Goal: Task Accomplishment & Management: Complete application form

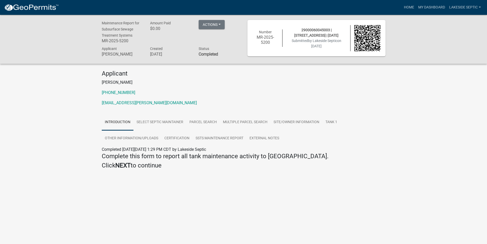
click at [32, 8] on img at bounding box center [31, 8] width 55 height 8
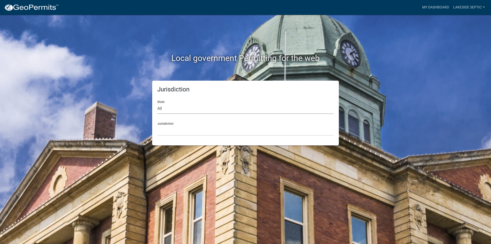
click at [171, 107] on select "All [US_STATE] [US_STATE] [US_STATE] [US_STATE] [US_STATE] [US_STATE] [US_STATE…" at bounding box center [245, 108] width 176 height 10
select select "[US_STATE]"
click at [157, 103] on select "All [US_STATE] [US_STATE] [US_STATE] [US_STATE] [US_STATE] [US_STATE] [US_STATE…" at bounding box center [245, 108] width 176 height 10
click at [167, 129] on select "[GEOGRAPHIC_DATA], [US_STATE] [GEOGRAPHIC_DATA], [US_STATE] [GEOGRAPHIC_DATA], …" at bounding box center [245, 130] width 176 height 10
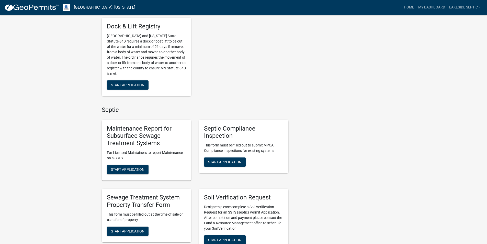
scroll to position [332, 0]
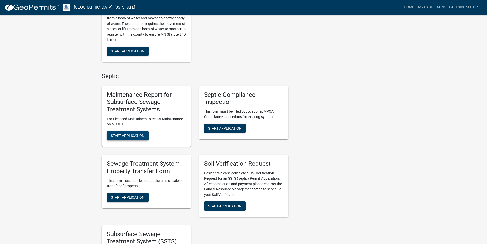
click at [126, 137] on span "Start Application" at bounding box center [128, 136] width 34 height 4
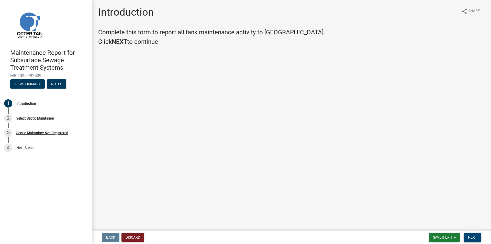
click at [473, 239] on span "Next" at bounding box center [472, 237] width 9 height 4
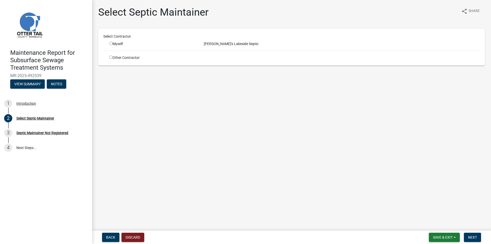
click at [111, 43] on input "radio" at bounding box center [110, 43] width 3 height 3
radio input "true"
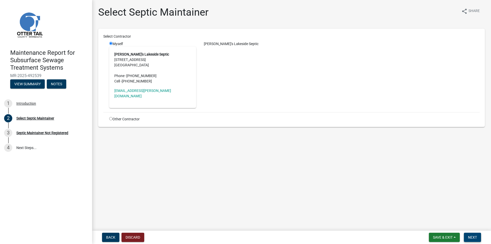
click at [468, 237] on span "Next" at bounding box center [472, 237] width 9 height 4
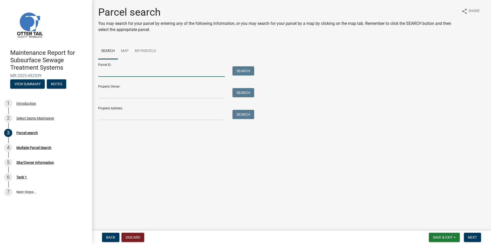
drag, startPoint x: 107, startPoint y: 75, endPoint x: 102, endPoint y: 119, distance: 44.3
click at [107, 75] on input "Parcel ID:" at bounding box center [161, 71] width 127 height 10
click at [103, 118] on input "Property Address:" at bounding box center [161, 115] width 127 height 10
type input "40764"
click at [249, 115] on button "Search" at bounding box center [244, 114] width 22 height 9
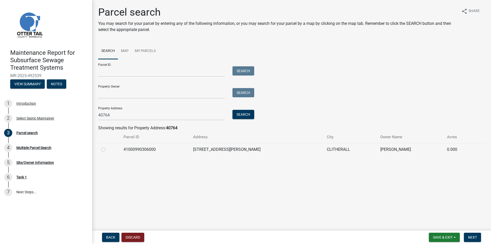
click at [107, 146] on label at bounding box center [107, 146] width 0 height 0
click at [107, 150] on input "radio" at bounding box center [108, 147] width 3 height 3
radio input "true"
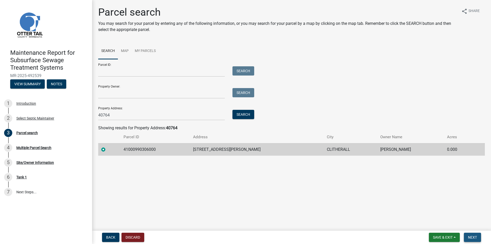
drag, startPoint x: 473, startPoint y: 238, endPoint x: 184, endPoint y: 131, distance: 307.7
click at [473, 238] on span "Next" at bounding box center [472, 237] width 9 height 4
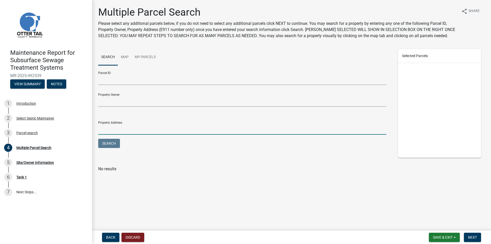
click at [110, 130] on input "Property Address:" at bounding box center [242, 129] width 288 height 10
type input "40764"
click at [105, 141] on button "Search" at bounding box center [109, 143] width 22 height 9
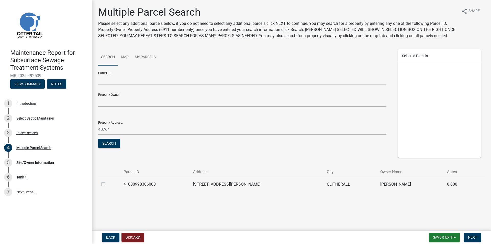
click at [107, 181] on label at bounding box center [107, 181] width 0 height 0
click at [107, 184] on input "checkbox" at bounding box center [108, 182] width 3 height 3
checkbox input "true"
click at [473, 239] on span "Next" at bounding box center [472, 237] width 9 height 4
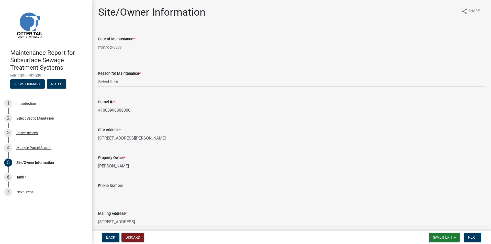
select select "10"
select select "2025"
click at [118, 47] on div "[PERSON_NAME] Feb Mar Apr [PERSON_NAME][DATE] Oct Nov [DATE] 1526 1527 1528 152…" at bounding box center [121, 47] width 47 height 10
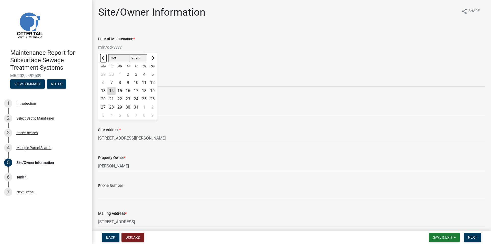
click at [103, 59] on span "Previous month" at bounding box center [104, 58] width 4 height 4
select select "6"
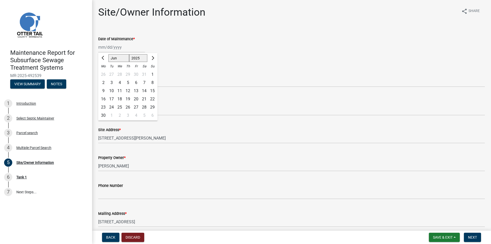
drag, startPoint x: 123, startPoint y: 108, endPoint x: 120, endPoint y: 108, distance: 3.1
click at [123, 108] on div "25" at bounding box center [120, 107] width 8 height 8
type input "[DATE]"
click at [117, 84] on select "Select Item... Called Routine Other" at bounding box center [291, 81] width 387 height 10
click at [98, 76] on select "Select Item... Called Routine Other" at bounding box center [291, 81] width 387 height 10
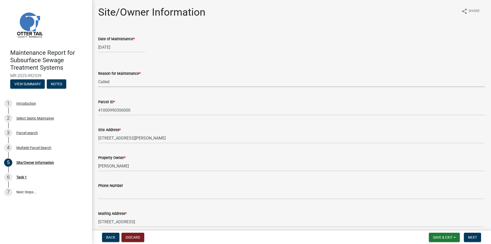
select select "3ac72b63-7b21-42e4-8192-806faae7a4f1"
click at [471, 239] on span "Next" at bounding box center [472, 237] width 9 height 4
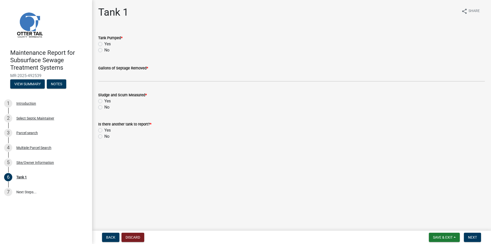
click at [104, 43] on label "Yes" at bounding box center [107, 44] width 6 height 6
click at [104, 43] on input "Yes" at bounding box center [105, 42] width 3 height 3
radio input "true"
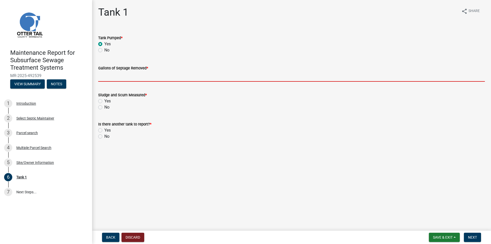
click at [108, 79] on input "Gallons of Septage Removed *" at bounding box center [291, 76] width 387 height 10
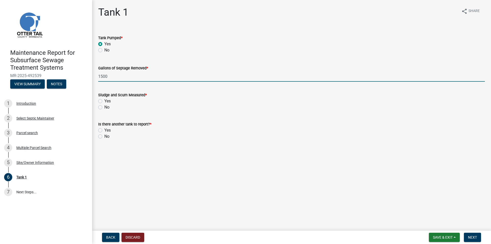
type input "1500"
drag, startPoint x: 99, startPoint y: 108, endPoint x: 103, endPoint y: 111, distance: 5.2
click at [104, 108] on label "No" at bounding box center [106, 107] width 5 height 6
click at [104, 107] on input "No" at bounding box center [105, 105] width 3 height 3
radio input "true"
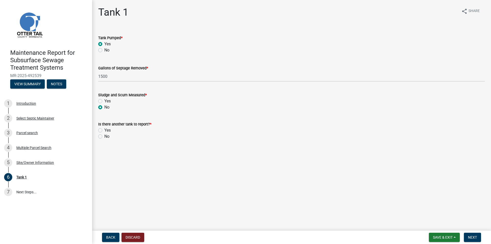
click at [104, 137] on label "No" at bounding box center [106, 136] width 5 height 6
click at [104, 137] on input "No" at bounding box center [105, 134] width 3 height 3
radio input "true"
click at [475, 238] on span "Next" at bounding box center [472, 237] width 9 height 4
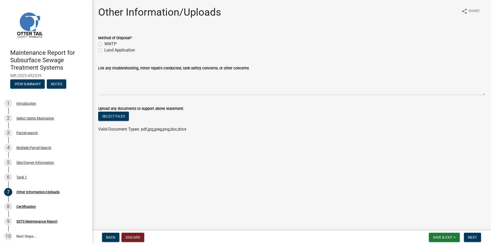
click at [104, 50] on label "Land Application" at bounding box center [119, 50] width 31 height 6
click at [104, 50] on input "Land Application" at bounding box center [105, 48] width 3 height 3
radio input "true"
click at [471, 236] on span "Next" at bounding box center [472, 237] width 9 height 4
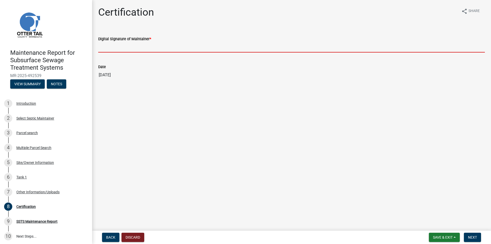
click at [128, 51] on input "Digital Signature of Maintainer *" at bounding box center [291, 47] width 387 height 10
type input "[PERSON_NAME]"
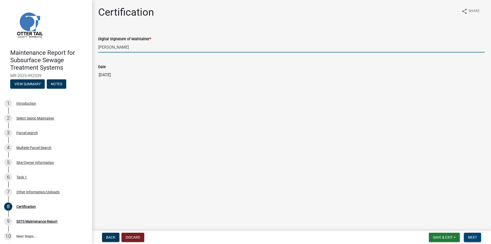
click at [468, 235] on span "Next" at bounding box center [472, 237] width 9 height 4
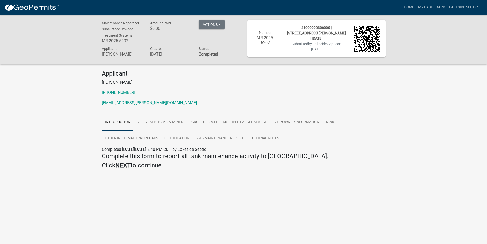
click at [51, 7] on img at bounding box center [31, 8] width 55 height 8
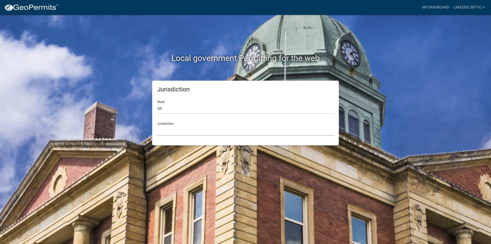
click at [167, 127] on select "[GEOGRAPHIC_DATA], [US_STATE] [GEOGRAPHIC_DATA], [US_STATE][PERSON_NAME][GEOGRA…" at bounding box center [245, 130] width 176 height 10
drag, startPoint x: 131, startPoint y: 111, endPoint x: 135, endPoint y: 111, distance: 4.4
click at [131, 111] on div "Jurisdiction State All [US_STATE] [US_STATE] [US_STATE] [US_STATE] [US_STATE] […" at bounding box center [246, 113] width 292 height 65
click at [173, 108] on select "All [US_STATE] [US_STATE] [US_STATE] [US_STATE] [US_STATE] [US_STATE] [US_STATE…" at bounding box center [245, 108] width 176 height 10
select select "[US_STATE]"
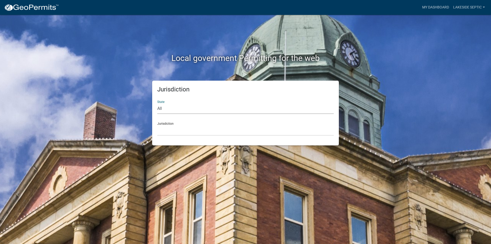
click at [157, 103] on select "All [US_STATE] [US_STATE] [US_STATE] [US_STATE] [US_STATE] [US_STATE] [US_STATE…" at bounding box center [245, 108] width 176 height 10
click at [171, 126] on select "[GEOGRAPHIC_DATA], [US_STATE] [GEOGRAPHIC_DATA], [US_STATE] [GEOGRAPHIC_DATA], …" at bounding box center [245, 130] width 176 height 10
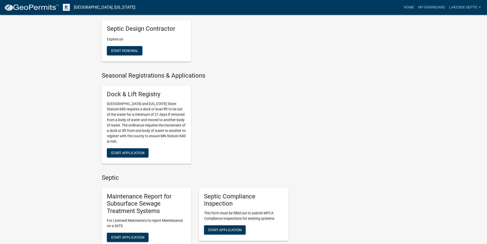
scroll to position [333, 0]
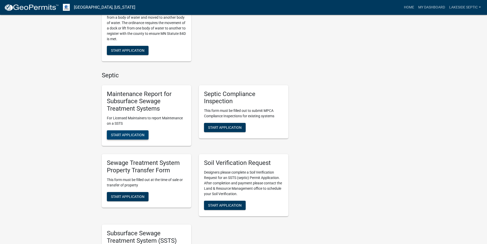
click at [128, 136] on span "Start Application" at bounding box center [128, 135] width 34 height 4
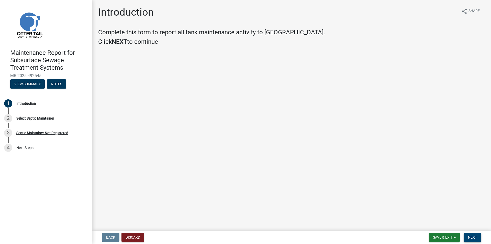
click at [478, 237] on button "Next" at bounding box center [472, 237] width 17 height 9
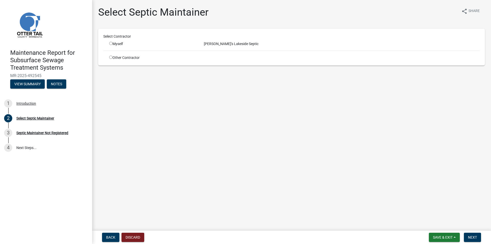
click at [113, 44] on div "Myself" at bounding box center [152, 43] width 87 height 5
click at [109, 45] on input "radio" at bounding box center [110, 43] width 3 height 3
radio input "true"
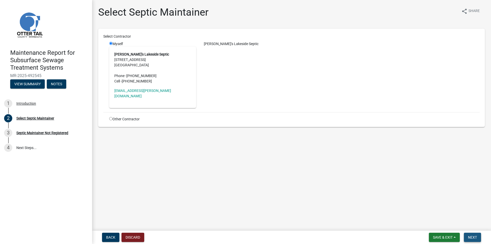
click at [469, 238] on span "Next" at bounding box center [472, 237] width 9 height 4
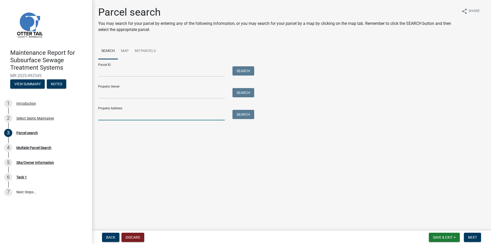
click at [124, 113] on input "Property Address:" at bounding box center [161, 115] width 127 height 10
type input "40750"
click at [248, 115] on button "Search" at bounding box center [244, 114] width 22 height 9
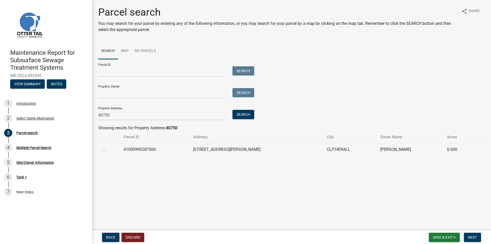
click at [107, 146] on label at bounding box center [107, 146] width 0 height 0
click at [107, 149] on input "radio" at bounding box center [108, 147] width 3 height 3
radio input "true"
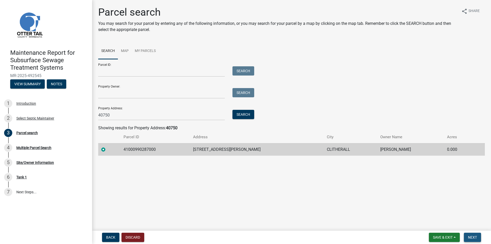
click at [473, 234] on button "Next" at bounding box center [472, 237] width 17 height 9
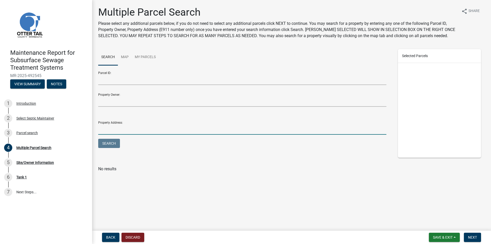
click at [115, 128] on input "Property Address:" at bounding box center [242, 129] width 288 height 10
type input "40750"
click at [112, 141] on button "Search" at bounding box center [109, 143] width 22 height 9
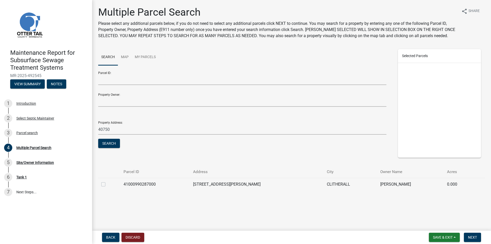
click at [105, 184] on div at bounding box center [109, 184] width 16 height 6
click at [107, 181] on label at bounding box center [107, 181] width 0 height 0
click at [107, 184] on input "checkbox" at bounding box center [108, 182] width 3 height 3
checkbox input "true"
click at [474, 237] on span "Next" at bounding box center [472, 237] width 9 height 4
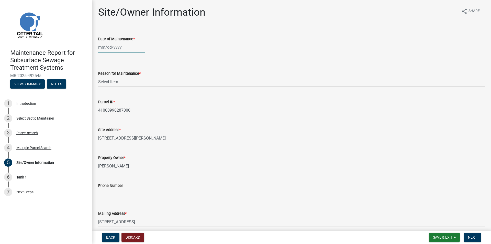
click at [104, 51] on div at bounding box center [121, 47] width 47 height 10
select select "10"
select select "2025"
type input "[DATE]"
click at [191, 53] on wm-data-entity-input "Date of Maintenance * [DATE] [PERSON_NAME] Apr May Jun [DATE] Aug Sep Oct Nov […" at bounding box center [291, 43] width 387 height 28
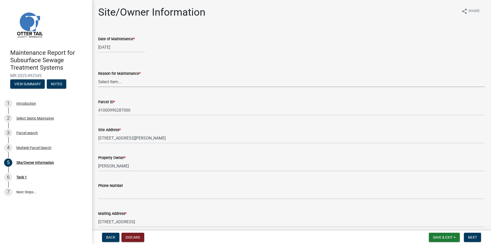
click at [117, 83] on select "Select Item... Called Routine Other" at bounding box center [291, 81] width 387 height 10
click at [98, 76] on select "Select Item... Called Routine Other" at bounding box center [291, 81] width 387 height 10
select select "3ac72b63-7b21-42e4-8192-806faae7a4f1"
click at [474, 236] on span "Next" at bounding box center [472, 237] width 9 height 4
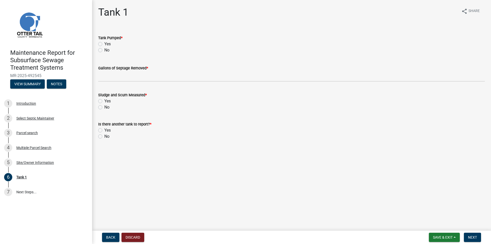
click at [104, 44] on label "Yes" at bounding box center [107, 44] width 6 height 6
click at [104, 44] on input "Yes" at bounding box center [105, 42] width 3 height 3
radio input "true"
click at [103, 71] on div "Gallons of Septage Removed *" at bounding box center [291, 68] width 387 height 6
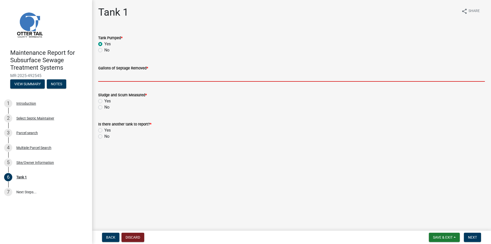
click at [104, 73] on input "Gallons of Septage Removed *" at bounding box center [291, 76] width 387 height 10
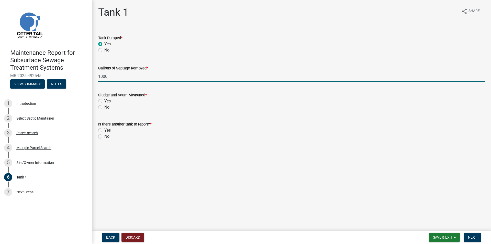
type input "1000"
click at [104, 107] on label "No" at bounding box center [106, 107] width 5 height 6
click at [104, 107] on input "No" at bounding box center [105, 105] width 3 height 3
radio input "true"
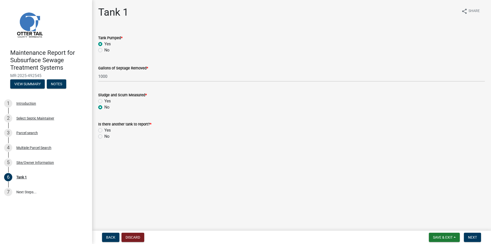
click at [104, 136] on label "No" at bounding box center [106, 136] width 5 height 6
click at [104, 136] on input "No" at bounding box center [105, 134] width 3 height 3
radio input "true"
drag, startPoint x: 477, startPoint y: 242, endPoint x: 476, endPoint y: 239, distance: 2.8
click at [477, 242] on nav "Back Discard Save & Exit Save Save & Exit Next" at bounding box center [291, 236] width 399 height 13
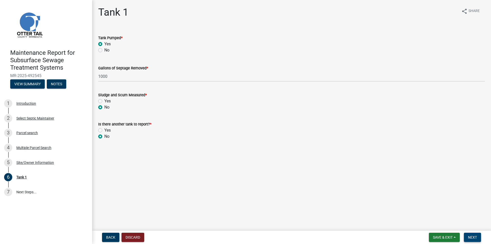
click at [475, 239] on span "Next" at bounding box center [472, 237] width 9 height 4
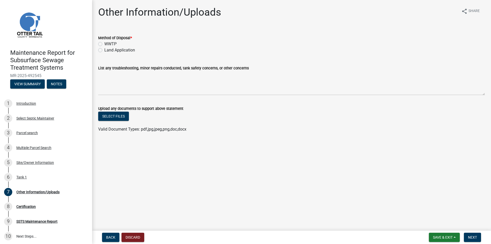
click at [111, 51] on label "Land Application" at bounding box center [119, 50] width 31 height 6
click at [108, 50] on input "Land Application" at bounding box center [105, 48] width 3 height 3
radio input "true"
click at [477, 235] on span "Next" at bounding box center [472, 237] width 9 height 4
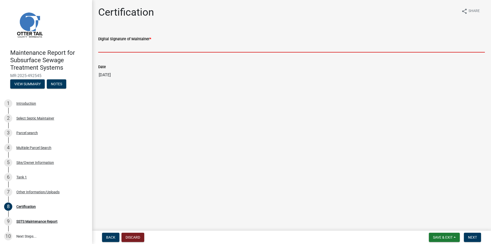
click at [134, 50] on input "Digital Signature of Maintainer *" at bounding box center [291, 47] width 387 height 10
type input "[PERSON_NAME]"
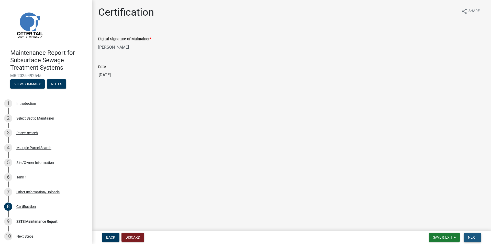
click at [469, 235] on span "Next" at bounding box center [472, 237] width 9 height 4
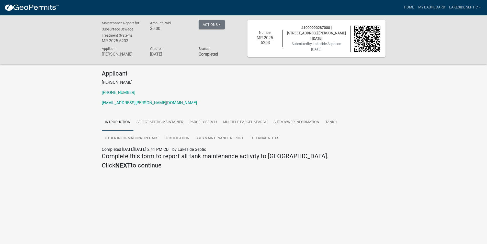
click at [42, 8] on img at bounding box center [31, 8] width 55 height 8
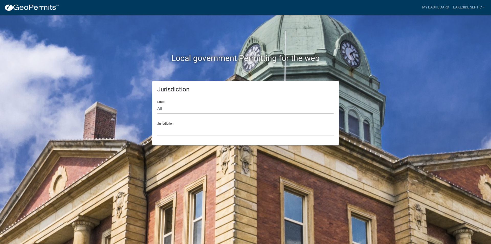
click at [183, 102] on div "State All [US_STATE] [US_STATE] [US_STATE] [US_STATE] [US_STATE] [US_STATE] [US…" at bounding box center [245, 105] width 176 height 18
click at [183, 107] on select "All [US_STATE] [US_STATE] [US_STATE] [US_STATE] [US_STATE] [US_STATE] [US_STATE…" at bounding box center [245, 108] width 176 height 10
select select "[US_STATE]"
click at [157, 103] on select "All [US_STATE] [US_STATE] [US_STATE] [US_STATE] [US_STATE] [US_STATE] [US_STATE…" at bounding box center [245, 108] width 176 height 10
click at [165, 130] on select "[GEOGRAPHIC_DATA], [US_STATE] [GEOGRAPHIC_DATA], [US_STATE] [GEOGRAPHIC_DATA], …" at bounding box center [245, 130] width 176 height 10
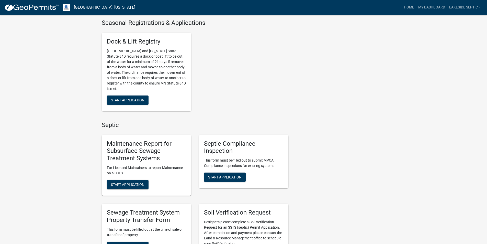
scroll to position [333, 0]
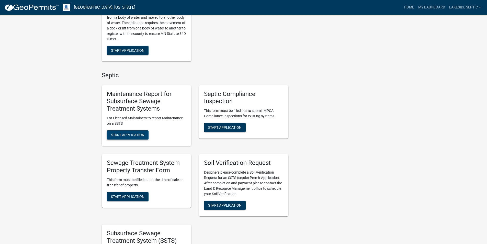
click at [129, 136] on span "Start Application" at bounding box center [128, 135] width 34 height 4
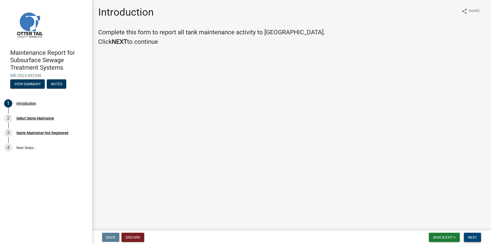
click at [473, 237] on span "Next" at bounding box center [472, 237] width 9 height 4
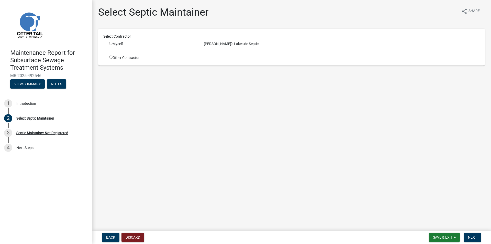
click at [112, 44] on input "radio" at bounding box center [110, 43] width 3 height 3
radio input "true"
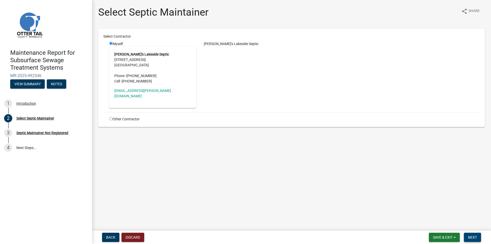
click at [466, 233] on button "Next" at bounding box center [472, 237] width 17 height 9
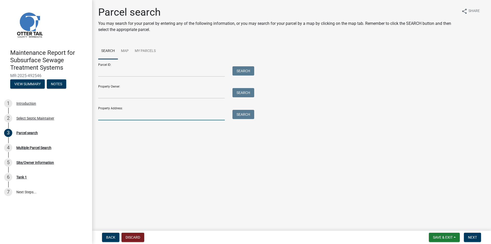
click at [126, 115] on input "Property Address:" at bounding box center [161, 115] width 127 height 10
type input "[STREET_ADDRESS]"
click at [248, 115] on button "Search" at bounding box center [244, 114] width 22 height 9
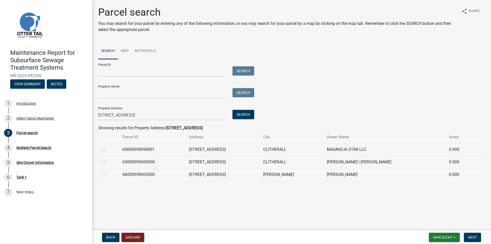
click at [107, 146] on label at bounding box center [107, 146] width 0 height 0
click at [107, 149] on input "radio" at bounding box center [108, 147] width 3 height 3
radio input "true"
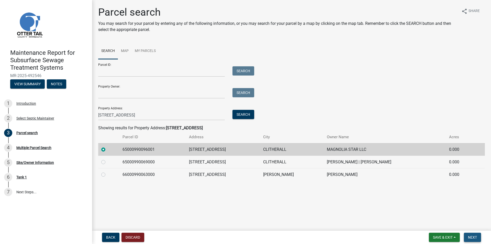
click at [465, 233] on button "Next" at bounding box center [472, 237] width 17 height 9
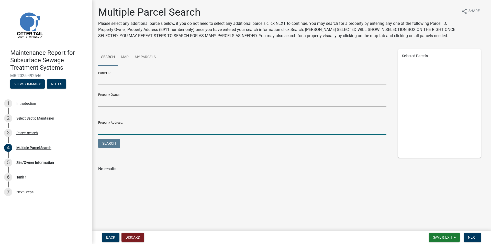
click at [135, 133] on input "Property Address:" at bounding box center [242, 129] width 288 height 10
type input "[STREET_ADDRESS]"
click at [108, 142] on button "Search" at bounding box center [109, 143] width 22 height 9
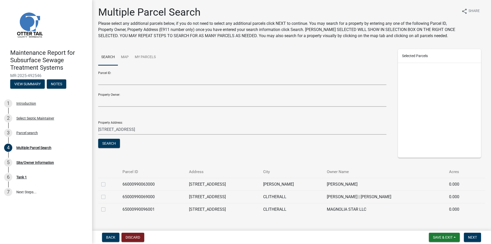
click at [107, 206] on label at bounding box center [107, 206] width 0 height 0
click at [107, 209] on input "checkbox" at bounding box center [108, 207] width 3 height 3
checkbox input "true"
click at [471, 240] on button "Next" at bounding box center [472, 237] width 17 height 9
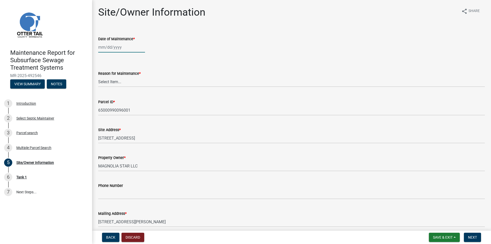
click at [107, 45] on div at bounding box center [121, 47] width 47 height 10
select select "10"
select select "2025"
click at [102, 58] on span "Previous month" at bounding box center [104, 58] width 4 height 4
click at [103, 58] on span "Previous month" at bounding box center [104, 58] width 4 height 4
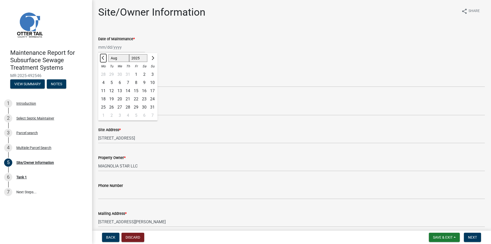
click at [103, 58] on span "Previous month" at bounding box center [104, 58] width 4 height 4
select select "6"
click at [128, 105] on div "26" at bounding box center [128, 107] width 8 height 8
type input "[DATE]"
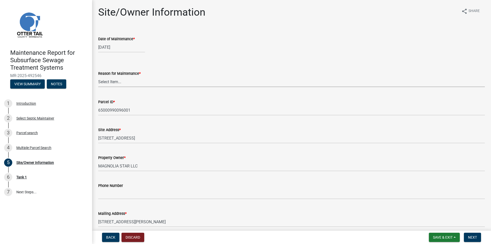
click at [119, 78] on select "Select Item... Called Routine Other" at bounding box center [291, 81] width 387 height 10
click at [98, 76] on select "Select Item... Called Routine Other" at bounding box center [291, 81] width 387 height 10
select select "3ac72b63-7b21-42e4-8192-806faae7a4f1"
click at [469, 239] on button "Next" at bounding box center [472, 237] width 17 height 9
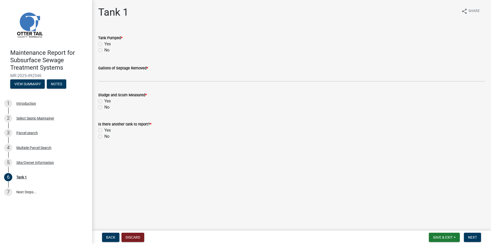
click at [104, 45] on label "Yes" at bounding box center [107, 44] width 6 height 6
click at [104, 44] on input "Yes" at bounding box center [105, 42] width 3 height 3
radio input "true"
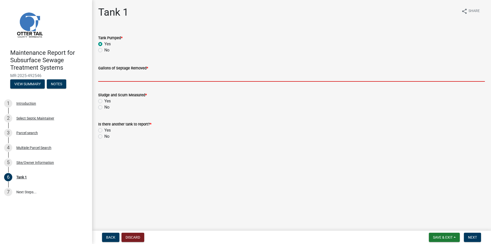
click at [106, 78] on input "Gallons of Septage Removed *" at bounding box center [291, 76] width 387 height 10
type input "3"
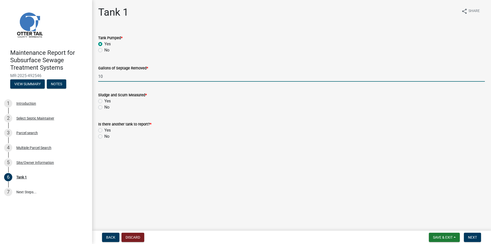
type input "1"
type input "2000"
click at [98, 111] on wm-data-entity-input "Sludge and Scum Measured * Yes No" at bounding box center [291, 100] width 387 height 29
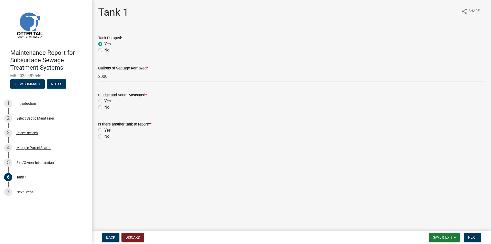
click at [99, 110] on div "No" at bounding box center [291, 107] width 387 height 6
click at [104, 108] on label "No" at bounding box center [106, 107] width 5 height 6
click at [104, 107] on input "No" at bounding box center [105, 105] width 3 height 3
radio input "true"
click at [104, 136] on label "No" at bounding box center [106, 136] width 5 height 6
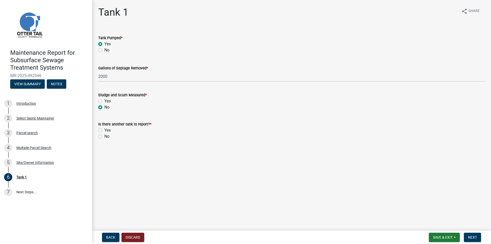
click at [104, 136] on input "No" at bounding box center [105, 134] width 3 height 3
radio input "true"
click at [473, 237] on span "Next" at bounding box center [472, 237] width 9 height 4
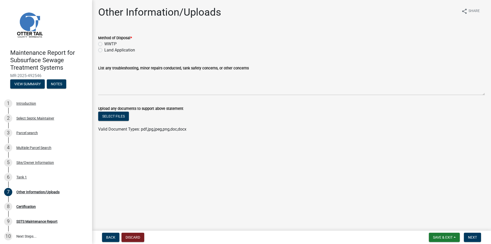
click at [104, 49] on label "Land Application" at bounding box center [119, 50] width 31 height 6
click at [104, 49] on input "Land Application" at bounding box center [105, 48] width 3 height 3
radio input "true"
click at [471, 235] on span "Next" at bounding box center [472, 237] width 9 height 4
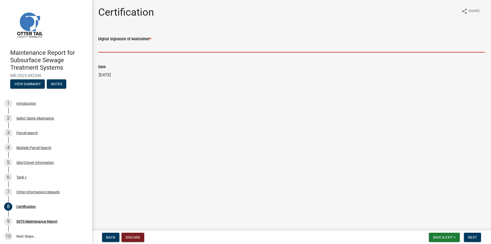
click at [124, 50] on input "Digital Signature of Maintainer *" at bounding box center [291, 47] width 387 height 10
type input "[PERSON_NAME]"
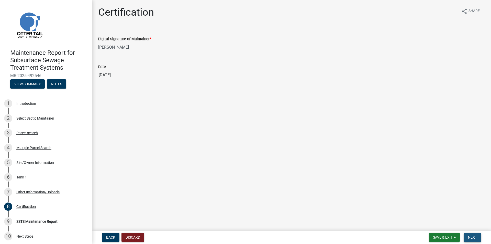
click at [471, 238] on span "Next" at bounding box center [472, 237] width 9 height 4
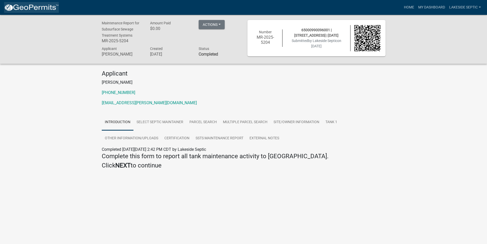
click at [27, 11] on img at bounding box center [31, 8] width 55 height 8
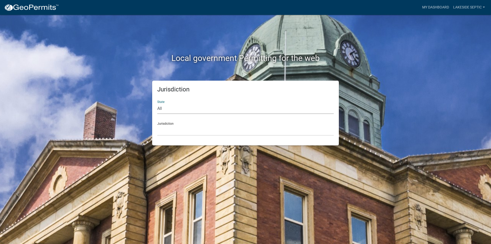
click at [167, 111] on select "All [US_STATE] [US_STATE] [US_STATE] [US_STATE] [US_STATE] [US_STATE] [US_STATE…" at bounding box center [245, 108] width 176 height 10
select select "[US_STATE]"
click at [157, 103] on select "All [US_STATE] [US_STATE] [US_STATE] [US_STATE] [US_STATE] [US_STATE] [US_STATE…" at bounding box center [245, 108] width 176 height 10
click at [175, 129] on select "[GEOGRAPHIC_DATA], [US_STATE] [GEOGRAPHIC_DATA], [US_STATE] [GEOGRAPHIC_DATA], …" at bounding box center [245, 130] width 176 height 10
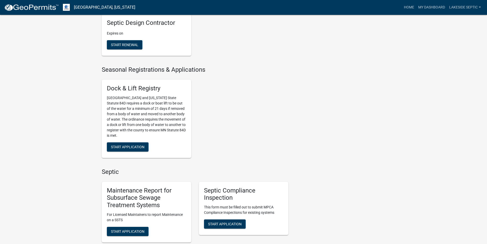
scroll to position [307, 0]
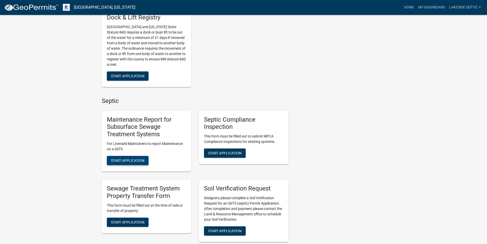
click at [142, 159] on span "Start Application" at bounding box center [128, 160] width 34 height 4
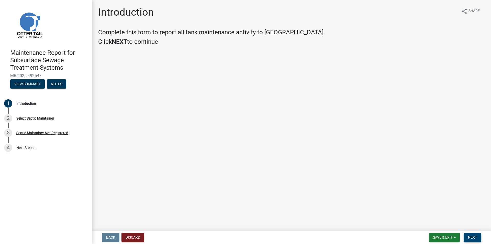
click at [471, 239] on span "Next" at bounding box center [472, 237] width 9 height 4
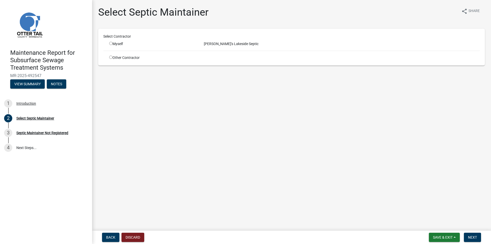
click at [111, 44] on input "radio" at bounding box center [110, 43] width 3 height 3
radio input "true"
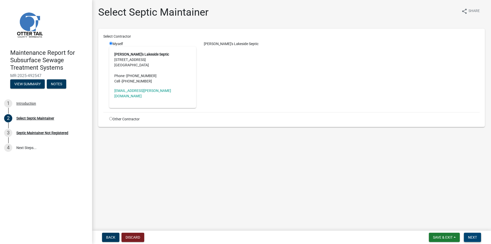
click at [475, 234] on button "Next" at bounding box center [472, 237] width 17 height 9
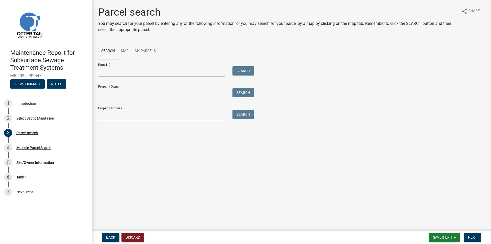
click at [119, 113] on input "Property Address:" at bounding box center [161, 115] width 127 height 10
type input "17567"
click at [235, 116] on button "Search" at bounding box center [244, 114] width 22 height 9
click at [114, 118] on input "17567" at bounding box center [161, 115] width 127 height 10
click at [128, 236] on button "Discard" at bounding box center [133, 237] width 23 height 9
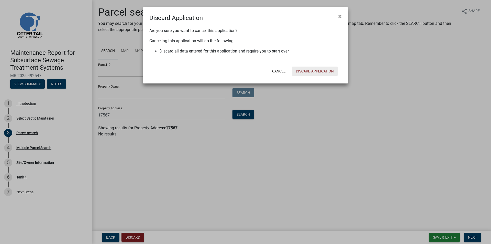
click at [304, 70] on button "Discard Application" at bounding box center [315, 71] width 46 height 9
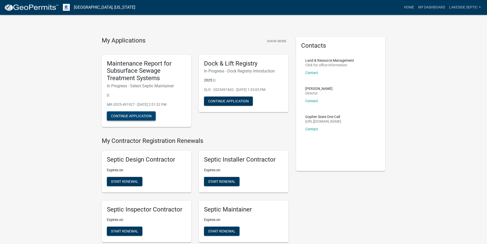
click at [136, 113] on button "Continue Application" at bounding box center [131, 115] width 49 height 9
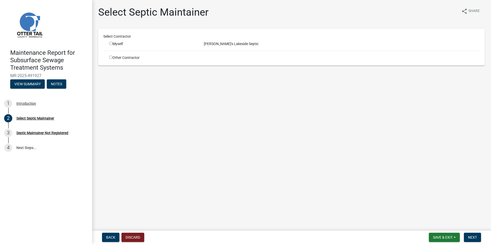
click at [112, 44] on input "radio" at bounding box center [110, 43] width 3 height 3
radio input "true"
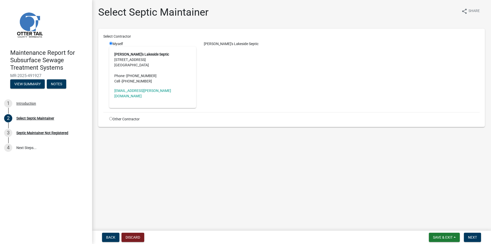
click at [487, 240] on nav "Back Discard Save & Exit Save Save & Exit Next" at bounding box center [291, 236] width 399 height 13
click at [481, 238] on button "Next" at bounding box center [472, 237] width 17 height 9
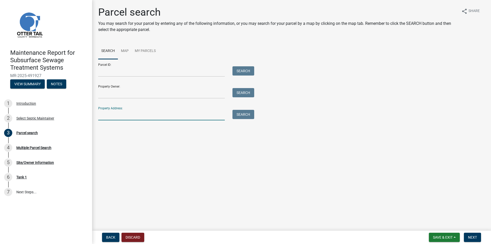
drag, startPoint x: 134, startPoint y: 115, endPoint x: 134, endPoint y: 112, distance: 2.9
click at [134, 115] on input "Property Address:" at bounding box center [161, 115] width 127 height 10
type input "[STREET_ADDRESS]"
click at [251, 113] on button "Search" at bounding box center [244, 114] width 22 height 9
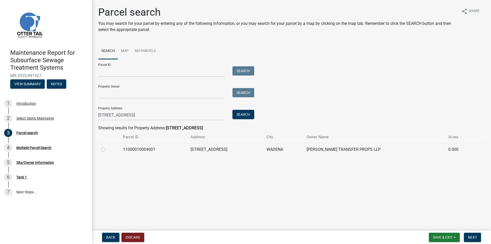
click at [107, 146] on label at bounding box center [107, 146] width 0 height 0
click at [107, 150] on input "radio" at bounding box center [108, 147] width 3 height 3
radio input "true"
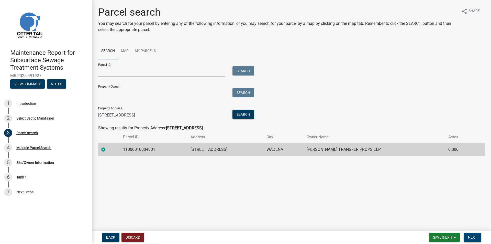
click at [472, 237] on span "Next" at bounding box center [472, 237] width 9 height 4
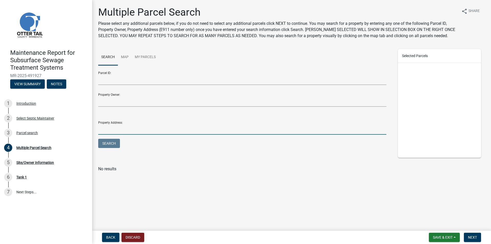
click at [108, 128] on input "Property Address:" at bounding box center [242, 129] width 288 height 10
type input "8"
type input "63425"
click at [112, 141] on button "Search" at bounding box center [109, 143] width 22 height 9
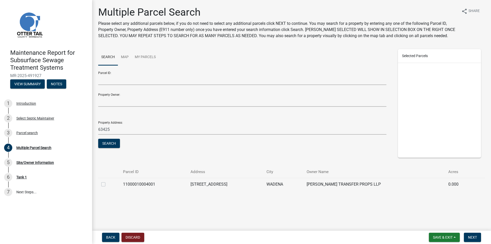
click at [107, 181] on label at bounding box center [107, 181] width 0 height 0
click at [107, 184] on input "checkbox" at bounding box center [108, 182] width 3 height 3
checkbox input "true"
click at [476, 239] on button "Next" at bounding box center [472, 237] width 17 height 9
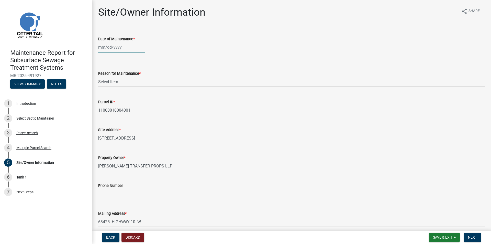
click at [113, 49] on div at bounding box center [121, 47] width 47 height 10
select select "10"
select select "2025"
click at [101, 58] on button "Previous month" at bounding box center [103, 58] width 6 height 8
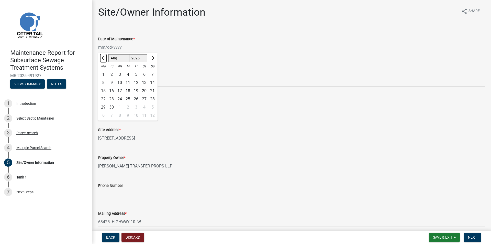
click at [101, 58] on button "Previous month" at bounding box center [103, 58] width 6 height 8
select select "6"
click at [128, 107] on div "26" at bounding box center [128, 107] width 8 height 8
type input "[DATE]"
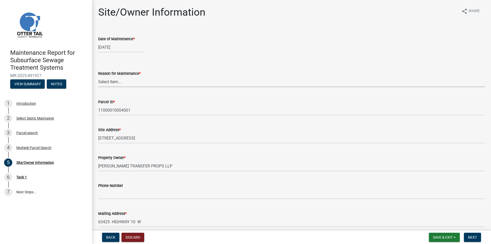
click at [112, 80] on select "Select Item... Called Routine Other" at bounding box center [291, 81] width 387 height 10
click at [98, 76] on select "Select Item... Called Routine Other" at bounding box center [291, 81] width 387 height 10
select select "3ac72b63-7b21-42e4-8192-806faae7a4f1"
click at [476, 235] on span "Next" at bounding box center [472, 237] width 9 height 4
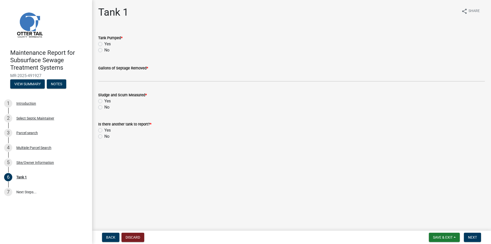
click at [104, 43] on label "Yes" at bounding box center [107, 44] width 6 height 6
click at [104, 43] on input "Yes" at bounding box center [105, 42] width 3 height 3
radio input "true"
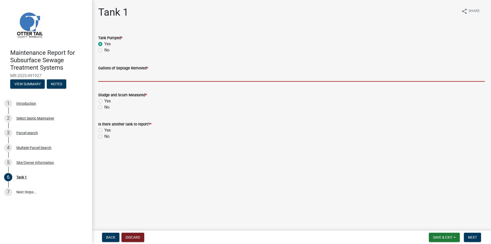
click at [113, 77] on input "Gallons of Septage Removed *" at bounding box center [291, 76] width 387 height 10
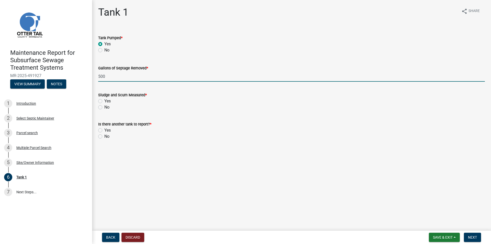
type input "500"
drag, startPoint x: 99, startPoint y: 107, endPoint x: 101, endPoint y: 110, distance: 3.3
click at [104, 107] on label "No" at bounding box center [106, 107] width 5 height 6
click at [104, 107] on input "No" at bounding box center [105, 105] width 3 height 3
radio input "true"
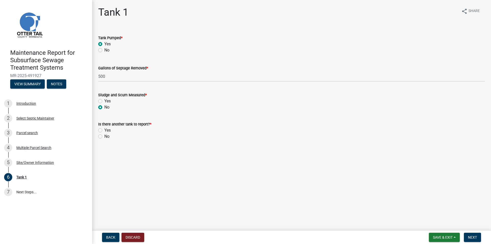
click at [104, 136] on label "No" at bounding box center [106, 136] width 5 height 6
click at [104, 136] on input "No" at bounding box center [105, 134] width 3 height 3
radio input "true"
click at [471, 237] on span "Next" at bounding box center [472, 237] width 9 height 4
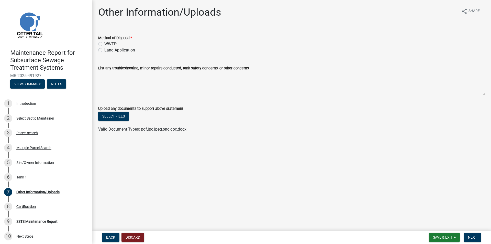
click at [131, 49] on label "Land Application" at bounding box center [119, 50] width 31 height 6
click at [108, 49] on input "Land Application" at bounding box center [105, 48] width 3 height 3
radio input "true"
click at [468, 238] on button "Next" at bounding box center [472, 237] width 17 height 9
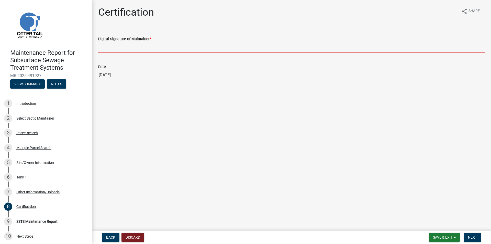
click at [153, 49] on input "Digital Signature of Maintainer *" at bounding box center [291, 47] width 387 height 10
type input "[PERSON_NAME]"
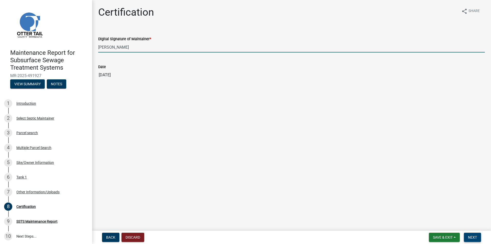
drag, startPoint x: 472, startPoint y: 239, endPoint x: 473, endPoint y: 236, distance: 3.0
click at [472, 239] on span "Next" at bounding box center [472, 237] width 9 height 4
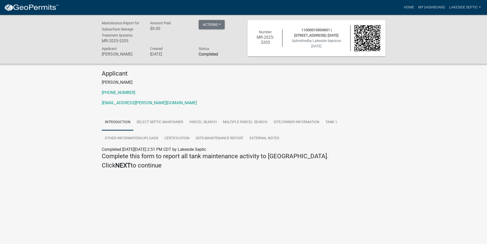
click at [43, 3] on link at bounding box center [31, 7] width 55 height 11
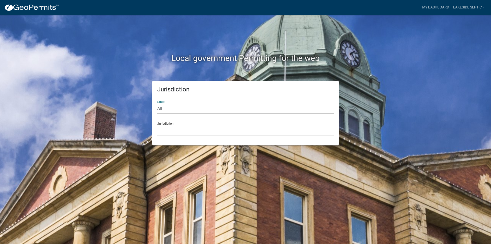
drag, startPoint x: 172, startPoint y: 110, endPoint x: 172, endPoint y: 107, distance: 2.6
click at [172, 110] on select "All [US_STATE] [US_STATE] [US_STATE] [US_STATE] [US_STATE] [US_STATE] [US_STATE…" at bounding box center [245, 108] width 176 height 10
select select "[US_STATE]"
click at [157, 103] on select "All [US_STATE] [US_STATE] [US_STATE] [US_STATE] [US_STATE] [US_STATE] [US_STATE…" at bounding box center [245, 108] width 176 height 10
click at [164, 126] on select "[GEOGRAPHIC_DATA], [US_STATE] [GEOGRAPHIC_DATA], [US_STATE] [GEOGRAPHIC_DATA], …" at bounding box center [245, 130] width 176 height 10
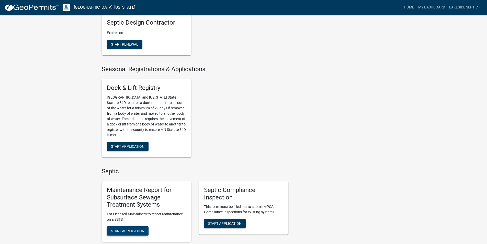
scroll to position [281, 0]
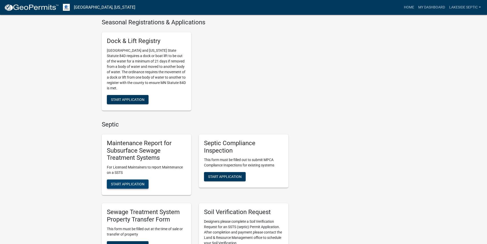
click at [138, 181] on button "Start Application" at bounding box center [128, 183] width 42 height 9
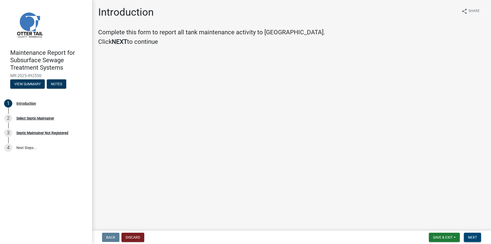
click at [472, 238] on span "Next" at bounding box center [472, 237] width 9 height 4
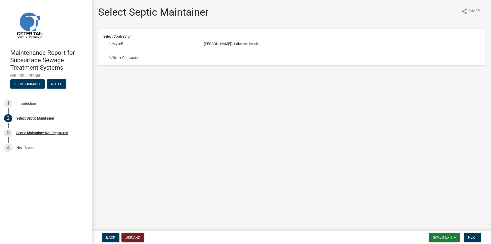
click at [111, 44] on input "radio" at bounding box center [110, 43] width 3 height 3
radio input "true"
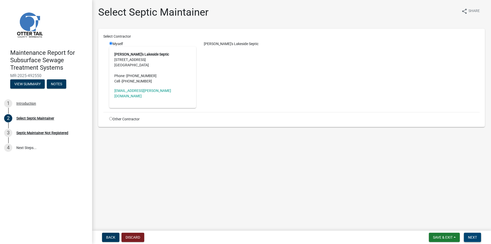
click at [472, 234] on button "Next" at bounding box center [472, 237] width 17 height 9
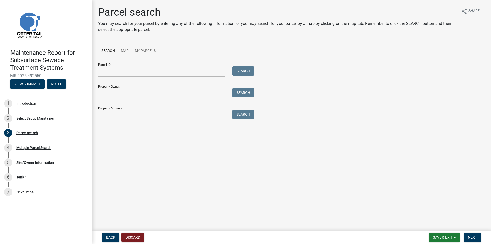
click at [126, 113] on input "Property Address:" at bounding box center [161, 115] width 127 height 10
type input "36154"
click at [246, 115] on button "Search" at bounding box center [244, 114] width 22 height 9
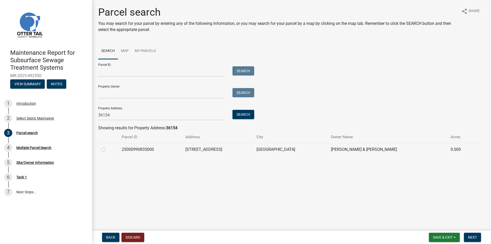
click at [107, 146] on label at bounding box center [107, 146] width 0 height 0
click at [107, 149] on input "radio" at bounding box center [108, 147] width 3 height 3
radio input "true"
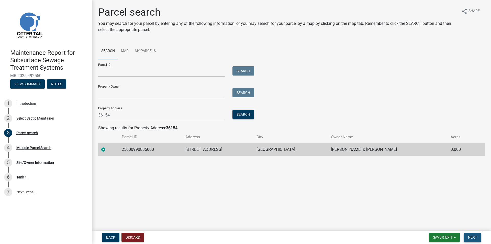
click at [477, 239] on button "Next" at bounding box center [472, 237] width 17 height 9
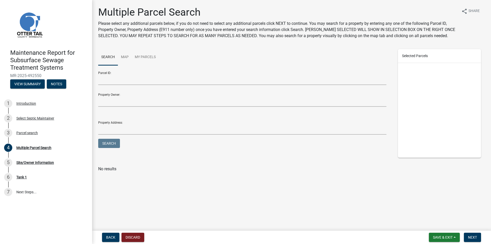
click at [118, 136] on form "Parcel ID: Property Owner: Property Address: Search" at bounding box center [242, 108] width 288 height 82
click at [117, 133] on input "Property Address:" at bounding box center [242, 129] width 288 height 10
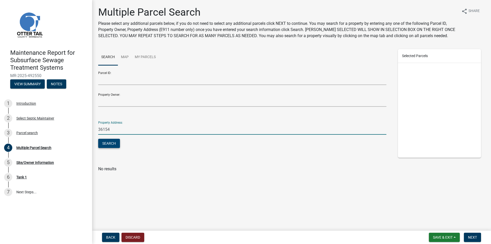
type input "36154"
click at [107, 140] on button "Search" at bounding box center [109, 143] width 22 height 9
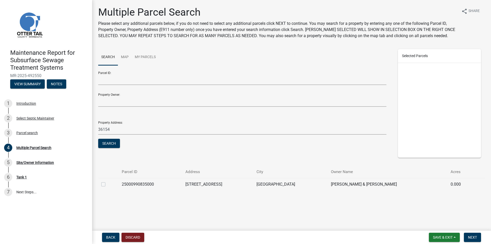
click at [105, 184] on div at bounding box center [108, 184] width 14 height 6
click at [467, 237] on button "Next" at bounding box center [472, 237] width 17 height 9
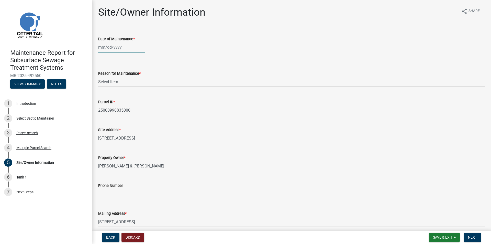
click at [110, 45] on div at bounding box center [121, 47] width 47 height 10
select select "10"
select select "2025"
click at [103, 58] on span "Previous month" at bounding box center [104, 58] width 4 height 4
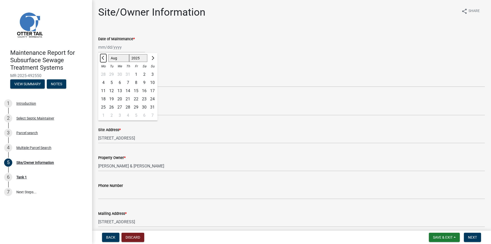
click at [103, 58] on span "Previous month" at bounding box center [104, 58] width 4 height 4
select select "6"
click at [128, 108] on div "26" at bounding box center [128, 107] width 8 height 8
type input "[DATE]"
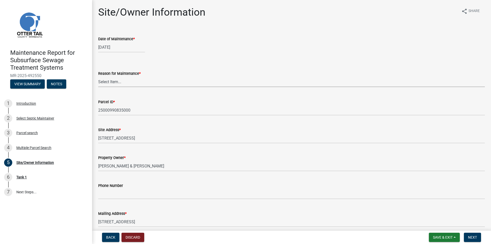
click at [111, 84] on select "Select Item... Called Routine Other" at bounding box center [291, 81] width 387 height 10
click at [98, 76] on select "Select Item... Called Routine Other" at bounding box center [291, 81] width 387 height 10
select select "3ac72b63-7b21-42e4-8192-806faae7a4f1"
click at [473, 239] on span "Next" at bounding box center [472, 237] width 9 height 4
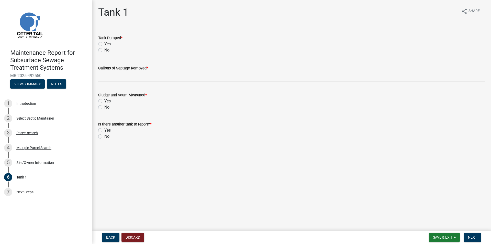
click at [104, 44] on label "Yes" at bounding box center [107, 44] width 6 height 6
click at [104, 44] on input "Yes" at bounding box center [105, 42] width 3 height 3
radio input "true"
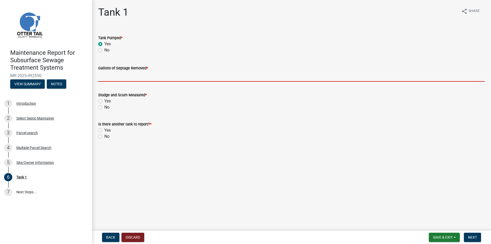
click at [100, 78] on input "Gallons of Septage Removed *" at bounding box center [291, 76] width 387 height 10
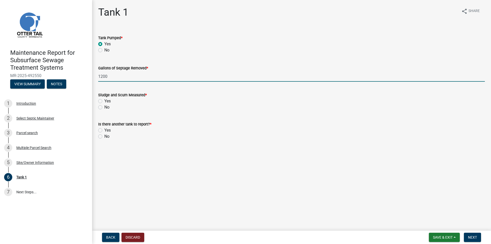
type input "1200"
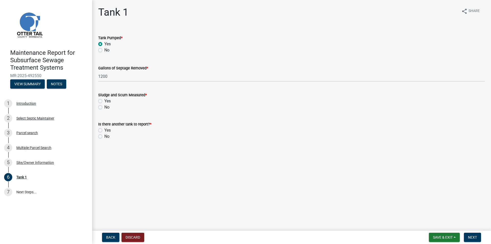
click at [104, 107] on label "No" at bounding box center [106, 107] width 5 height 6
click at [104, 107] on input "No" at bounding box center [105, 105] width 3 height 3
radio input "true"
click at [104, 137] on label "No" at bounding box center [106, 136] width 5 height 6
click at [104, 137] on input "No" at bounding box center [105, 134] width 3 height 3
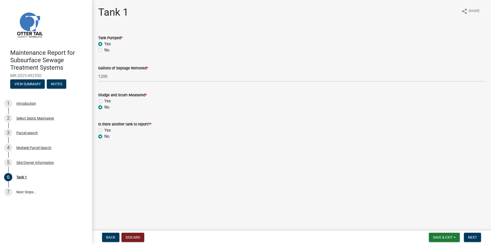
radio input "true"
click at [472, 235] on span "Next" at bounding box center [472, 237] width 9 height 4
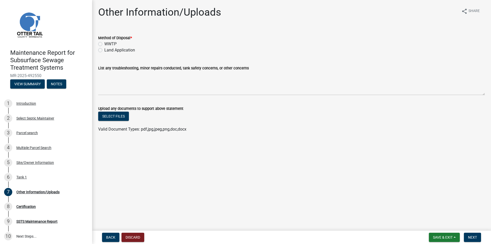
click at [115, 49] on label "Land Application" at bounding box center [119, 50] width 31 height 6
click at [108, 49] on input "Land Application" at bounding box center [105, 48] width 3 height 3
radio input "true"
drag, startPoint x: 471, startPoint y: 237, endPoint x: 369, endPoint y: 179, distance: 117.6
click at [471, 236] on span "Next" at bounding box center [472, 237] width 9 height 4
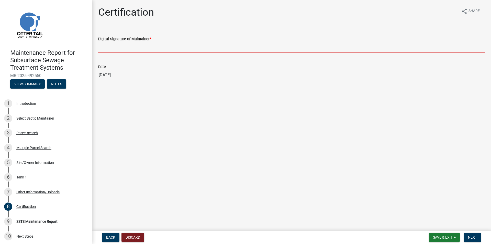
click at [119, 47] on input "Digital Signature of Maintainer *" at bounding box center [291, 47] width 387 height 10
type input "[PERSON_NAME]"
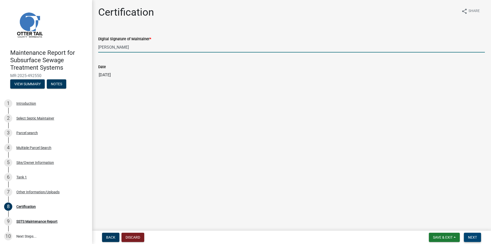
click at [476, 239] on button "Next" at bounding box center [472, 237] width 17 height 9
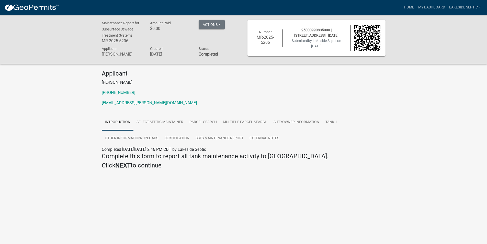
click at [45, 7] on img at bounding box center [31, 8] width 55 height 8
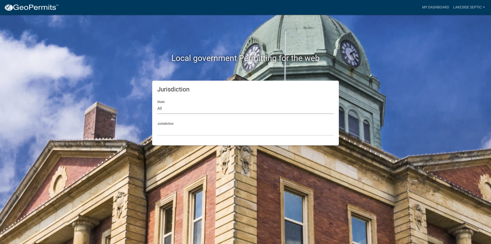
click at [163, 106] on select "All [US_STATE] [US_STATE] [US_STATE] [US_STATE] [US_STATE] [US_STATE] [US_STATE…" at bounding box center [245, 108] width 176 height 10
select select "[US_STATE]"
click at [157, 103] on select "All [US_STATE] [US_STATE] [US_STATE] [US_STATE] [US_STATE] [US_STATE] [US_STATE…" at bounding box center [245, 108] width 176 height 10
click at [173, 129] on select "[GEOGRAPHIC_DATA], [US_STATE] [GEOGRAPHIC_DATA], [US_STATE] [GEOGRAPHIC_DATA], …" at bounding box center [245, 130] width 176 height 10
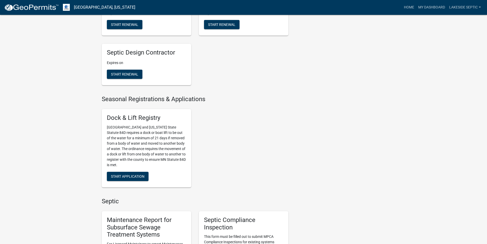
scroll to position [281, 0]
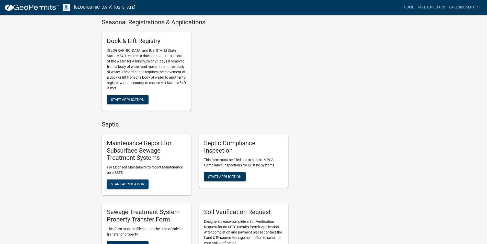
click at [137, 185] on span "Start Application" at bounding box center [128, 184] width 34 height 4
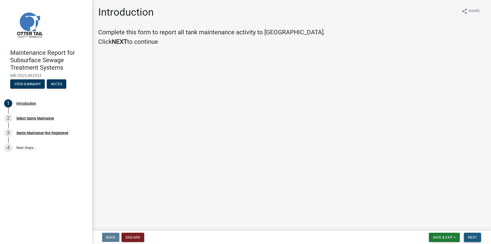
click at [472, 237] on span "Next" at bounding box center [472, 237] width 9 height 4
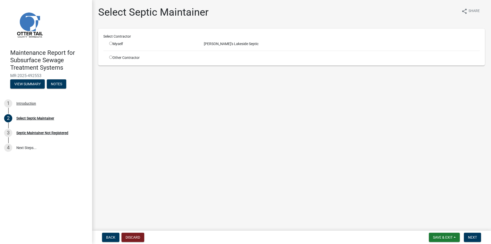
click at [112, 44] on input "radio" at bounding box center [110, 43] width 3 height 3
radio input "true"
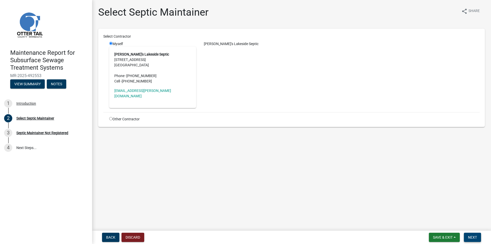
click at [471, 235] on span "Next" at bounding box center [472, 237] width 9 height 4
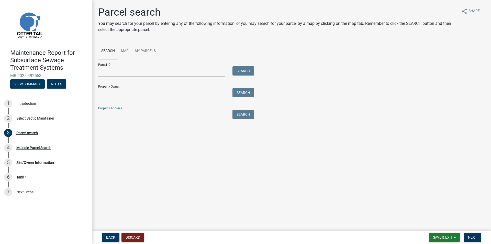
drag, startPoint x: 113, startPoint y: 113, endPoint x: 96, endPoint y: 112, distance: 16.9
click at [113, 113] on input "Property Address:" at bounding box center [161, 115] width 127 height 10
type input "40676"
click at [242, 115] on button "Search" at bounding box center [244, 114] width 22 height 9
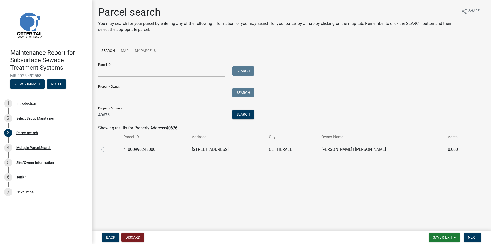
click at [107, 146] on label at bounding box center [107, 146] width 0 height 0
click at [107, 149] on input "radio" at bounding box center [108, 147] width 3 height 3
radio input "true"
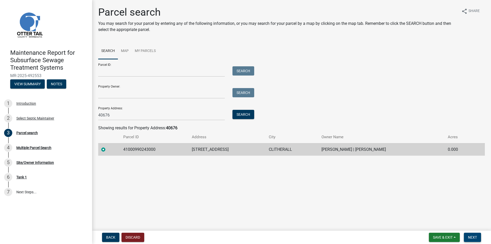
click at [474, 235] on span "Next" at bounding box center [472, 237] width 9 height 4
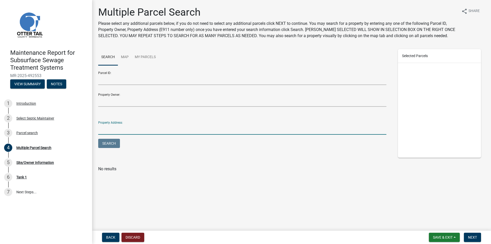
click at [122, 130] on input "Property Address:" at bounding box center [242, 129] width 288 height 10
type input "40676"
click at [114, 142] on button "Search" at bounding box center [109, 143] width 22 height 9
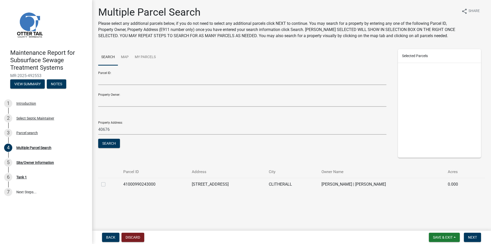
click at [101, 184] on td at bounding box center [109, 184] width 22 height 13
click at [107, 181] on label at bounding box center [107, 181] width 0 height 0
click at [107, 184] on input "checkbox" at bounding box center [108, 182] width 3 height 3
checkbox input "true"
click at [471, 237] on span "Next" at bounding box center [472, 237] width 9 height 4
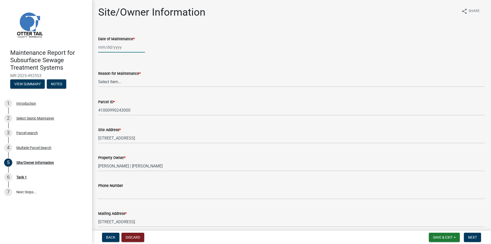
click at [108, 51] on div at bounding box center [121, 47] width 47 height 10
select select "10"
select select "2025"
type input "[DATE]"
click at [159, 52] on div "[DATE] [PERSON_NAME] Apr [PERSON_NAME][DATE] Sep Oct Nov [DATE] 1526 1527 1528 …" at bounding box center [291, 47] width 387 height 10
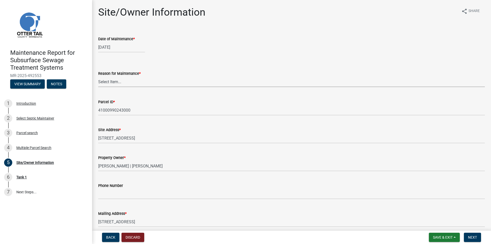
drag, startPoint x: 120, startPoint y: 79, endPoint x: 118, endPoint y: 82, distance: 3.4
click at [120, 79] on select "Select Item... Called Routine Other" at bounding box center [291, 81] width 387 height 10
click at [98, 76] on select "Select Item... Called Routine Other" at bounding box center [291, 81] width 387 height 10
select select "3ac72b63-7b21-42e4-8192-806faae7a4f1"
click at [473, 238] on span "Next" at bounding box center [472, 237] width 9 height 4
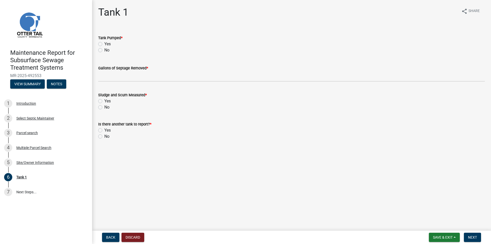
click at [104, 45] on label "Yes" at bounding box center [107, 44] width 6 height 6
click at [104, 44] on input "Yes" at bounding box center [105, 42] width 3 height 3
radio input "true"
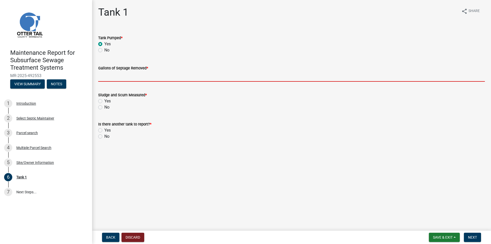
click at [110, 76] on input "Gallons of Septage Removed *" at bounding box center [291, 76] width 387 height 10
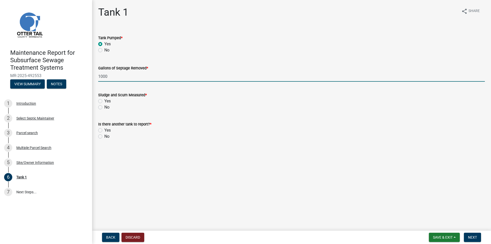
type input "1000"
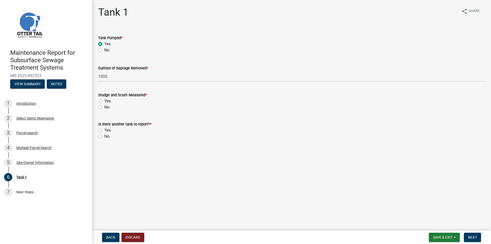
click at [104, 107] on label "No" at bounding box center [106, 107] width 5 height 6
click at [104, 107] on input "No" at bounding box center [105, 105] width 3 height 3
radio input "true"
click at [104, 136] on label "No" at bounding box center [106, 136] width 5 height 6
click at [104, 136] on input "No" at bounding box center [105, 134] width 3 height 3
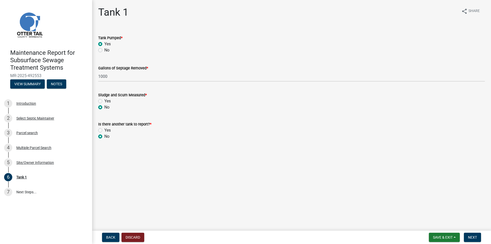
radio input "true"
click at [473, 236] on span "Next" at bounding box center [472, 237] width 9 height 4
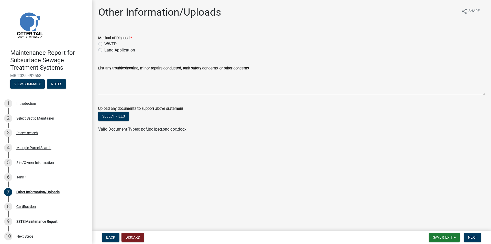
click at [104, 50] on label "Land Application" at bounding box center [119, 50] width 31 height 6
click at [104, 50] on input "Land Application" at bounding box center [105, 48] width 3 height 3
radio input "true"
click at [474, 235] on span "Next" at bounding box center [472, 237] width 9 height 4
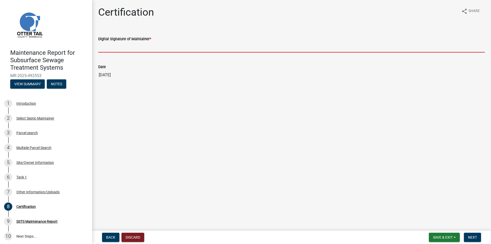
click at [135, 46] on input "Digital Signature of Maintainer *" at bounding box center [291, 47] width 387 height 10
type input "[PERSON_NAME]"
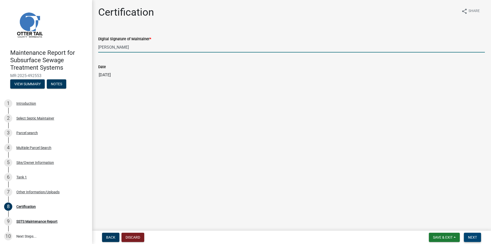
click at [476, 237] on span "Next" at bounding box center [472, 237] width 9 height 4
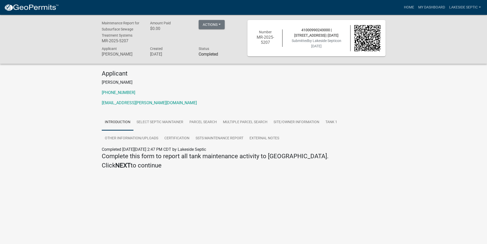
click at [45, 7] on img at bounding box center [31, 8] width 55 height 8
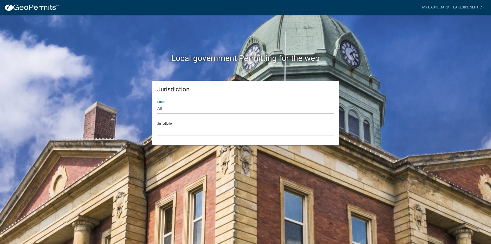
click at [160, 108] on select "All [US_STATE] [US_STATE] [US_STATE] [US_STATE] [US_STATE] [US_STATE] [US_STATE…" at bounding box center [245, 108] width 176 height 10
select select "[US_STATE]"
click at [157, 103] on select "All [US_STATE] [US_STATE] [US_STATE] [US_STATE] [US_STATE] [US_STATE] [US_STATE…" at bounding box center [245, 108] width 176 height 10
click at [168, 133] on select "[GEOGRAPHIC_DATA], [US_STATE] [GEOGRAPHIC_DATA], [US_STATE] [GEOGRAPHIC_DATA], …" at bounding box center [245, 130] width 176 height 10
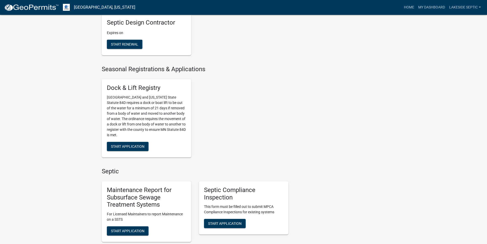
scroll to position [281, 0]
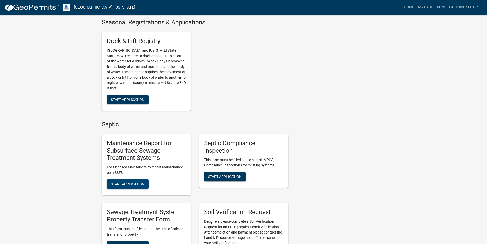
click at [130, 183] on span "Start Application" at bounding box center [128, 184] width 34 height 4
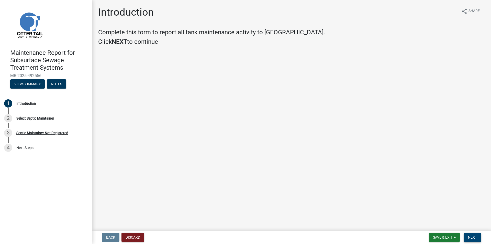
click at [468, 234] on button "Next" at bounding box center [472, 237] width 17 height 9
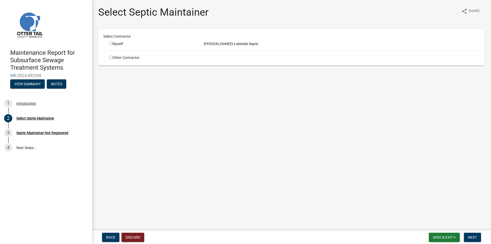
click at [125, 43] on div "Myself" at bounding box center [152, 43] width 87 height 5
click at [112, 43] on input "radio" at bounding box center [110, 43] width 3 height 3
radio input "true"
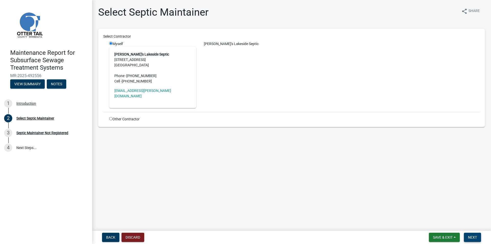
click at [468, 238] on span "Next" at bounding box center [472, 237] width 9 height 4
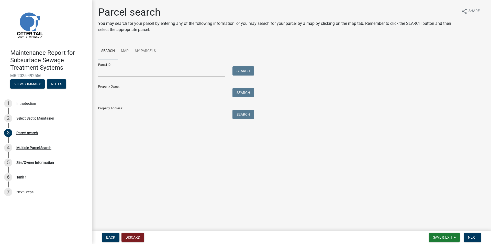
click at [118, 112] on input "Property Address:" at bounding box center [161, 115] width 127 height 10
type input "36713"
click at [243, 116] on button "Search" at bounding box center [244, 114] width 22 height 9
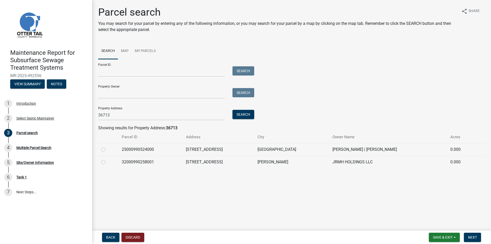
click at [101, 149] on td at bounding box center [108, 149] width 20 height 13
drag, startPoint x: 103, startPoint y: 149, endPoint x: 105, endPoint y: 151, distance: 2.7
click at [107, 146] on label at bounding box center [107, 146] width 0 height 0
click at [107, 149] on input "radio" at bounding box center [108, 147] width 3 height 3
radio input "true"
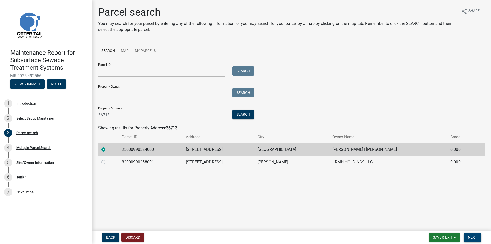
click at [470, 236] on span "Next" at bounding box center [472, 237] width 9 height 4
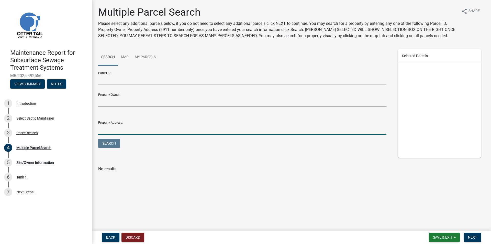
click at [171, 131] on input "Property Address:" at bounding box center [242, 129] width 288 height 10
type input "36713"
click at [115, 143] on button "Search" at bounding box center [109, 143] width 22 height 9
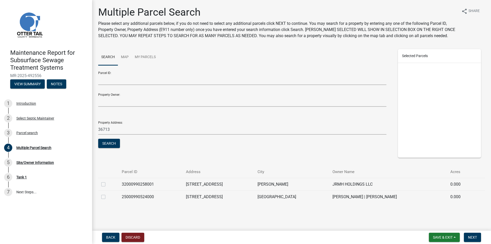
click at [107, 194] on label at bounding box center [107, 194] width 0 height 0
click at [107, 196] on input "checkbox" at bounding box center [108, 195] width 3 height 3
checkbox input "true"
click at [472, 236] on span "Next" at bounding box center [472, 237] width 9 height 4
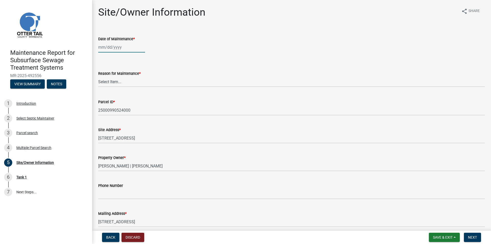
click at [109, 45] on div at bounding box center [121, 47] width 47 height 10
select select "10"
select select "2025"
click at [110, 47] on input "Date of Maintenance *" at bounding box center [121, 47] width 47 height 10
type input "[DATE]"
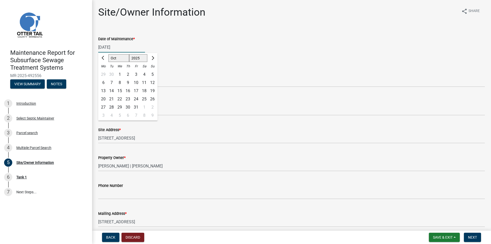
click at [173, 59] on div "Reason for Maintenance * Select Item... Called Routine Other" at bounding box center [291, 72] width 387 height 30
click at [116, 81] on select "Select Item... Called Routine Other" at bounding box center [291, 81] width 387 height 10
click at [98, 76] on select "Select Item... Called Routine Other" at bounding box center [291, 81] width 387 height 10
select select "3ac72b63-7b21-42e4-8192-806faae7a4f1"
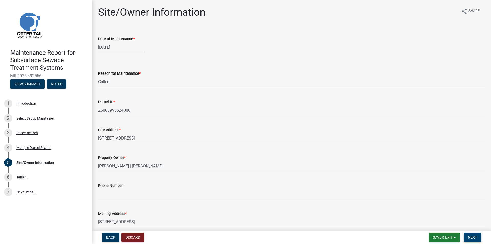
click at [474, 236] on span "Next" at bounding box center [472, 237] width 9 height 4
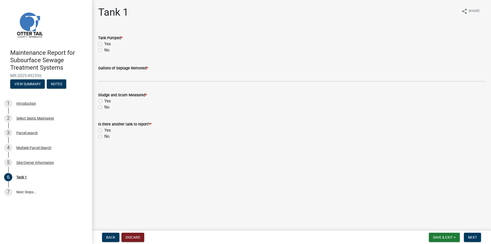
click at [104, 43] on label "Yes" at bounding box center [107, 44] width 6 height 6
click at [104, 43] on input "Yes" at bounding box center [105, 42] width 3 height 3
radio input "true"
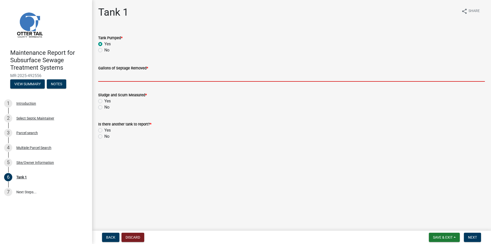
click at [109, 77] on input "Gallons of Septage Removed *" at bounding box center [291, 76] width 387 height 10
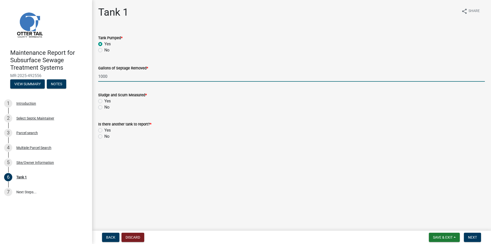
type input "1000"
click at [104, 107] on label "No" at bounding box center [106, 107] width 5 height 6
click at [104, 107] on input "No" at bounding box center [105, 105] width 3 height 3
radio input "true"
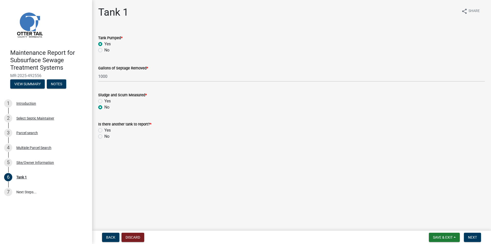
click at [104, 137] on label "No" at bounding box center [106, 136] width 5 height 6
click at [104, 137] on input "No" at bounding box center [105, 134] width 3 height 3
radio input "true"
click at [473, 237] on span "Next" at bounding box center [472, 237] width 9 height 4
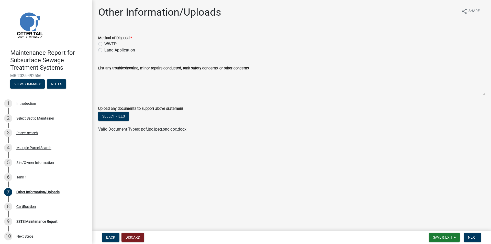
click at [114, 50] on label "Land Application" at bounding box center [119, 50] width 31 height 6
click at [108, 50] on input "Land Application" at bounding box center [105, 48] width 3 height 3
radio input "true"
click at [468, 236] on span "Next" at bounding box center [472, 237] width 9 height 4
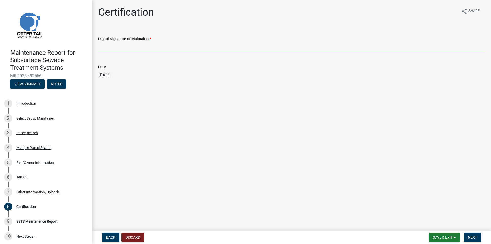
click at [120, 48] on input "Digital Signature of Maintainer *" at bounding box center [291, 47] width 387 height 10
type input "[PERSON_NAME]"
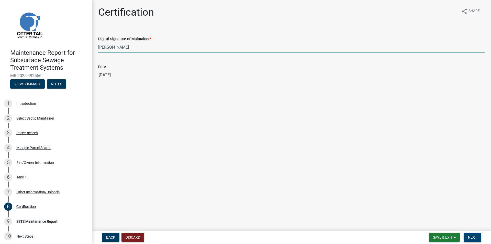
click at [477, 236] on span "Next" at bounding box center [472, 237] width 9 height 4
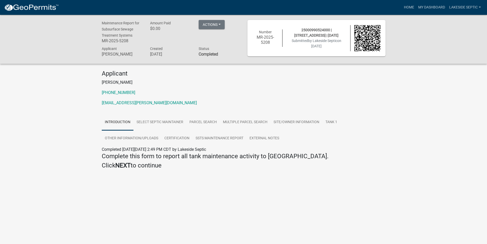
click at [36, 8] on img at bounding box center [31, 8] width 55 height 8
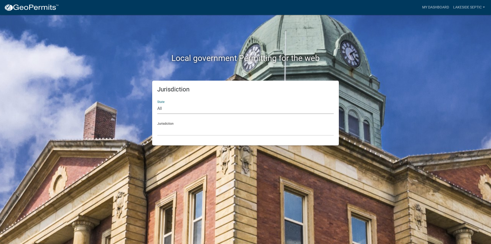
click at [166, 106] on select "All [US_STATE] [US_STATE] [US_STATE] [US_STATE] [US_STATE] [US_STATE] [US_STATE…" at bounding box center [245, 108] width 176 height 10
select select "[US_STATE]"
click at [157, 103] on select "All [US_STATE] [US_STATE] [US_STATE] [US_STATE] [US_STATE] [US_STATE] [US_STATE…" at bounding box center [245, 108] width 176 height 10
drag, startPoint x: 170, startPoint y: 131, endPoint x: 170, endPoint y: 140, distance: 8.7
click at [170, 131] on select "[GEOGRAPHIC_DATA], [US_STATE] [GEOGRAPHIC_DATA], [US_STATE] [GEOGRAPHIC_DATA], …" at bounding box center [245, 130] width 176 height 10
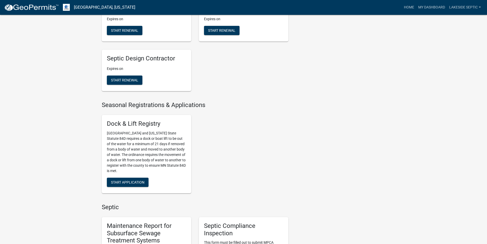
scroll to position [230, 0]
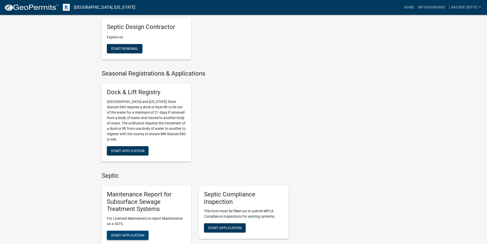
click at [126, 238] on button "Start Application" at bounding box center [128, 234] width 42 height 9
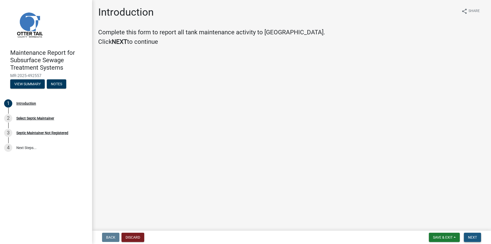
click at [478, 238] on button "Next" at bounding box center [472, 237] width 17 height 9
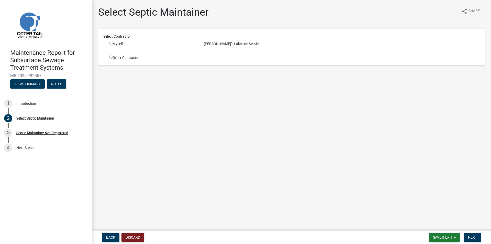
click at [110, 43] on input "radio" at bounding box center [110, 43] width 3 height 3
radio input "true"
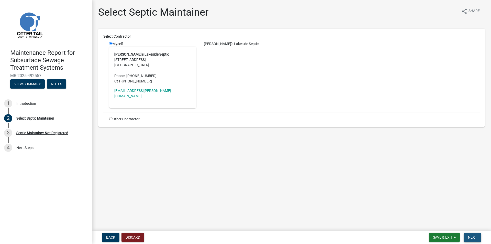
click at [470, 239] on span "Next" at bounding box center [472, 237] width 9 height 4
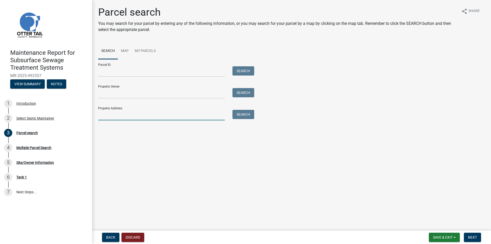
click at [124, 115] on input "Property Address:" at bounding box center [161, 115] width 127 height 10
type input "40600"
click at [244, 112] on button "Search" at bounding box center [244, 114] width 22 height 9
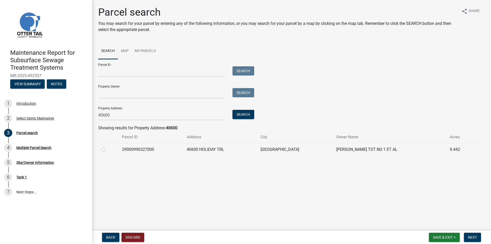
drag, startPoint x: 103, startPoint y: 149, endPoint x: 110, endPoint y: 147, distance: 7.3
click at [107, 146] on label at bounding box center [107, 146] width 0 height 0
click at [107, 149] on input "radio" at bounding box center [108, 147] width 3 height 3
radio input "true"
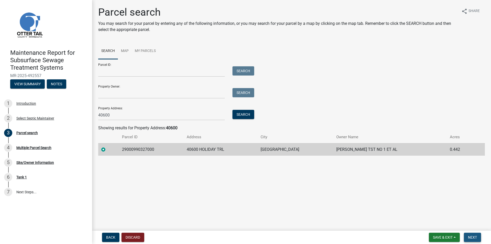
click at [473, 234] on button "Next" at bounding box center [472, 237] width 17 height 9
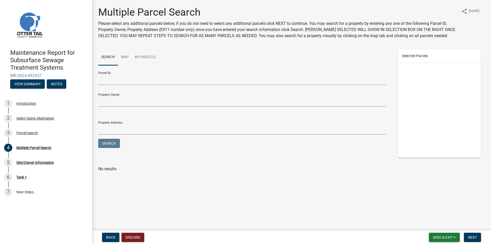
drag, startPoint x: 115, startPoint y: 137, endPoint x: 115, endPoint y: 131, distance: 6.4
click at [115, 137] on form "Parcel ID: Property Owner: Property Address: Search" at bounding box center [242, 108] width 288 height 82
click at [115, 129] on input "Property Address:" at bounding box center [242, 129] width 288 height 10
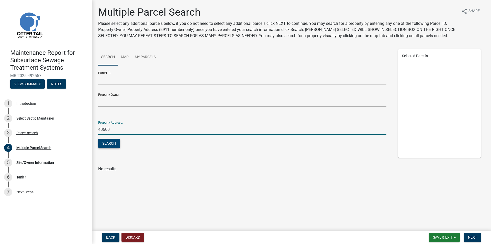
type input "40600"
click at [114, 141] on button "Search" at bounding box center [109, 143] width 22 height 9
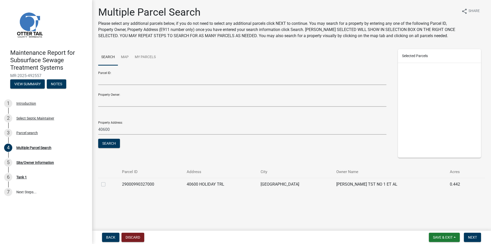
click at [107, 181] on label at bounding box center [107, 181] width 0 height 0
click at [107, 183] on input "checkbox" at bounding box center [108, 182] width 3 height 3
checkbox input "true"
click at [470, 235] on button "Next" at bounding box center [472, 237] width 17 height 9
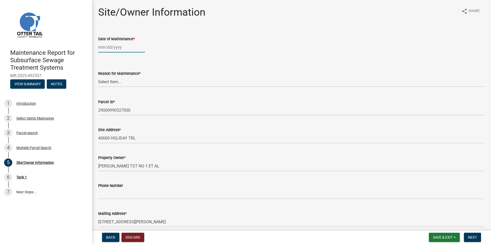
click at [105, 45] on div at bounding box center [121, 47] width 47 height 10
select select "10"
select select "2025"
type input "[DATE]"
click at [247, 82] on select "Select Item... Called Routine Other" at bounding box center [291, 81] width 387 height 10
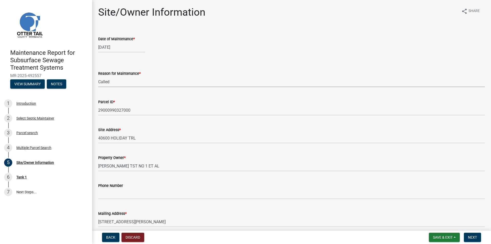
click at [98, 76] on select "Select Item... Called Routine Other" at bounding box center [291, 81] width 387 height 10
select select "3ac72b63-7b21-42e4-8192-806faae7a4f1"
click at [470, 234] on button "Next" at bounding box center [472, 237] width 17 height 9
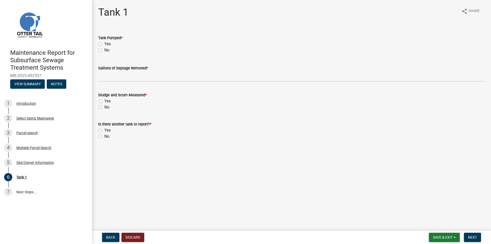
click at [104, 42] on label "Yes" at bounding box center [107, 44] width 6 height 6
click at [104, 42] on input "Yes" at bounding box center [105, 42] width 3 height 3
radio input "true"
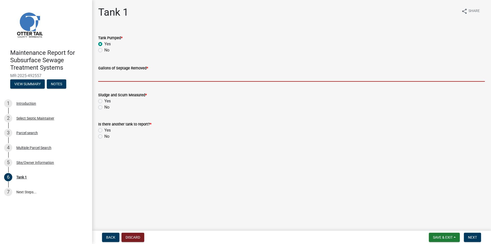
click at [107, 80] on input "Gallons of Septage Removed *" at bounding box center [291, 76] width 387 height 10
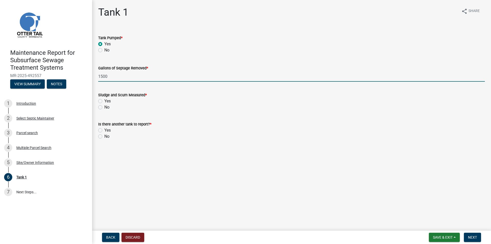
type input "1500"
click at [104, 107] on label "No" at bounding box center [106, 107] width 5 height 6
click at [104, 107] on input "No" at bounding box center [105, 105] width 3 height 3
radio input "true"
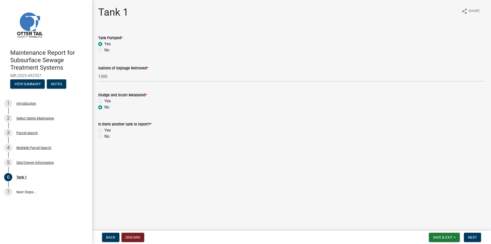
click at [104, 136] on label "No" at bounding box center [106, 136] width 5 height 6
click at [104, 136] on input "No" at bounding box center [105, 134] width 3 height 3
radio input "true"
click at [472, 238] on span "Next" at bounding box center [472, 237] width 9 height 4
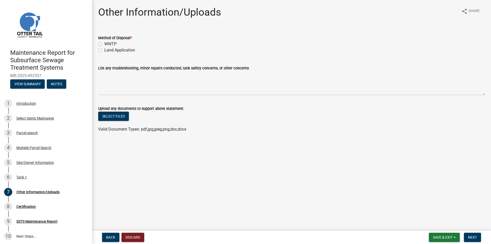
click at [104, 49] on label "Land Application" at bounding box center [119, 50] width 31 height 6
click at [104, 49] on input "Land Application" at bounding box center [105, 48] width 3 height 3
radio input "true"
click at [474, 236] on span "Next" at bounding box center [472, 237] width 9 height 4
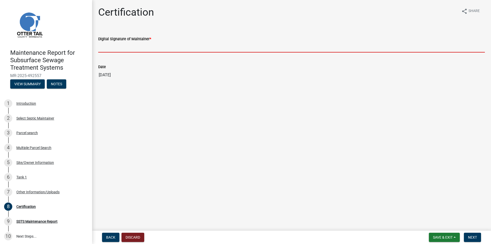
drag, startPoint x: 127, startPoint y: 48, endPoint x: 128, endPoint y: 51, distance: 3.2
click at [127, 48] on input "Digital Signature of Maintainer *" at bounding box center [291, 47] width 387 height 10
type input "[PERSON_NAME]"
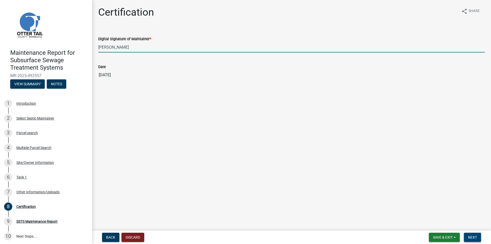
click at [468, 234] on button "Next" at bounding box center [472, 237] width 17 height 9
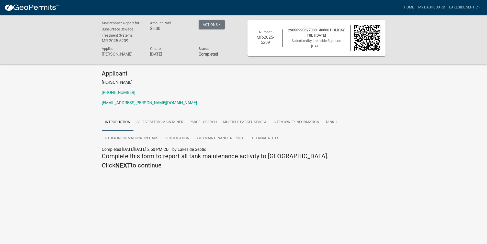
click at [75, 7] on div "Home My Dashboard Lakeside Septic Account Contractor Profile Logout" at bounding box center [273, 8] width 420 height 10
click at [42, 7] on img at bounding box center [31, 8] width 55 height 8
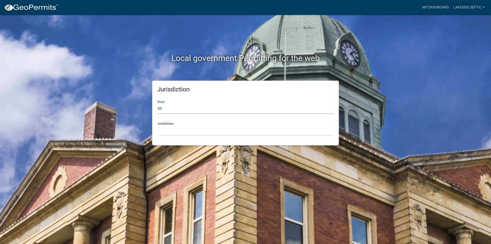
drag, startPoint x: 163, startPoint y: 108, endPoint x: 167, endPoint y: 113, distance: 5.8
click at [163, 108] on select "All [US_STATE] [US_STATE] [US_STATE] [US_STATE] [US_STATE] [US_STATE] [US_STATE…" at bounding box center [245, 108] width 176 height 10
select select "[US_STATE]"
click at [157, 103] on select "All [US_STATE] [US_STATE] [US_STATE] [US_STATE] [US_STATE] [US_STATE] [US_STATE…" at bounding box center [245, 108] width 176 height 10
click at [171, 133] on select "[GEOGRAPHIC_DATA], [US_STATE] [GEOGRAPHIC_DATA], [US_STATE] [GEOGRAPHIC_DATA], …" at bounding box center [245, 130] width 176 height 10
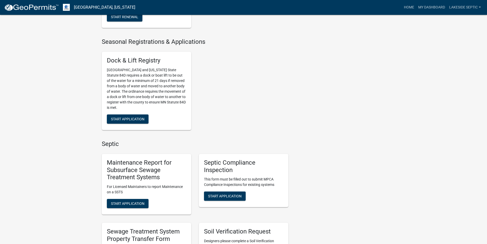
scroll to position [307, 0]
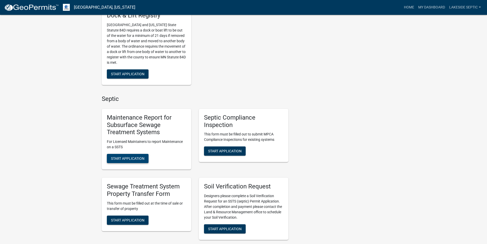
click at [129, 160] on span "Start Application" at bounding box center [128, 158] width 34 height 4
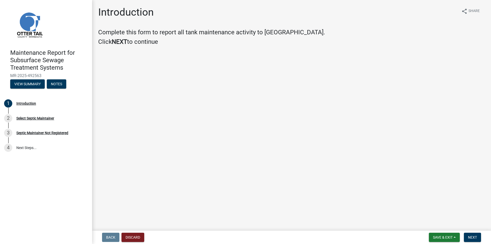
click at [483, 236] on form "Save & Exit Save Save & Exit Next" at bounding box center [455, 237] width 56 height 9
click at [477, 238] on span "Next" at bounding box center [472, 237] width 9 height 4
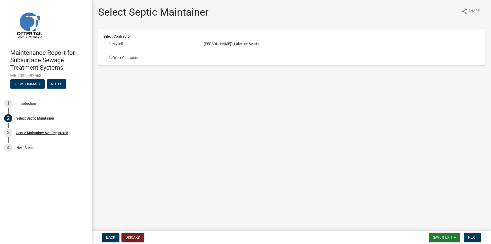
click at [110, 43] on input "radio" at bounding box center [110, 43] width 3 height 3
radio input "true"
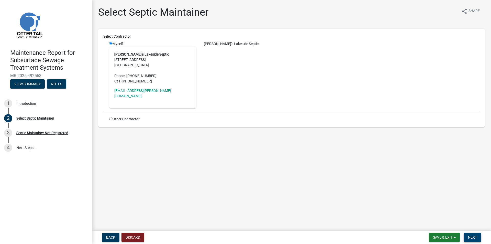
click at [469, 234] on button "Next" at bounding box center [472, 237] width 17 height 9
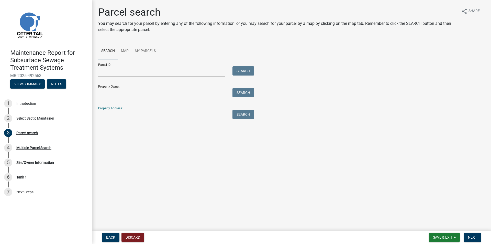
click at [135, 114] on input "Property Address:" at bounding box center [161, 115] width 127 height 10
type input "27150"
click at [244, 111] on button "Search" at bounding box center [244, 114] width 22 height 9
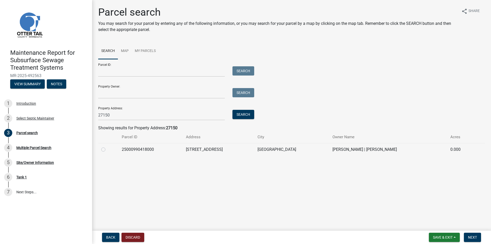
drag, startPoint x: 102, startPoint y: 149, endPoint x: 106, endPoint y: 150, distance: 4.6
click at [107, 146] on label at bounding box center [107, 146] width 0 height 0
click at [107, 149] on input "radio" at bounding box center [108, 147] width 3 height 3
radio input "true"
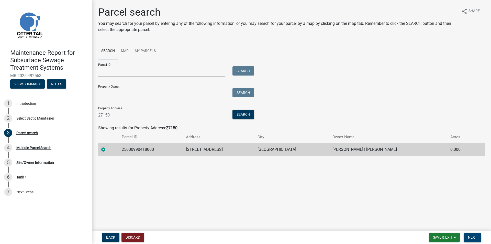
click at [468, 237] on span "Next" at bounding box center [472, 237] width 9 height 4
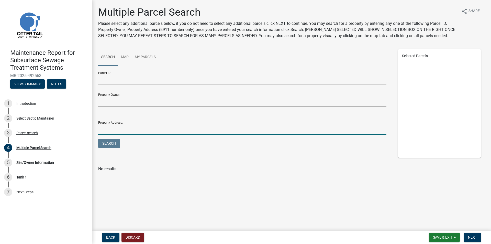
click at [129, 130] on input "Property Address:" at bounding box center [242, 129] width 288 height 10
type input "27150"
click at [106, 142] on button "Search" at bounding box center [109, 143] width 22 height 9
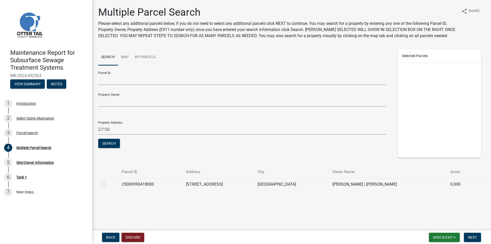
click at [107, 181] on label at bounding box center [107, 181] width 0 height 0
click at [107, 183] on input "checkbox" at bounding box center [108, 182] width 3 height 3
checkbox input "true"
click at [475, 238] on span "Next" at bounding box center [472, 237] width 9 height 4
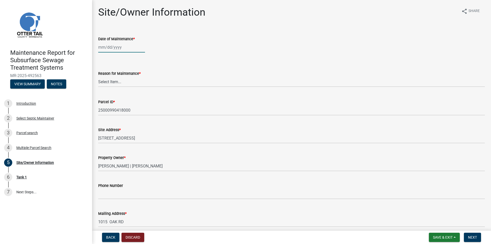
click at [106, 50] on div at bounding box center [121, 47] width 47 height 10
select select "10"
select select "2025"
click at [117, 47] on input "Date of Maintenance *" at bounding box center [121, 47] width 47 height 10
type input "[DATE]"
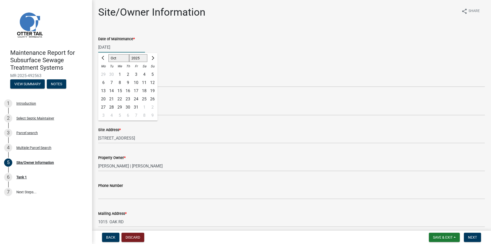
click at [176, 52] on div "[DATE] [PERSON_NAME] Apr [PERSON_NAME][DATE] Sep Oct Nov [DATE] 1526 1527 1528 …" at bounding box center [291, 47] width 387 height 10
click at [118, 83] on select "Select Item... Called Routine Other" at bounding box center [291, 81] width 387 height 10
click at [98, 76] on select "Select Item... Called Routine Other" at bounding box center [291, 81] width 387 height 10
drag, startPoint x: 109, startPoint y: 83, endPoint x: 110, endPoint y: 86, distance: 3.4
click at [109, 83] on select "Select Item... Called Routine Other" at bounding box center [291, 81] width 387 height 10
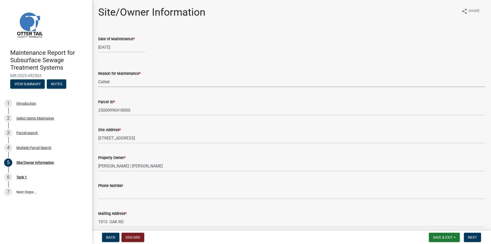
click at [98, 76] on select "Select Item... Called Routine Other" at bounding box center [291, 81] width 387 height 10
select select "3ac72b63-7b21-42e4-8192-806faae7a4f1"
click at [469, 236] on span "Next" at bounding box center [472, 237] width 9 height 4
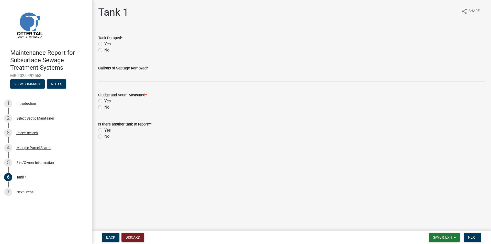
click at [103, 43] on div "Yes" at bounding box center [291, 44] width 387 height 6
click at [104, 44] on label "Yes" at bounding box center [107, 44] width 6 height 6
click at [104, 44] on input "Yes" at bounding box center [105, 42] width 3 height 3
radio input "true"
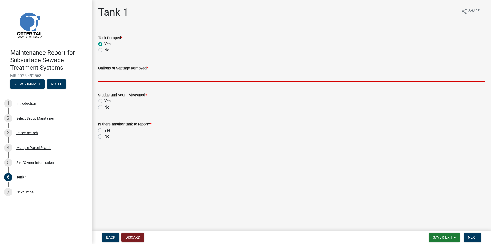
click at [122, 79] on input "Gallons of Septage Removed *" at bounding box center [291, 76] width 387 height 10
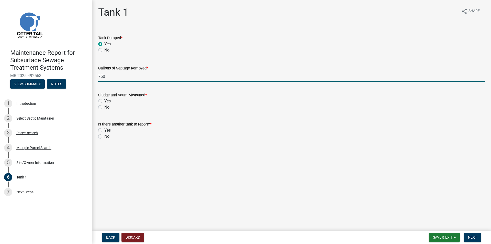
type input "750"
click at [104, 107] on label "No" at bounding box center [106, 107] width 5 height 6
click at [104, 107] on input "No" at bounding box center [105, 105] width 3 height 3
radio input "true"
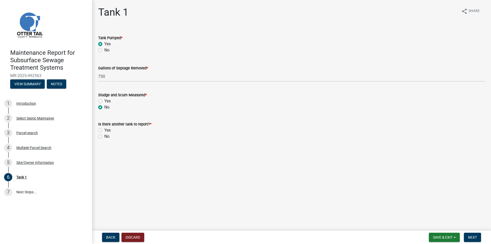
click at [104, 138] on label "No" at bounding box center [106, 136] width 5 height 6
click at [104, 137] on input "No" at bounding box center [105, 134] width 3 height 3
radio input "true"
click at [466, 240] on button "Next" at bounding box center [472, 237] width 17 height 9
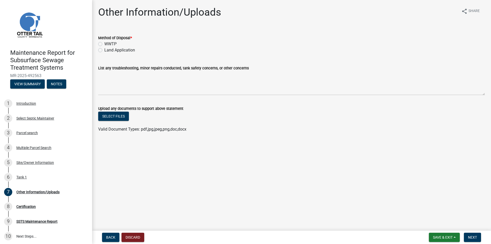
click at [117, 48] on label "Land Application" at bounding box center [119, 50] width 31 height 6
click at [108, 48] on input "Land Application" at bounding box center [105, 48] width 3 height 3
radio input "true"
click at [475, 236] on span "Next" at bounding box center [472, 237] width 9 height 4
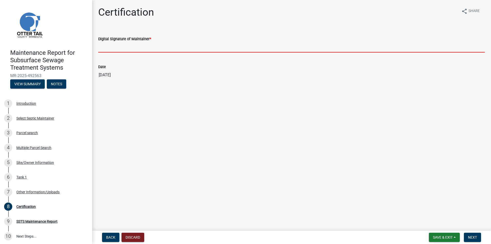
click at [134, 51] on input "Digital Signature of Maintainer *" at bounding box center [291, 47] width 387 height 10
type input "[PERSON_NAME]"
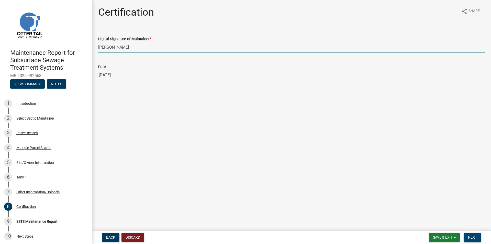
click at [475, 237] on span "Next" at bounding box center [472, 237] width 9 height 4
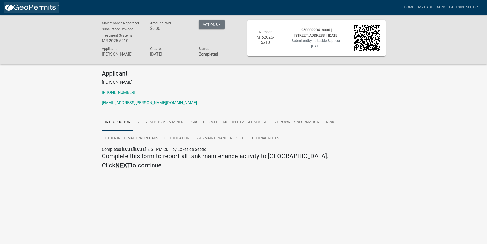
click at [46, 7] on img at bounding box center [31, 8] width 55 height 8
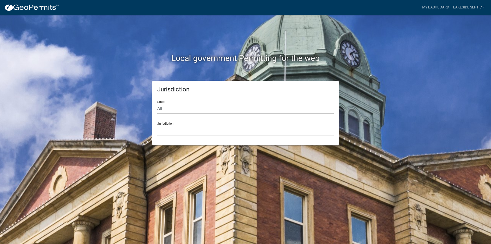
click at [167, 107] on select "All [US_STATE] [US_STATE] [US_STATE] [US_STATE] [US_STATE] [US_STATE] [US_STATE…" at bounding box center [245, 108] width 176 height 10
select select "[US_STATE]"
click at [157, 103] on select "All [US_STATE] [US_STATE] [US_STATE] [US_STATE] [US_STATE] [US_STATE] [US_STATE…" at bounding box center [245, 108] width 176 height 10
click at [169, 132] on select "[GEOGRAPHIC_DATA], [US_STATE] [GEOGRAPHIC_DATA], [US_STATE] [GEOGRAPHIC_DATA], …" at bounding box center [245, 130] width 176 height 10
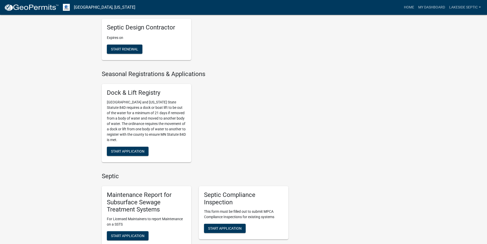
scroll to position [256, 0]
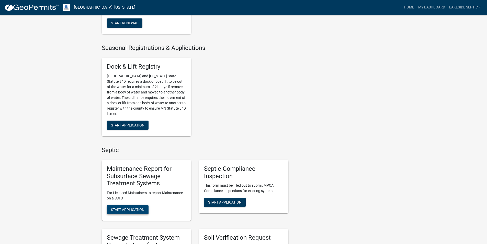
click at [131, 210] on span "Start Application" at bounding box center [128, 209] width 34 height 4
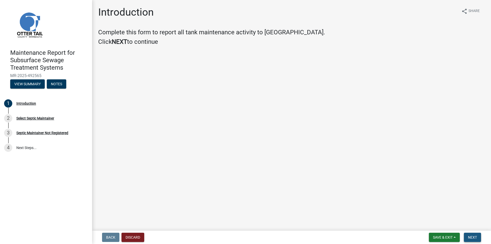
click at [470, 236] on span "Next" at bounding box center [472, 237] width 9 height 4
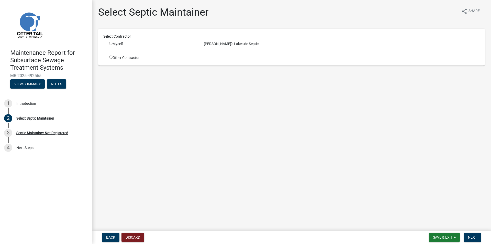
click at [123, 43] on div "Myself" at bounding box center [152, 43] width 87 height 5
click at [110, 44] on input "radio" at bounding box center [110, 43] width 3 height 3
radio input "true"
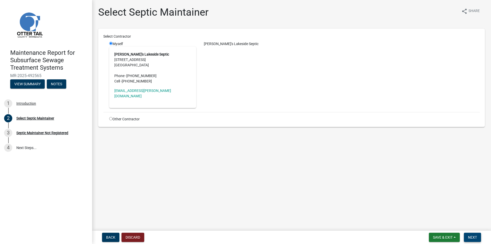
click at [468, 237] on span "Next" at bounding box center [472, 237] width 9 height 4
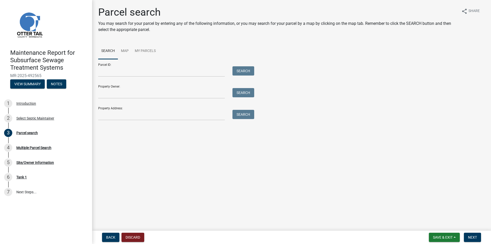
click at [118, 109] on div "Property Address: Search" at bounding box center [174, 112] width 153 height 18
click at [117, 114] on input "Property Address:" at bounding box center [161, 115] width 127 height 10
type input "[STREET_ADDRESS]"
drag, startPoint x: 240, startPoint y: 112, endPoint x: 238, endPoint y: 115, distance: 3.6
click at [240, 113] on button "Search" at bounding box center [244, 114] width 22 height 9
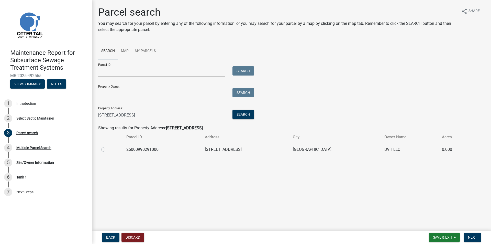
click at [107, 146] on label at bounding box center [107, 146] width 0 height 0
click at [107, 149] on input "radio" at bounding box center [108, 147] width 3 height 3
radio input "true"
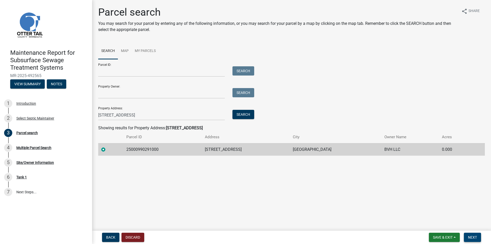
click at [475, 235] on span "Next" at bounding box center [472, 237] width 9 height 4
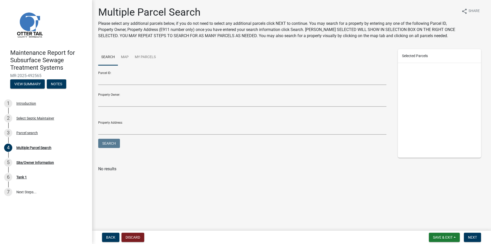
drag, startPoint x: 239, startPoint y: 215, endPoint x: 247, endPoint y: 201, distance: 16.5
click at [247, 201] on wm-app "Maintenance Report for Subsurface Sewage Treatment Systems MR-2025-492565 View …" at bounding box center [245, 122] width 491 height 244
drag, startPoint x: 247, startPoint y: 201, endPoint x: 106, endPoint y: 127, distance: 158.9
click at [106, 127] on input "Property Address:" at bounding box center [242, 129] width 288 height 10
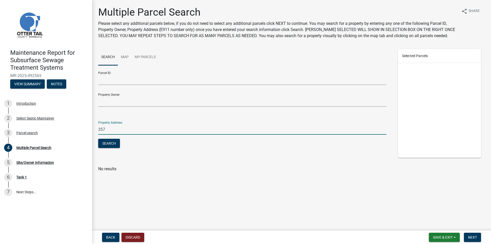
type input "[STREET_ADDRESS]"
click at [114, 143] on button "Search" at bounding box center [109, 143] width 22 height 9
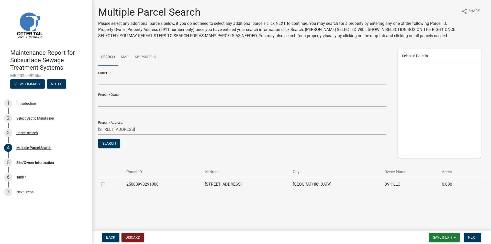
click at [107, 181] on label at bounding box center [107, 181] width 0 height 0
click at [107, 184] on input "checkbox" at bounding box center [108, 182] width 3 height 3
checkbox input "true"
click at [469, 237] on span "Next" at bounding box center [472, 237] width 9 height 4
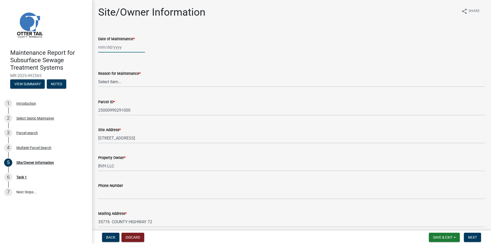
click at [111, 51] on div at bounding box center [121, 47] width 47 height 10
select select "10"
select select "2025"
click at [111, 50] on input "Date of Maintenance *" at bounding box center [121, 47] width 47 height 10
click at [153, 41] on div "Date of Maintenance *" at bounding box center [291, 39] width 387 height 6
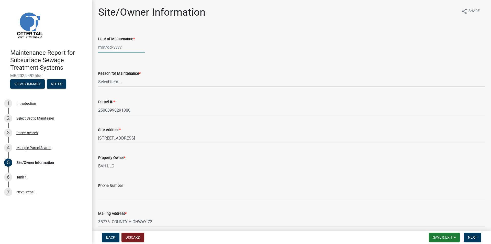
click at [112, 47] on div at bounding box center [121, 47] width 47 height 10
select select "10"
select select "2025"
click at [102, 58] on span "Previous month" at bounding box center [104, 58] width 4 height 4
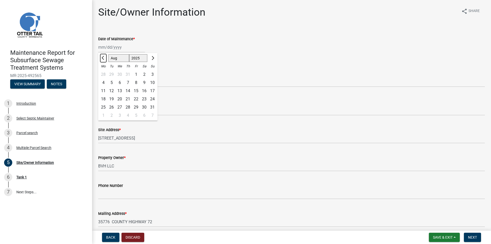
click at [102, 58] on span "Previous month" at bounding box center [104, 58] width 4 height 4
select select "6"
click at [135, 107] on div "27" at bounding box center [136, 107] width 8 height 8
type input "[DATE]"
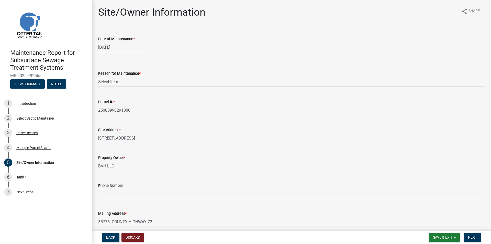
click at [124, 79] on select "Select Item... Called Routine Other" at bounding box center [291, 81] width 387 height 10
click at [98, 76] on select "Select Item... Called Routine Other" at bounding box center [291, 81] width 387 height 10
select select "3ac72b63-7b21-42e4-8192-806faae7a4f1"
click at [473, 236] on span "Next" at bounding box center [472, 237] width 9 height 4
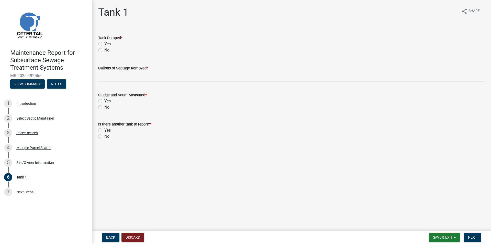
drag, startPoint x: 102, startPoint y: 45, endPoint x: 105, endPoint y: 54, distance: 9.4
click at [104, 45] on label "Yes" at bounding box center [107, 44] width 6 height 6
click at [104, 44] on input "Yes" at bounding box center [105, 42] width 3 height 3
radio input "true"
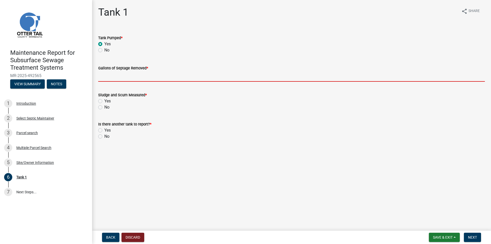
click at [113, 77] on input "Gallons of Septage Removed *" at bounding box center [291, 76] width 387 height 10
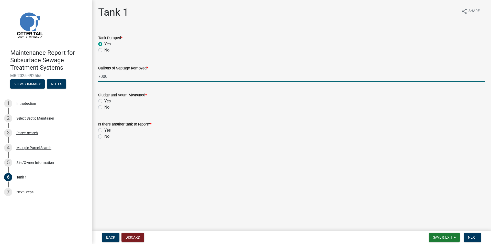
type input "7000"
click at [104, 107] on label "No" at bounding box center [106, 107] width 5 height 6
click at [104, 107] on input "No" at bounding box center [105, 105] width 3 height 3
radio input "true"
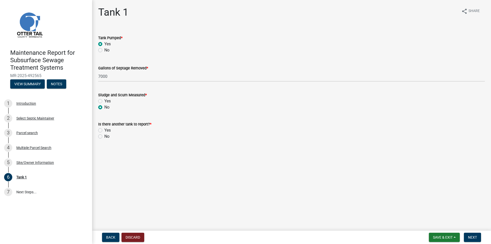
click at [104, 136] on label "No" at bounding box center [106, 136] width 5 height 6
click at [104, 136] on input "No" at bounding box center [105, 134] width 3 height 3
radio input "true"
click at [471, 238] on span "Next" at bounding box center [472, 237] width 9 height 4
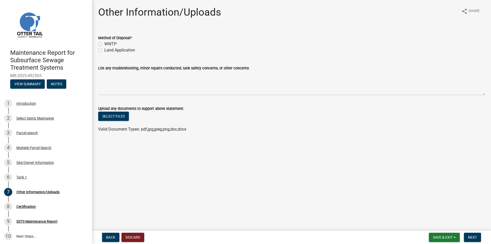
click at [104, 51] on label "Land Application" at bounding box center [119, 50] width 31 height 6
click at [104, 50] on input "Land Application" at bounding box center [105, 48] width 3 height 3
radio input "true"
click at [472, 237] on span "Next" at bounding box center [472, 237] width 9 height 4
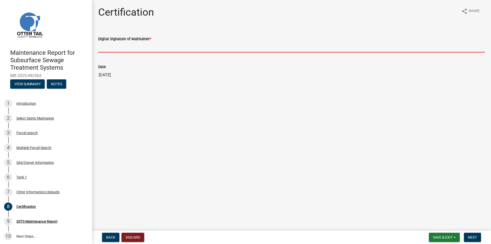
click at [124, 50] on input "Digital Signature of Maintainer *" at bounding box center [291, 47] width 387 height 10
type input "[PERSON_NAME]"
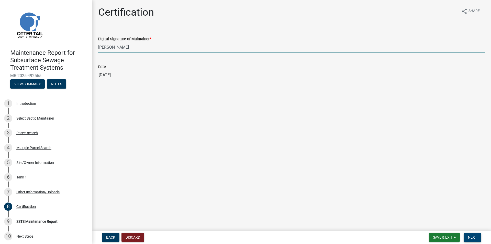
click at [473, 237] on span "Next" at bounding box center [472, 237] width 9 height 4
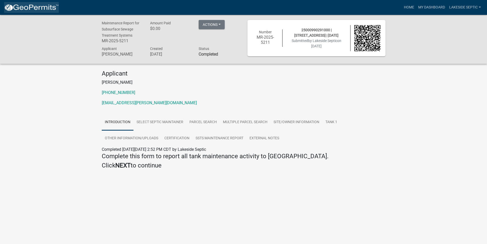
click at [53, 9] on img at bounding box center [31, 8] width 55 height 8
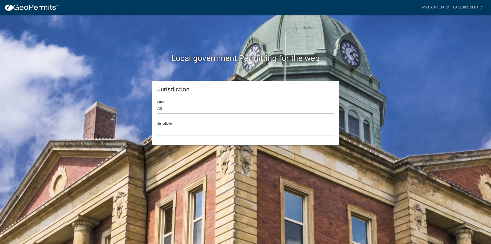
click at [184, 110] on select "All [US_STATE] [US_STATE] [US_STATE] [US_STATE] [US_STATE] [US_STATE] [US_STATE…" at bounding box center [245, 108] width 176 height 10
select select "[US_STATE]"
click at [157, 103] on select "All [US_STATE] [US_STATE] [US_STATE] [US_STATE] [US_STATE] [US_STATE] [US_STATE…" at bounding box center [245, 108] width 176 height 10
drag, startPoint x: 174, startPoint y: 136, endPoint x: 173, endPoint y: 127, distance: 9.0
click at [173, 126] on select "[GEOGRAPHIC_DATA], [US_STATE] [GEOGRAPHIC_DATA], [US_STATE] [GEOGRAPHIC_DATA], …" at bounding box center [245, 130] width 176 height 10
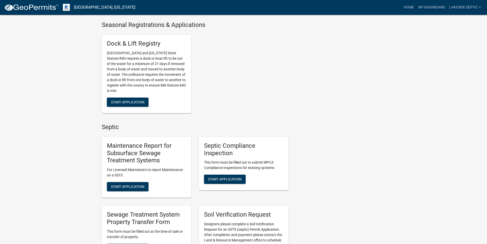
scroll to position [281, 0]
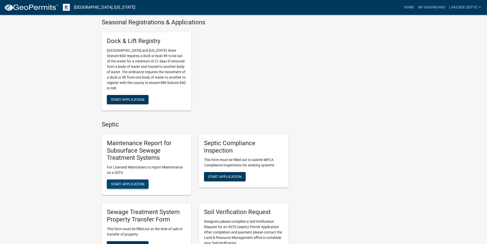
click at [132, 184] on span "Start Application" at bounding box center [128, 184] width 34 height 4
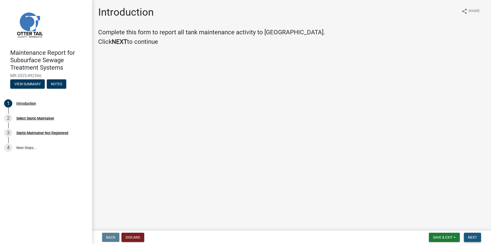
click at [478, 236] on button "Next" at bounding box center [472, 237] width 17 height 9
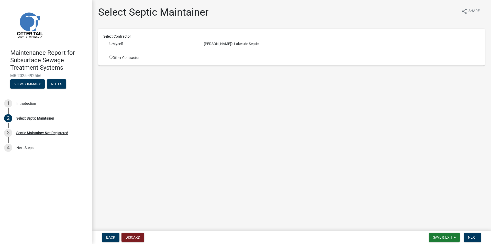
click at [109, 44] on input "radio" at bounding box center [110, 43] width 3 height 3
radio input "true"
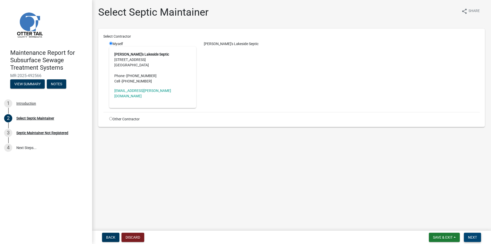
drag, startPoint x: 468, startPoint y: 237, endPoint x: 392, endPoint y: 184, distance: 92.7
click at [468, 237] on span "Next" at bounding box center [472, 237] width 9 height 4
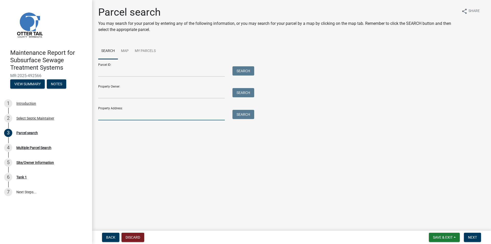
click at [125, 113] on input "Property Address:" at bounding box center [161, 115] width 127 height 10
type input "41592"
click at [237, 116] on button "Search" at bounding box center [244, 114] width 22 height 9
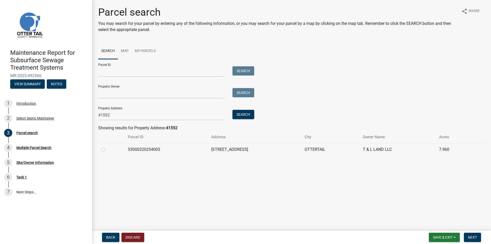
click at [107, 146] on label at bounding box center [107, 146] width 0 height 0
click at [107, 150] on input "radio" at bounding box center [108, 147] width 3 height 3
radio input "true"
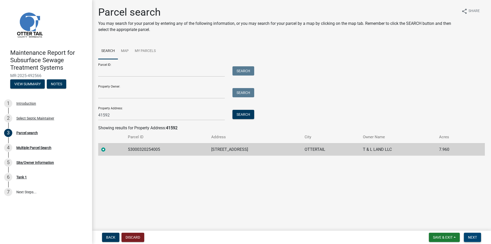
click at [474, 237] on span "Next" at bounding box center [472, 237] width 9 height 4
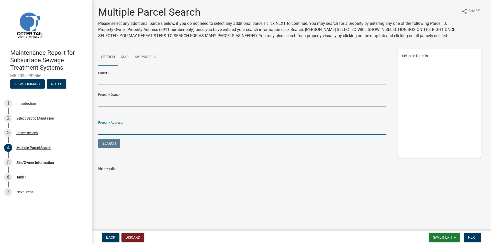
click at [114, 131] on input "Property Address:" at bounding box center [242, 129] width 288 height 10
type input "41592"
click at [103, 140] on button "Search" at bounding box center [109, 143] width 22 height 9
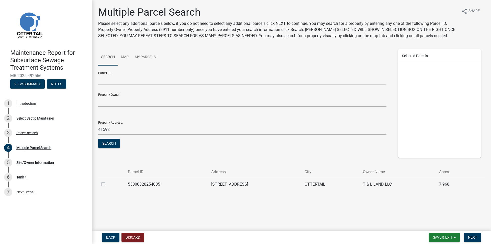
click at [107, 181] on label at bounding box center [107, 181] width 0 height 0
click at [107, 183] on input "checkbox" at bounding box center [108, 182] width 3 height 3
checkbox input "true"
click at [473, 236] on span "Next" at bounding box center [472, 237] width 9 height 4
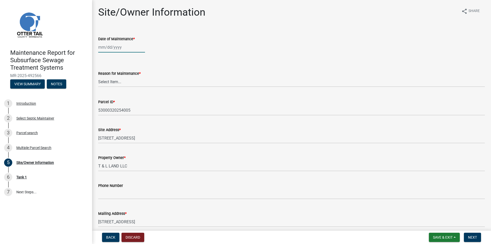
click at [115, 48] on div at bounding box center [121, 47] width 47 height 10
select select "10"
select select "2025"
click at [114, 50] on input "Date of Maintenance *" at bounding box center [121, 47] width 47 height 10
type input "[DATE]"
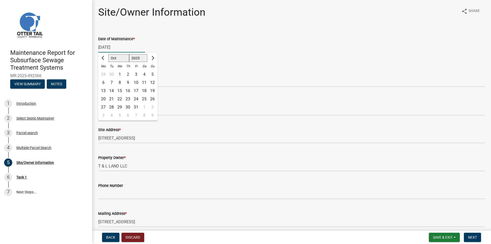
click at [179, 56] on wm-data-entity-input "Date of Maintenance * [DATE] [PERSON_NAME] Apr May Jun [DATE] Aug Sep Oct Nov […" at bounding box center [291, 43] width 387 height 28
click at [119, 81] on select "Select Item... Called Routine Other" at bounding box center [291, 81] width 387 height 10
click at [98, 76] on select "Select Item... Called Routine Other" at bounding box center [291, 81] width 387 height 10
select select "3ac72b63-7b21-42e4-8192-806faae7a4f1"
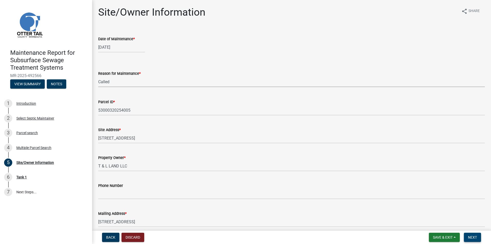
click at [472, 236] on span "Next" at bounding box center [472, 237] width 9 height 4
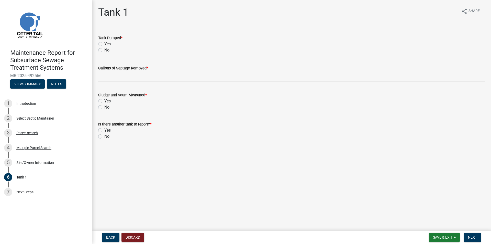
drag, startPoint x: 64, startPoint y: 70, endPoint x: 112, endPoint y: 51, distance: 50.9
click at [64, 70] on h4 "Maintenance Report for Subsurface Sewage Treatment Systems" at bounding box center [49, 60] width 78 height 22
click at [104, 45] on label "Yes" at bounding box center [107, 44] width 6 height 6
click at [104, 44] on input "Yes" at bounding box center [105, 42] width 3 height 3
radio input "true"
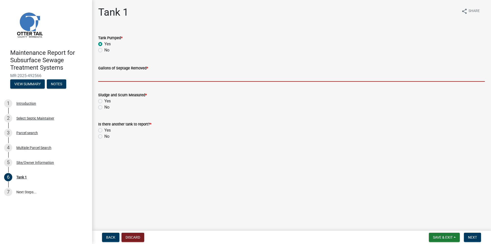
click at [107, 79] on input "Gallons of Septage Removed *" at bounding box center [291, 76] width 387 height 10
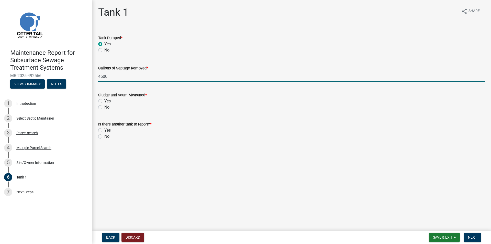
type input "4500"
drag, startPoint x: 100, startPoint y: 108, endPoint x: 102, endPoint y: 111, distance: 3.6
click at [104, 108] on label "No" at bounding box center [106, 107] width 5 height 6
click at [104, 107] on input "No" at bounding box center [105, 105] width 3 height 3
radio input "true"
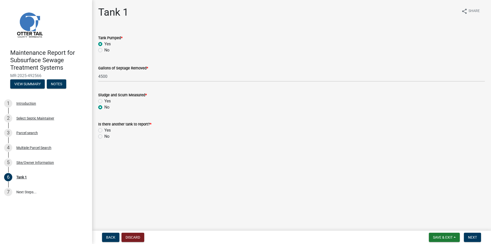
click at [104, 137] on label "No" at bounding box center [106, 136] width 5 height 6
click at [104, 137] on input "No" at bounding box center [105, 134] width 3 height 3
radio input "true"
click at [468, 239] on span "Next" at bounding box center [472, 237] width 9 height 4
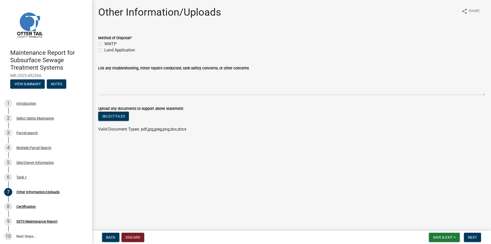
click at [104, 49] on label "Land Application" at bounding box center [119, 50] width 31 height 6
click at [104, 49] on input "Land Application" at bounding box center [105, 48] width 3 height 3
radio input "true"
click at [471, 237] on span "Next" at bounding box center [472, 237] width 9 height 4
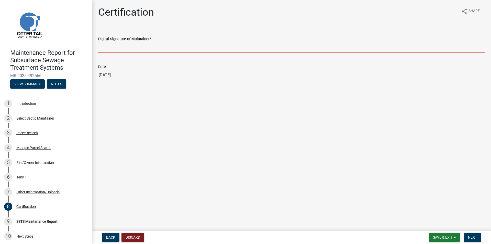
click at [117, 46] on input "Digital Signature of Maintainer *" at bounding box center [291, 47] width 387 height 10
type input "[PERSON_NAME]"
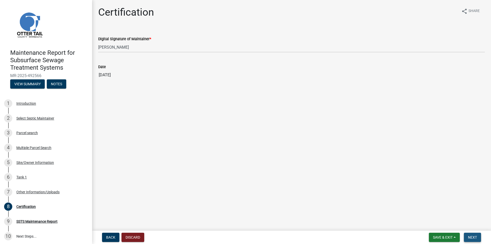
drag, startPoint x: 474, startPoint y: 236, endPoint x: 476, endPoint y: 238, distance: 2.9
click at [474, 236] on span "Next" at bounding box center [472, 237] width 9 height 4
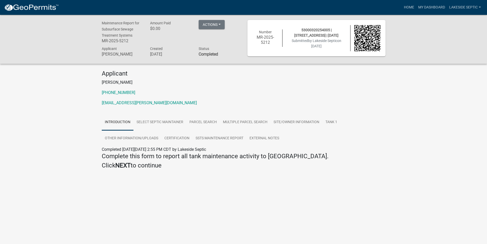
click at [20, 5] on img at bounding box center [31, 8] width 55 height 8
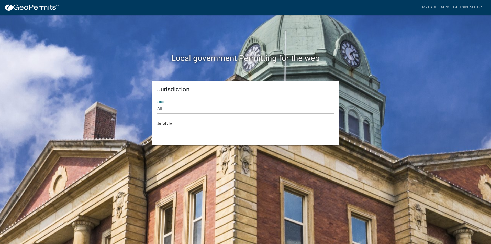
click at [167, 108] on select "All [US_STATE] [US_STATE] [US_STATE] [US_STATE] [US_STATE] [US_STATE] [US_STATE…" at bounding box center [245, 108] width 176 height 10
select select "[US_STATE]"
click at [157, 103] on select "All [US_STATE] [US_STATE] [US_STATE] [US_STATE] [US_STATE] [US_STATE] [US_STATE…" at bounding box center [245, 108] width 176 height 10
click at [173, 131] on select "[GEOGRAPHIC_DATA], [US_STATE] [GEOGRAPHIC_DATA], [US_STATE] [GEOGRAPHIC_DATA], …" at bounding box center [245, 130] width 176 height 10
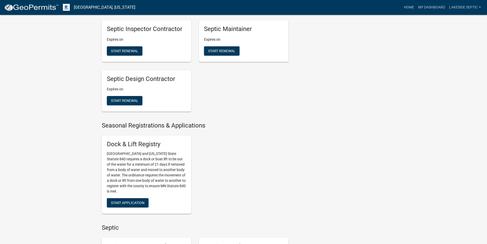
scroll to position [230, 0]
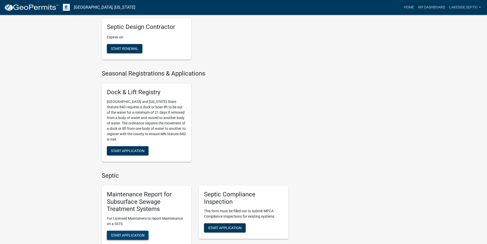
click at [137, 236] on span "Start Application" at bounding box center [128, 235] width 34 height 4
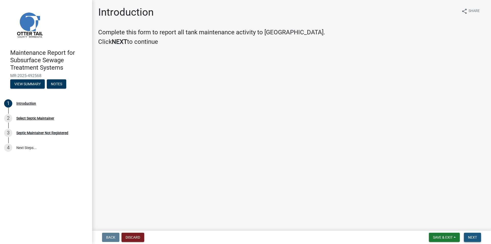
click at [469, 235] on button "Next" at bounding box center [472, 237] width 17 height 9
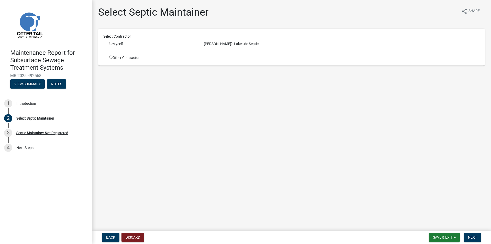
click at [111, 43] on input "radio" at bounding box center [110, 43] width 3 height 3
radio input "true"
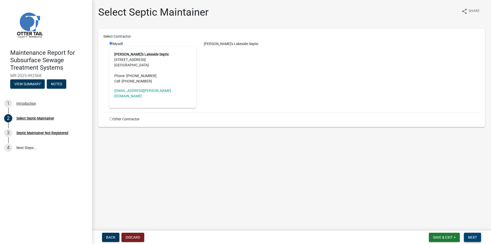
click at [468, 233] on button "Next" at bounding box center [472, 237] width 17 height 9
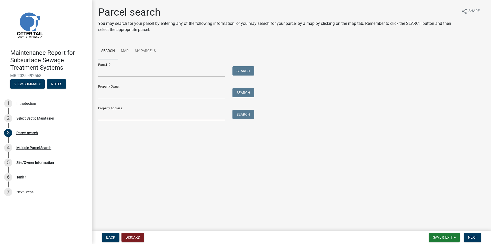
click at [118, 115] on input "Property Address:" at bounding box center [161, 115] width 127 height 10
type input "47798"
click at [250, 112] on button "Search" at bounding box center [244, 114] width 22 height 9
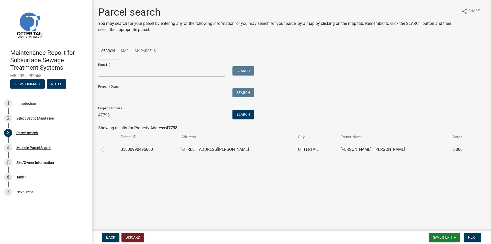
click at [107, 146] on label at bounding box center [107, 146] width 0 height 0
click at [107, 150] on input "radio" at bounding box center [108, 147] width 3 height 3
radio input "true"
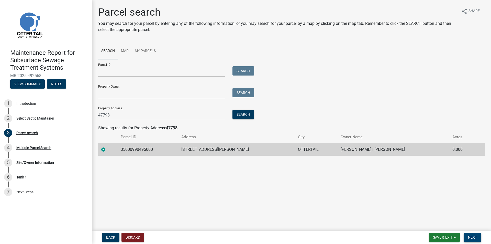
click at [467, 239] on button "Next" at bounding box center [472, 237] width 17 height 9
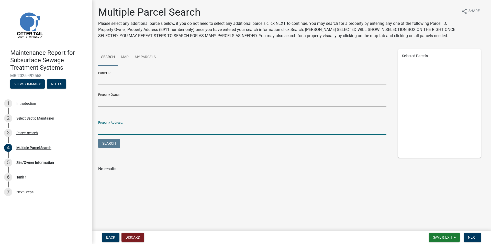
click at [138, 125] on input "Property Address:" at bounding box center [242, 129] width 288 height 10
type input "47798"
click at [113, 143] on button "Search" at bounding box center [109, 143] width 22 height 9
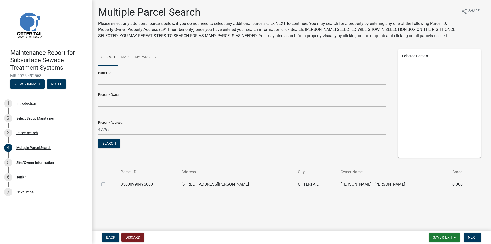
click at [107, 181] on label at bounding box center [107, 181] width 0 height 0
click at [107, 184] on input "checkbox" at bounding box center [108, 182] width 3 height 3
checkbox input "true"
click at [471, 235] on span "Next" at bounding box center [472, 237] width 9 height 4
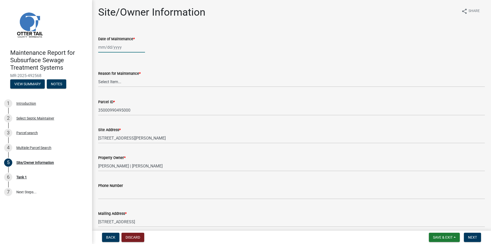
click at [112, 45] on div at bounding box center [121, 47] width 47 height 10
select select "10"
select select "2025"
click at [112, 46] on input "Date of Maintenance *" at bounding box center [121, 47] width 47 height 10
type input "[DATE]"
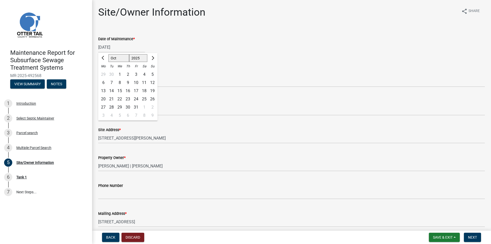
click at [172, 52] on div "[DATE] [PERSON_NAME] Apr [PERSON_NAME][DATE] Sep Oct Nov [DATE] 1526 1527 1528 …" at bounding box center [291, 47] width 387 height 10
click at [124, 80] on select "Select Item... Called Routine Other" at bounding box center [291, 81] width 387 height 10
click at [98, 76] on select "Select Item... Called Routine Other" at bounding box center [291, 81] width 387 height 10
select select "3ac72b63-7b21-42e4-8192-806faae7a4f1"
click at [469, 238] on span "Next" at bounding box center [472, 237] width 9 height 4
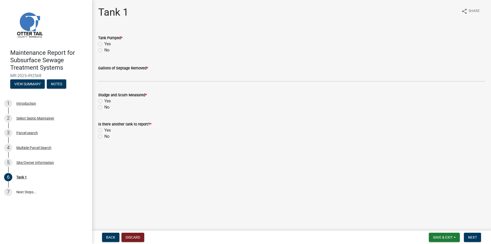
click at [101, 42] on div "Yes" at bounding box center [291, 44] width 387 height 6
click at [104, 42] on label "Yes" at bounding box center [107, 44] width 6 height 6
click at [104, 42] on input "Yes" at bounding box center [105, 42] width 3 height 3
radio input "true"
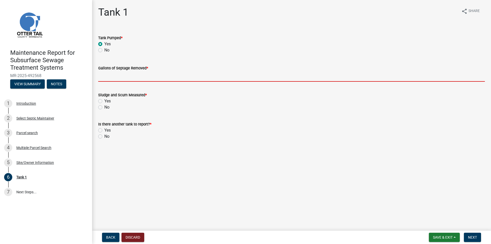
click at [107, 75] on input "Gallons of Septage Removed *" at bounding box center [291, 76] width 387 height 10
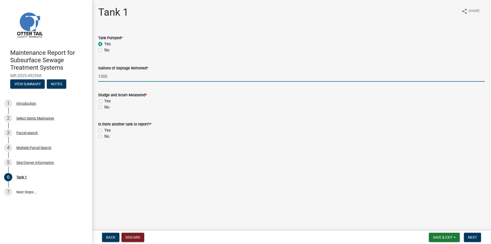
type input "1500"
click at [104, 108] on label "No" at bounding box center [106, 107] width 5 height 6
click at [104, 107] on input "No" at bounding box center [105, 105] width 3 height 3
radio input "true"
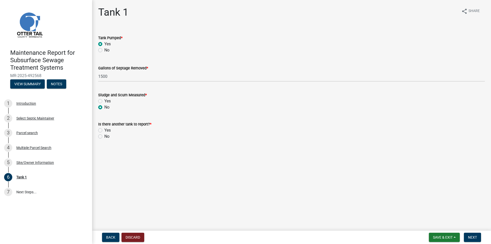
click at [104, 137] on label "No" at bounding box center [106, 136] width 5 height 6
click at [104, 137] on input "No" at bounding box center [105, 134] width 3 height 3
click at [475, 235] on button "Next" at bounding box center [472, 237] width 17 height 9
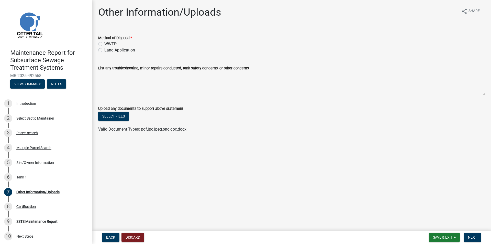
click at [109, 50] on label "Land Application" at bounding box center [119, 50] width 31 height 6
click at [108, 50] on input "Land Application" at bounding box center [105, 48] width 3 height 3
click at [479, 235] on button "Next" at bounding box center [472, 237] width 17 height 9
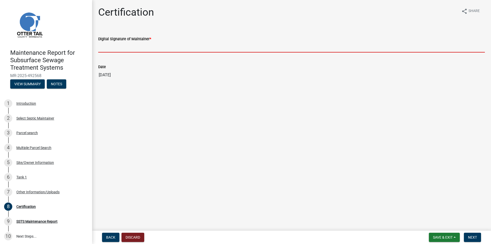
click at [120, 44] on input "Digital Signature of Maintainer *" at bounding box center [291, 47] width 387 height 10
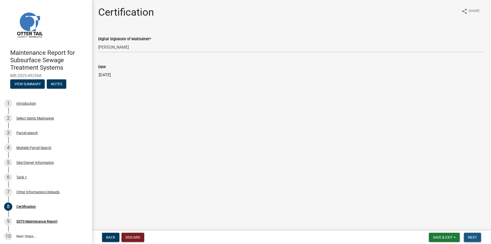
click at [476, 235] on span "Next" at bounding box center [472, 237] width 9 height 4
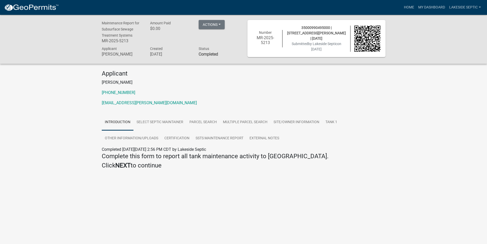
click at [48, 7] on img at bounding box center [31, 8] width 55 height 8
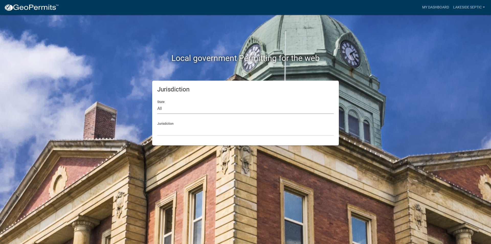
click at [169, 105] on select "All [US_STATE] [US_STATE] [US_STATE] [US_STATE] [US_STATE] [US_STATE] [US_STATE…" at bounding box center [245, 108] width 176 height 10
click at [157, 103] on select "All [US_STATE] [US_STATE] [US_STATE] [US_STATE] [US_STATE] [US_STATE] [US_STATE…" at bounding box center [245, 108] width 176 height 10
click at [166, 111] on select "All [US_STATE] [US_STATE] [US_STATE] [US_STATE] [US_STATE] [US_STATE] [US_STATE…" at bounding box center [245, 108] width 176 height 10
click at [157, 103] on select "All [US_STATE] [US_STATE] [US_STATE] [US_STATE] [US_STATE] [US_STATE] [US_STATE…" at bounding box center [245, 108] width 176 height 10
click at [169, 129] on select "[GEOGRAPHIC_DATA], [US_STATE] [GEOGRAPHIC_DATA], [US_STATE] [GEOGRAPHIC_DATA], …" at bounding box center [245, 130] width 176 height 10
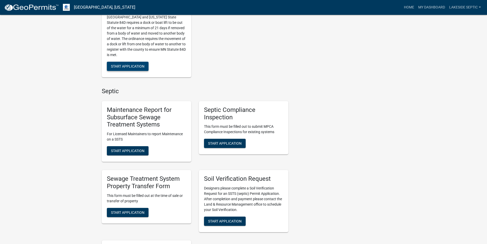
scroll to position [358, 0]
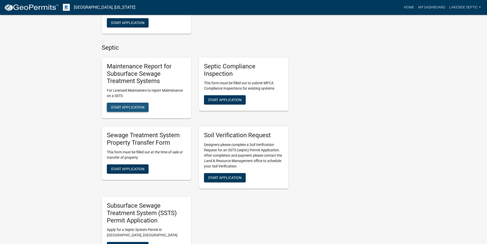
click at [122, 109] on span "Start Application" at bounding box center [128, 107] width 34 height 4
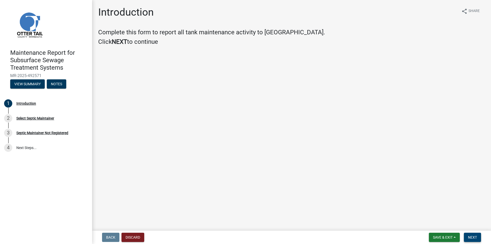
click at [471, 235] on span "Next" at bounding box center [472, 237] width 9 height 4
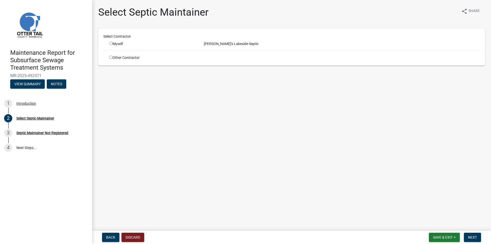
click at [111, 42] on input "radio" at bounding box center [110, 43] width 3 height 3
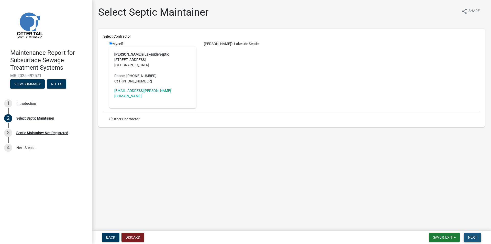
click at [471, 235] on span "Next" at bounding box center [472, 237] width 9 height 4
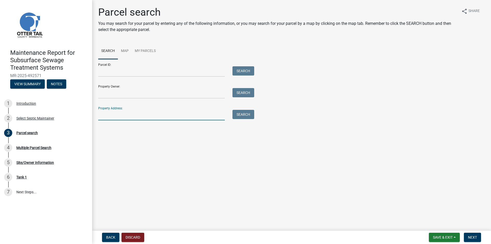
click at [122, 112] on input "Property Address:" at bounding box center [161, 115] width 127 height 10
click at [120, 115] on input "Property Address:" at bounding box center [161, 115] width 127 height 10
click at [245, 114] on button "Search" at bounding box center [244, 114] width 22 height 9
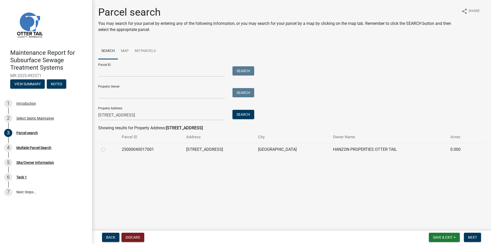
click at [107, 146] on label at bounding box center [107, 146] width 0 height 0
click at [107, 150] on input "radio" at bounding box center [108, 147] width 3 height 3
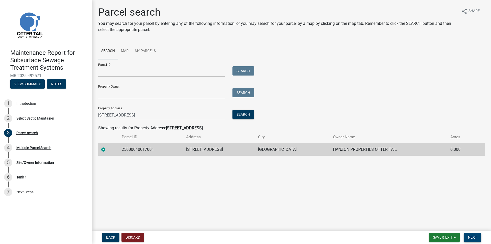
click at [470, 238] on span "Next" at bounding box center [472, 237] width 9 height 4
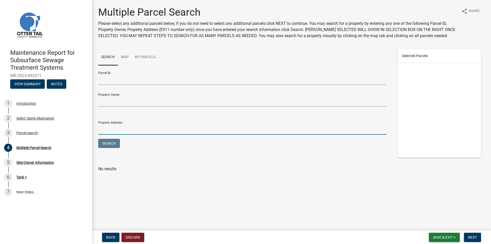
click at [126, 129] on input "Property Address:" at bounding box center [242, 129] width 288 height 10
click at [113, 143] on button "Search" at bounding box center [109, 143] width 22 height 9
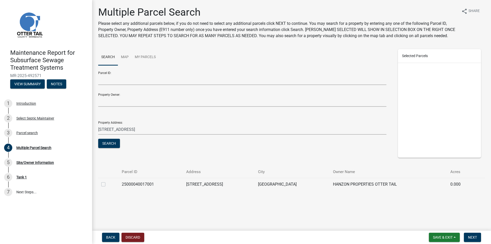
click at [107, 181] on label at bounding box center [107, 181] width 0 height 0
click at [107, 183] on input "checkbox" at bounding box center [108, 182] width 3 height 3
click at [472, 235] on button "Next" at bounding box center [472, 237] width 17 height 9
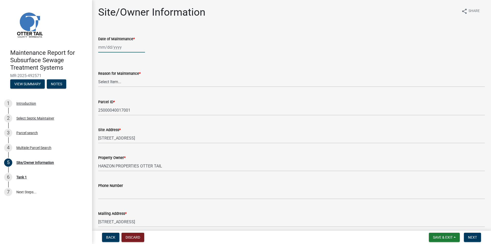
click at [106, 51] on div at bounding box center [121, 47] width 47 height 10
drag, startPoint x: 166, startPoint y: 53, endPoint x: 156, endPoint y: 54, distance: 10.0
click at [167, 53] on wm-data-entity-input "Date of Maintenance * [PERSON_NAME] Apr May Jun [DATE] Aug Sep Oct Nov [DATE] 1…" at bounding box center [291, 43] width 387 height 28
click at [117, 47] on div at bounding box center [121, 47] width 47 height 10
click at [104, 58] on span "Previous month" at bounding box center [104, 58] width 4 height 4
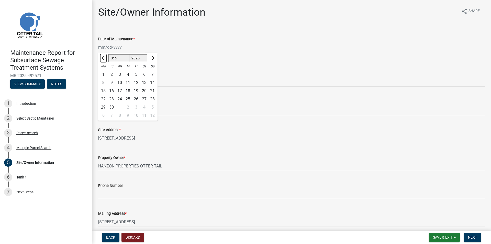
click at [104, 58] on span "Previous month" at bounding box center [104, 58] width 4 height 4
click at [104, 115] on div "30" at bounding box center [103, 115] width 8 height 8
click at [169, 75] on div "Reason for Maintenance *" at bounding box center [291, 73] width 387 height 6
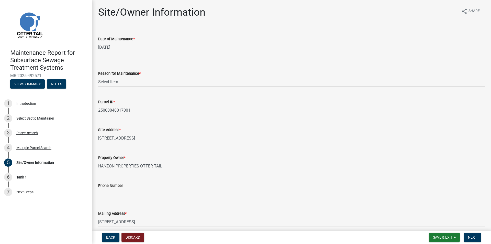
click at [101, 81] on select "Select Item... Called Routine Other" at bounding box center [291, 81] width 387 height 10
click at [98, 76] on select "Select Item... Called Routine Other" at bounding box center [291, 81] width 387 height 10
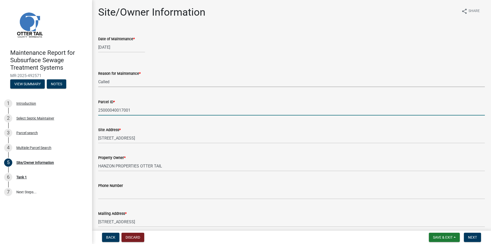
click at [109, 111] on input "25000040017001" at bounding box center [291, 110] width 387 height 10
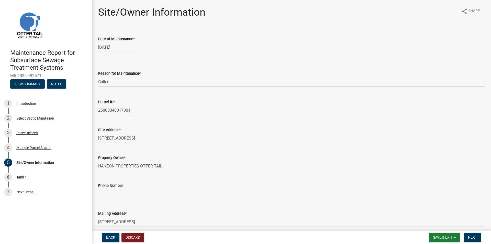
click at [164, 102] on div "Parcel ID *" at bounding box center [291, 102] width 387 height 6
click at [473, 239] on span "Next" at bounding box center [472, 237] width 9 height 4
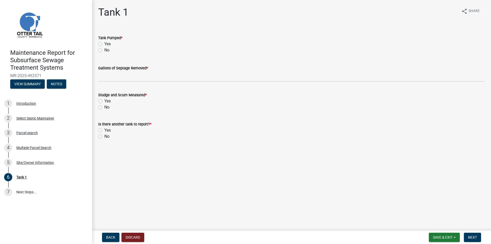
click at [104, 45] on label "Yes" at bounding box center [107, 44] width 6 height 6
click at [104, 44] on input "Yes" at bounding box center [105, 42] width 3 height 3
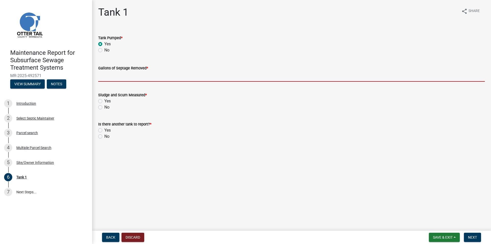
click at [110, 78] on input "Gallons of Septage Removed *" at bounding box center [291, 76] width 387 height 10
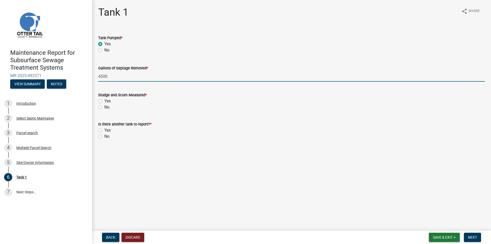
click at [104, 107] on label "No" at bounding box center [106, 107] width 5 height 6
click at [104, 107] on input "No" at bounding box center [105, 105] width 3 height 3
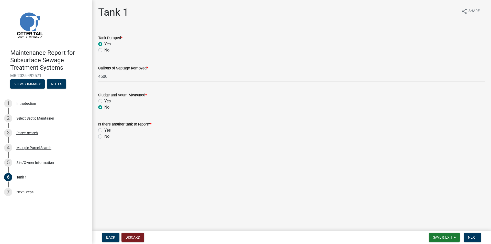
click at [104, 135] on label "No" at bounding box center [106, 136] width 5 height 6
click at [104, 135] on input "No" at bounding box center [105, 134] width 3 height 3
click at [473, 240] on button "Next" at bounding box center [472, 237] width 17 height 9
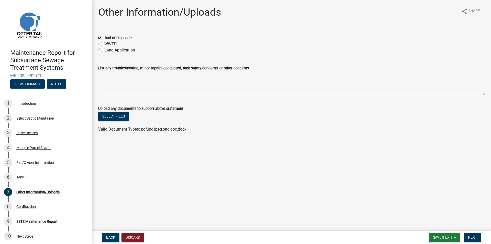
click at [104, 51] on label "Land Application" at bounding box center [119, 50] width 31 height 6
click at [104, 50] on input "Land Application" at bounding box center [105, 48] width 3 height 3
click at [476, 238] on span "Next" at bounding box center [472, 237] width 9 height 4
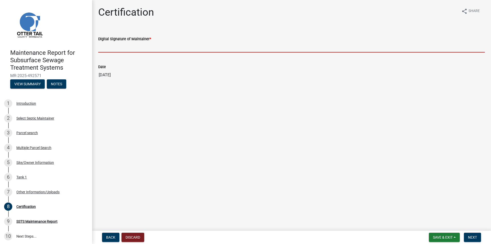
click at [163, 49] on input "Digital Signature of Maintainer *" at bounding box center [291, 47] width 387 height 10
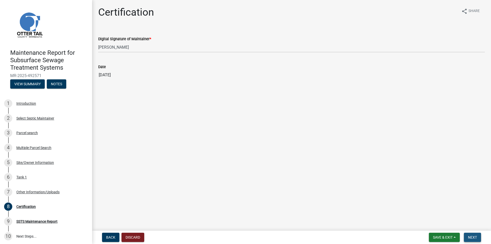
click at [478, 238] on button "Next" at bounding box center [472, 237] width 17 height 9
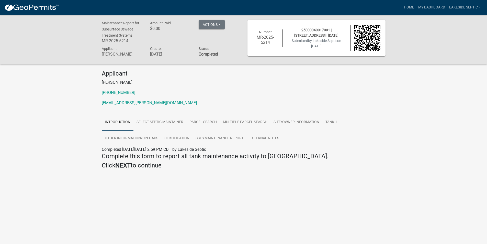
click at [43, 8] on img at bounding box center [31, 8] width 55 height 8
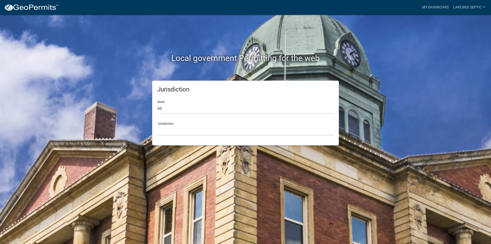
click at [156, 109] on div "Jurisdiction State All [US_STATE] [US_STATE] [US_STATE] [US_STATE] [US_STATE] […" at bounding box center [245, 113] width 187 height 65
click at [170, 107] on select "All [US_STATE] [US_STATE] [US_STATE] [US_STATE] [US_STATE] [US_STATE] [US_STATE…" at bounding box center [245, 108] width 176 height 10
click at [157, 103] on select "All [US_STATE] [US_STATE] [US_STATE] [US_STATE] [US_STATE] [US_STATE] [US_STATE…" at bounding box center [245, 108] width 176 height 10
click at [169, 132] on select "[GEOGRAPHIC_DATA], [US_STATE] [GEOGRAPHIC_DATA], [US_STATE] [GEOGRAPHIC_DATA], …" at bounding box center [245, 130] width 176 height 10
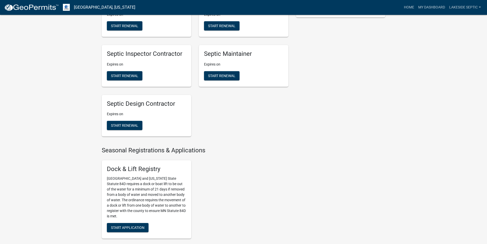
scroll to position [307, 0]
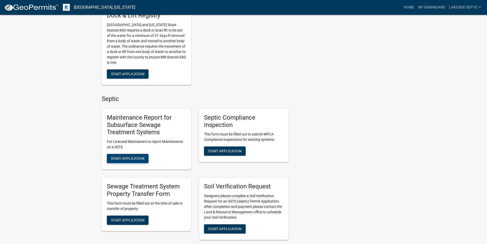
click at [123, 159] on span "Start Application" at bounding box center [128, 158] width 34 height 4
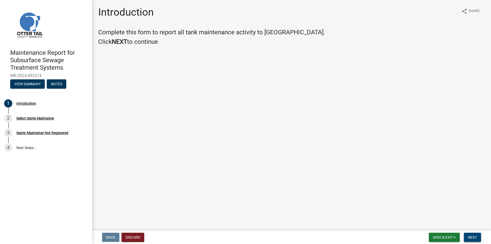
click at [476, 235] on span "Next" at bounding box center [472, 237] width 9 height 4
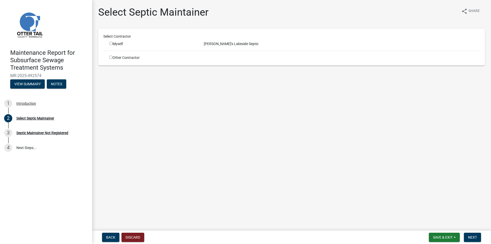
click at [111, 45] on input "radio" at bounding box center [110, 43] width 3 height 3
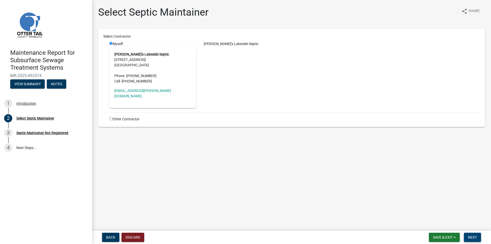
click at [472, 235] on span "Next" at bounding box center [472, 237] width 9 height 4
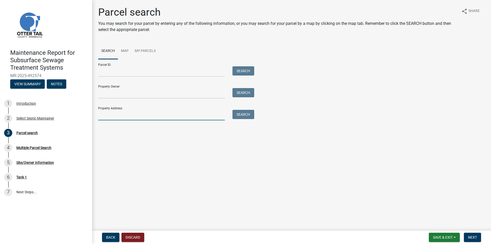
click at [113, 113] on input "Property Address:" at bounding box center [161, 115] width 127 height 10
click at [237, 117] on button "Search" at bounding box center [244, 114] width 22 height 9
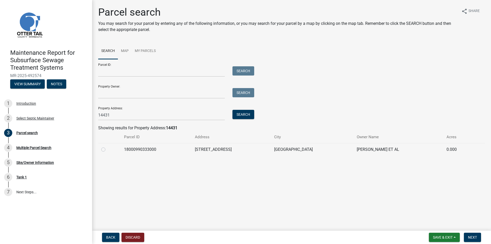
click at [107, 146] on label at bounding box center [107, 146] width 0 height 0
click at [107, 148] on input "radio" at bounding box center [108, 147] width 3 height 3
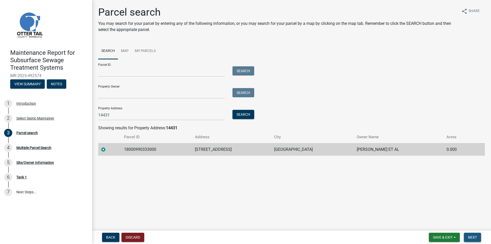
click at [476, 236] on span "Next" at bounding box center [472, 237] width 9 height 4
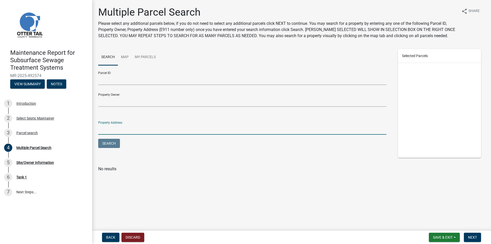
click at [121, 128] on input "Property Address:" at bounding box center [242, 129] width 288 height 10
click at [114, 140] on button "Search" at bounding box center [109, 143] width 22 height 9
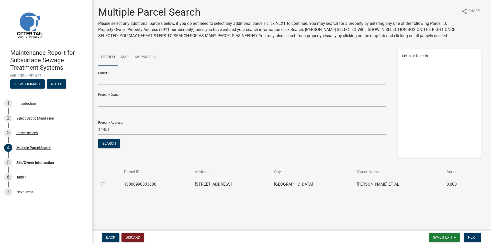
click at [107, 181] on label at bounding box center [107, 181] width 0 height 0
click at [107, 184] on input "checkbox" at bounding box center [108, 182] width 3 height 3
click at [469, 233] on button "Next" at bounding box center [472, 237] width 17 height 9
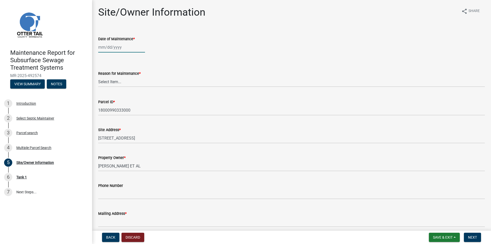
click at [114, 52] on div at bounding box center [121, 47] width 47 height 10
click at [112, 47] on input "Date of Maintenance *" at bounding box center [121, 47] width 47 height 10
click at [182, 66] on form "Reason for Maintenance * Select Item... Called Routine Other" at bounding box center [291, 75] width 387 height 23
click at [111, 82] on select "Select Item... Called Routine Other" at bounding box center [291, 81] width 387 height 10
click at [98, 76] on select "Select Item... Called Routine Other" at bounding box center [291, 81] width 387 height 10
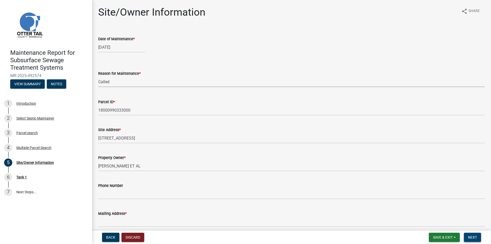
click at [474, 235] on span "Next" at bounding box center [472, 237] width 9 height 4
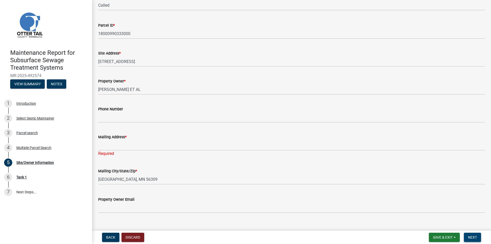
scroll to position [77, 0]
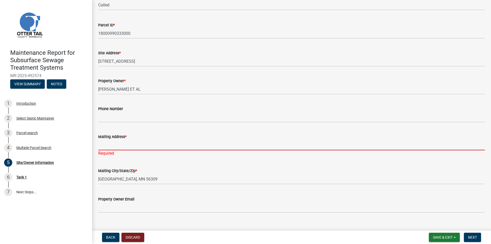
click at [112, 144] on input "Mailing Address *" at bounding box center [291, 145] width 387 height 10
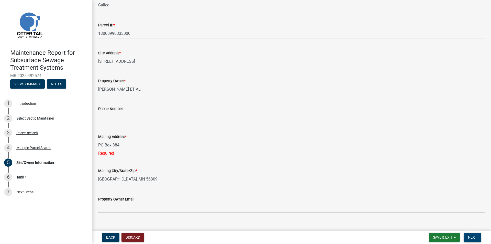
click at [474, 239] on span "Next" at bounding box center [472, 237] width 9 height 4
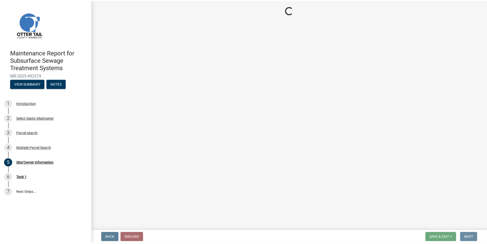
scroll to position [0, 0]
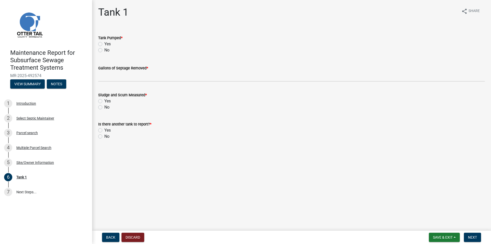
click at [104, 43] on label "Yes" at bounding box center [107, 44] width 6 height 6
click at [104, 43] on input "Yes" at bounding box center [105, 42] width 3 height 3
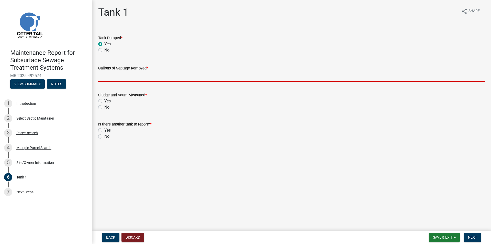
click at [108, 79] on input "Gallons of Septage Removed *" at bounding box center [291, 76] width 387 height 10
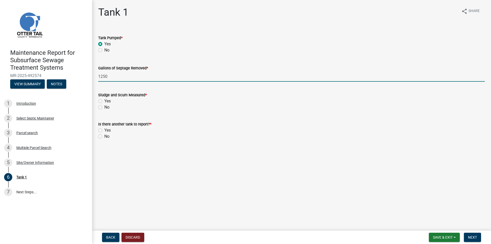
click at [104, 106] on label "No" at bounding box center [106, 107] width 5 height 6
click at [104, 106] on input "No" at bounding box center [105, 105] width 3 height 3
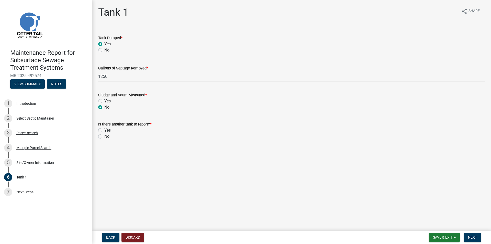
click at [104, 137] on label "No" at bounding box center [106, 136] width 5 height 6
click at [104, 137] on input "No" at bounding box center [105, 134] width 3 height 3
click at [476, 236] on span "Next" at bounding box center [472, 237] width 9 height 4
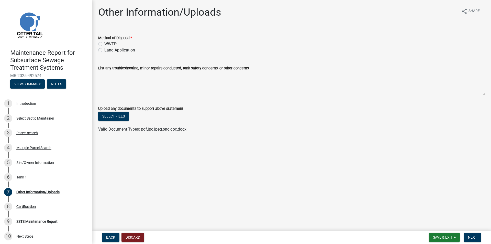
click at [118, 51] on label "Land Application" at bounding box center [119, 50] width 31 height 6
click at [108, 50] on input "Land Application" at bounding box center [105, 48] width 3 height 3
click at [465, 237] on button "Next" at bounding box center [472, 237] width 17 height 9
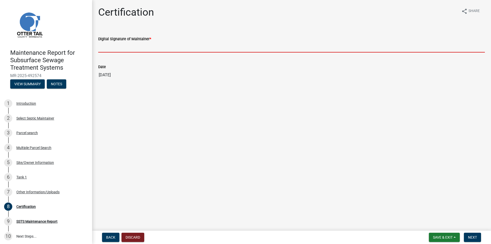
click at [138, 43] on input "Digital Signature of Maintainer *" at bounding box center [291, 47] width 387 height 10
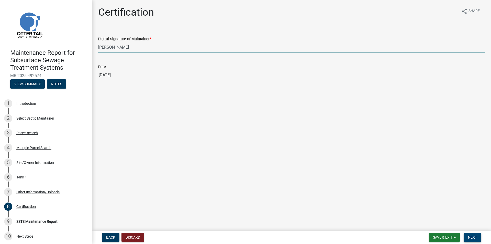
click at [478, 239] on button "Next" at bounding box center [472, 237] width 17 height 9
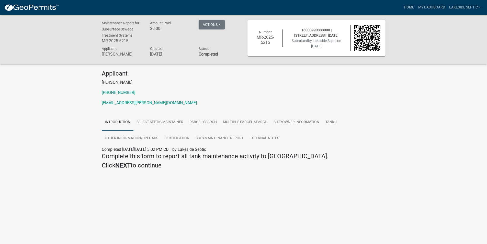
click at [49, 9] on img at bounding box center [31, 8] width 55 height 8
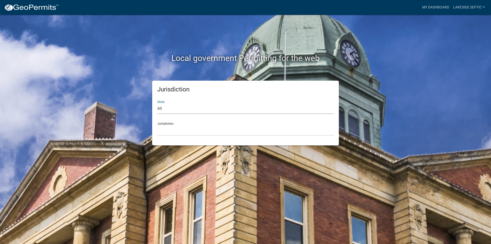
click at [186, 113] on select "All [US_STATE] [US_STATE] [US_STATE] [US_STATE] [US_STATE] [US_STATE] [US_STATE…" at bounding box center [245, 108] width 176 height 10
click at [157, 103] on select "All [US_STATE] [US_STATE] [US_STATE] [US_STATE] [US_STATE] [US_STATE] [US_STATE…" at bounding box center [245, 108] width 176 height 10
drag, startPoint x: 163, startPoint y: 124, endPoint x: 165, endPoint y: 128, distance: 4.8
click at [163, 125] on div "Jurisdiction [GEOGRAPHIC_DATA], [US_STATE] [GEOGRAPHIC_DATA], [US_STATE] [GEOGR…" at bounding box center [245, 127] width 176 height 18
click at [165, 130] on select "[GEOGRAPHIC_DATA], [US_STATE] [GEOGRAPHIC_DATA], [US_STATE] [GEOGRAPHIC_DATA], …" at bounding box center [245, 130] width 176 height 10
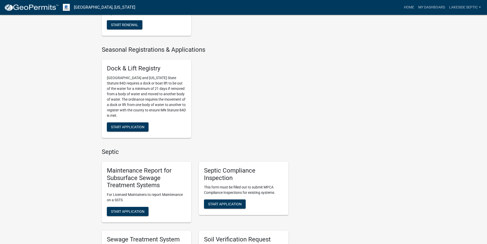
scroll to position [256, 0]
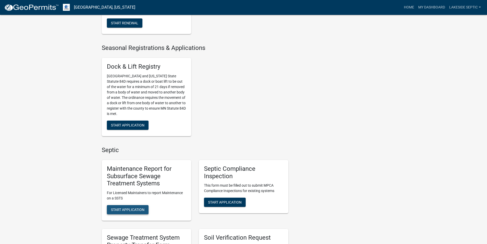
click at [130, 209] on span "Start Application" at bounding box center [128, 209] width 34 height 4
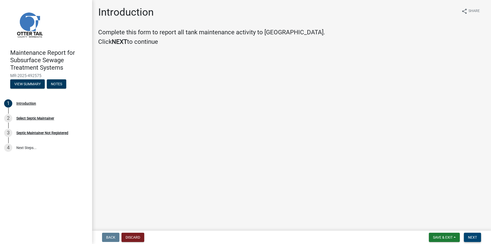
click at [474, 239] on span "Next" at bounding box center [472, 237] width 9 height 4
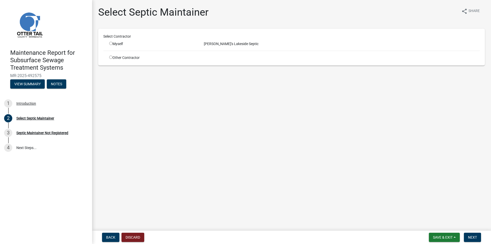
click at [111, 44] on input "radio" at bounding box center [110, 43] width 3 height 3
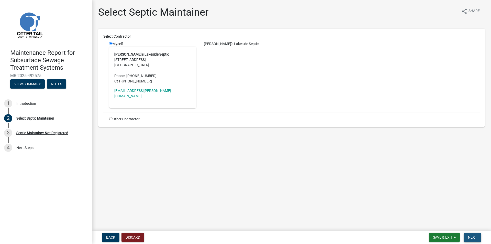
click at [468, 234] on button "Next" at bounding box center [472, 237] width 17 height 9
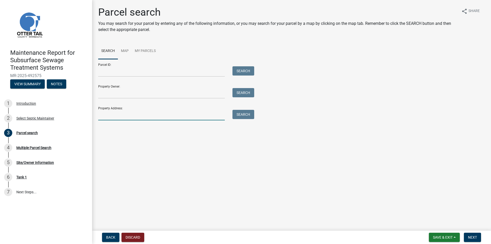
click at [123, 112] on input "Property Address:" at bounding box center [161, 115] width 127 height 10
click at [245, 112] on button "Search" at bounding box center [244, 114] width 22 height 9
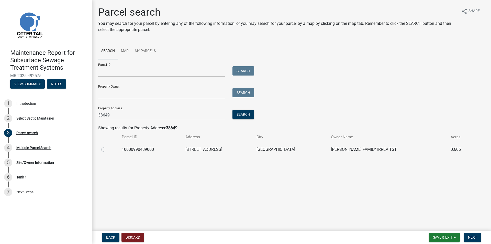
click at [107, 146] on label at bounding box center [107, 146] width 0 height 0
click at [107, 150] on input "radio" at bounding box center [108, 147] width 3 height 3
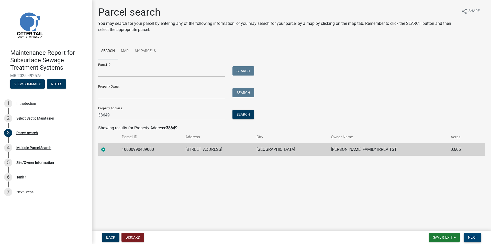
click at [470, 236] on span "Next" at bounding box center [472, 237] width 9 height 4
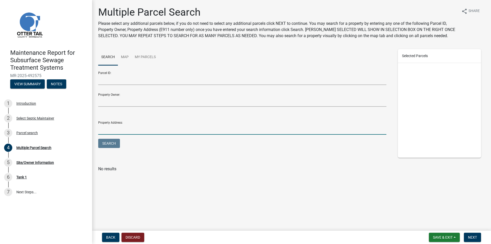
click at [128, 131] on input "Property Address:" at bounding box center [242, 129] width 288 height 10
click at [106, 143] on button "Search" at bounding box center [109, 143] width 22 height 9
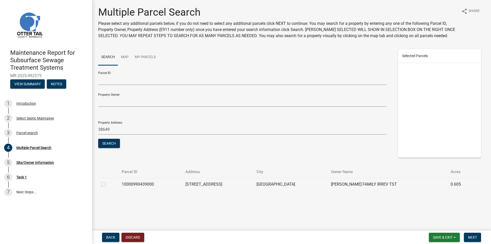
click at [107, 181] on label at bounding box center [107, 181] width 0 height 0
click at [107, 184] on input "checkbox" at bounding box center [108, 182] width 3 height 3
click at [474, 237] on span "Next" at bounding box center [472, 237] width 9 height 4
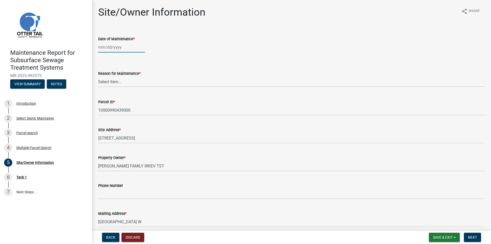
click at [125, 49] on div at bounding box center [121, 47] width 47 height 10
click at [113, 49] on input "[DATE]" at bounding box center [121, 47] width 47 height 10
click at [120, 48] on input "[DATE]" at bounding box center [121, 47] width 47 height 10
click at [107, 48] on input "[DATE]" at bounding box center [121, 47] width 47 height 10
click at [193, 48] on div "[DATE] [PERSON_NAME] Apr May Jun [DATE] Aug Sep Oct Nov [DATE] 1526 1527 1528 1…" at bounding box center [291, 47] width 387 height 10
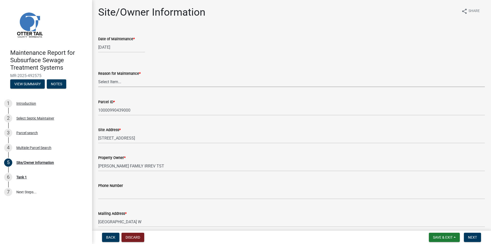
click at [108, 86] on select "Select Item... Called Routine Other" at bounding box center [291, 81] width 387 height 10
click at [98, 76] on select "Select Item... Called Routine Other" at bounding box center [291, 81] width 387 height 10
click at [470, 236] on span "Next" at bounding box center [472, 237] width 9 height 4
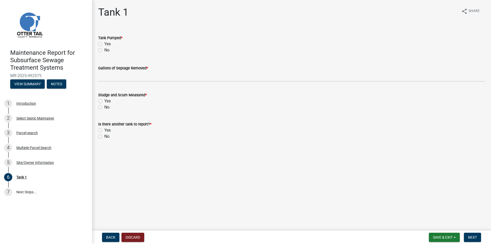
click at [104, 43] on label "Yes" at bounding box center [107, 44] width 6 height 6
click at [104, 43] on input "Yes" at bounding box center [105, 42] width 3 height 3
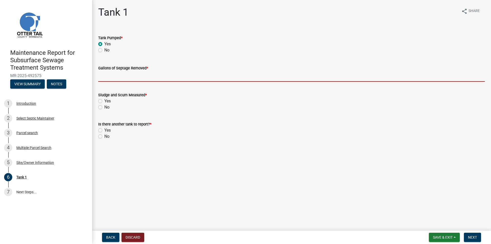
click at [103, 75] on input "Gallons of Septage Removed *" at bounding box center [291, 76] width 387 height 10
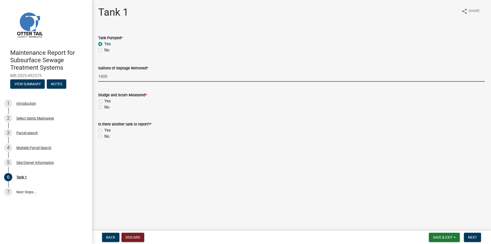
click at [104, 107] on label "No" at bounding box center [106, 107] width 5 height 6
click at [104, 107] on input "No" at bounding box center [105, 105] width 3 height 3
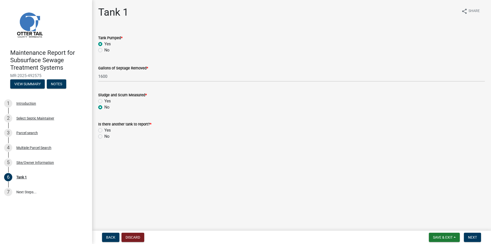
drag, startPoint x: 101, startPoint y: 136, endPoint x: 193, endPoint y: 163, distance: 95.9
click at [104, 136] on label "No" at bounding box center [106, 136] width 5 height 6
click at [104, 136] on input "No" at bounding box center [105, 134] width 3 height 3
drag, startPoint x: 480, startPoint y: 239, endPoint x: 468, endPoint y: 232, distance: 14.8
click at [480, 239] on button "Next" at bounding box center [472, 237] width 17 height 9
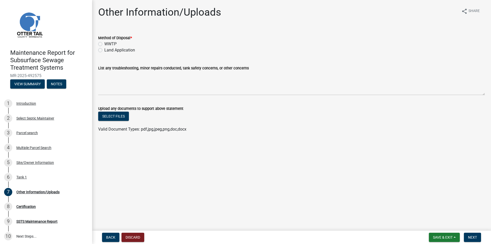
click at [104, 51] on label "Land Application" at bounding box center [119, 50] width 31 height 6
click at [104, 50] on input "Land Application" at bounding box center [105, 48] width 3 height 3
click at [471, 235] on button "Next" at bounding box center [472, 237] width 17 height 9
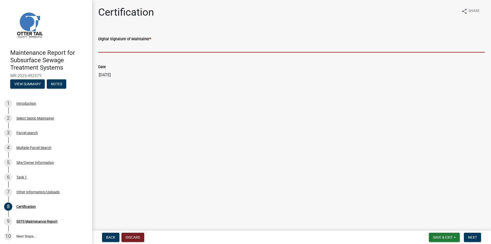
drag, startPoint x: 116, startPoint y: 46, endPoint x: 129, endPoint y: 51, distance: 13.9
click at [116, 46] on input "Digital Signature of Maintainer *" at bounding box center [291, 47] width 387 height 10
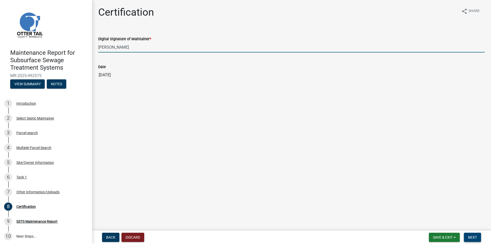
click at [472, 236] on span "Next" at bounding box center [472, 237] width 9 height 4
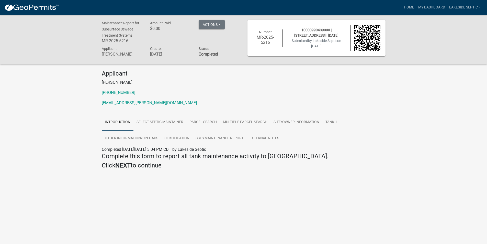
click at [44, 8] on img at bounding box center [31, 8] width 55 height 8
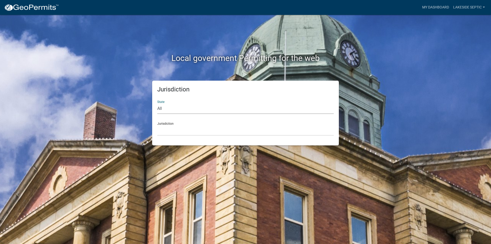
click at [182, 108] on select "All [US_STATE] [US_STATE] [US_STATE] [US_STATE] [US_STATE] [US_STATE] [US_STATE…" at bounding box center [245, 108] width 176 height 10
click at [157, 103] on select "All [US_STATE] [US_STATE] [US_STATE] [US_STATE] [US_STATE] [US_STATE] [US_STATE…" at bounding box center [245, 108] width 176 height 10
click at [171, 130] on select "[GEOGRAPHIC_DATA], [US_STATE] [GEOGRAPHIC_DATA], [US_STATE] [GEOGRAPHIC_DATA], …" at bounding box center [245, 130] width 176 height 10
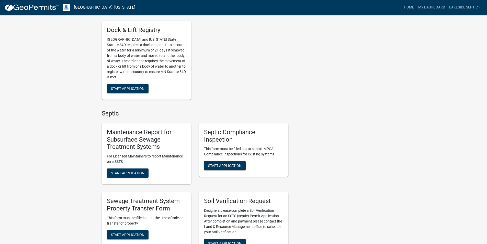
scroll to position [333, 0]
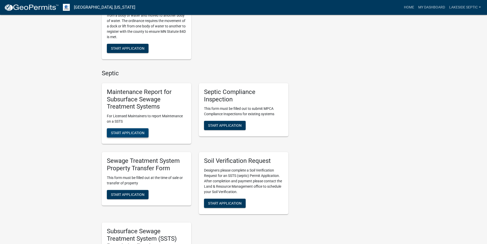
click at [132, 132] on span "Start Application" at bounding box center [128, 133] width 34 height 4
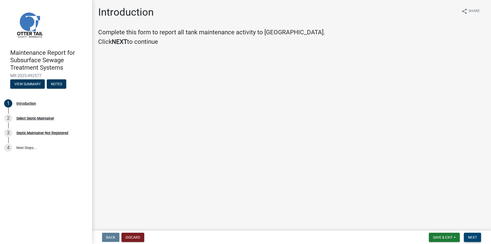
click at [477, 236] on span "Next" at bounding box center [472, 237] width 9 height 4
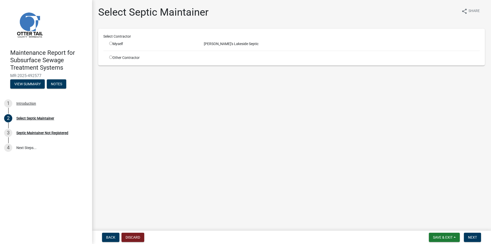
click at [111, 43] on input "radio" at bounding box center [110, 43] width 3 height 3
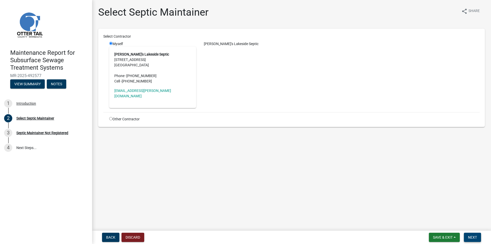
click at [474, 234] on button "Next" at bounding box center [472, 237] width 17 height 9
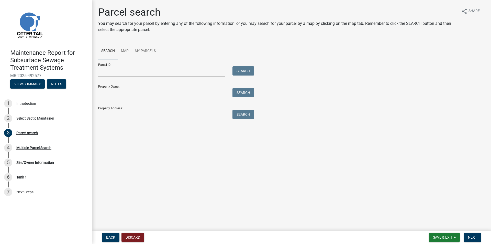
click at [123, 117] on input "Property Address:" at bounding box center [161, 115] width 127 height 10
click at [247, 114] on button "Search" at bounding box center [244, 114] width 22 height 9
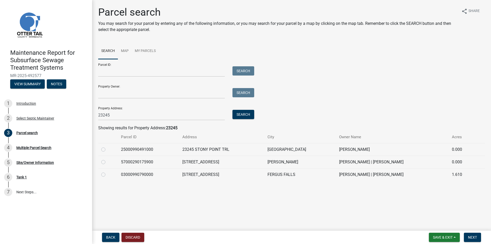
click at [107, 146] on label at bounding box center [107, 146] width 0 height 0
click at [107, 149] on input "radio" at bounding box center [108, 147] width 3 height 3
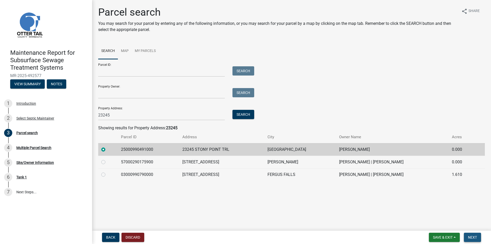
click at [468, 236] on span "Next" at bounding box center [472, 237] width 9 height 4
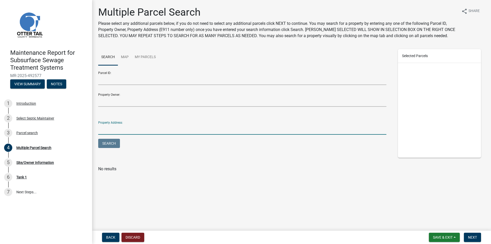
click at [116, 129] on input "Property Address:" at bounding box center [242, 129] width 288 height 10
click at [116, 141] on button "Search" at bounding box center [109, 143] width 22 height 9
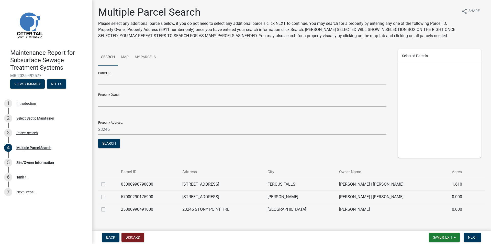
click at [107, 206] on label at bounding box center [107, 206] width 0 height 0
click at [107, 209] on input "checkbox" at bounding box center [108, 207] width 3 height 3
drag, startPoint x: 472, startPoint y: 238, endPoint x: 468, endPoint y: 231, distance: 7.7
click at [472, 238] on span "Next" at bounding box center [472, 237] width 9 height 4
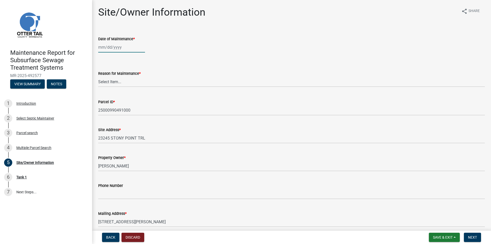
click at [114, 46] on div at bounding box center [121, 47] width 47 height 10
click at [178, 63] on div "Reason for Maintenance * Select Item... Called Routine Other" at bounding box center [291, 72] width 387 height 30
click at [104, 82] on select "Select Item... Called Routine Other" at bounding box center [291, 81] width 387 height 10
click at [98, 76] on select "Select Item... Called Routine Other" at bounding box center [291, 81] width 387 height 10
click at [475, 236] on span "Next" at bounding box center [472, 237] width 9 height 4
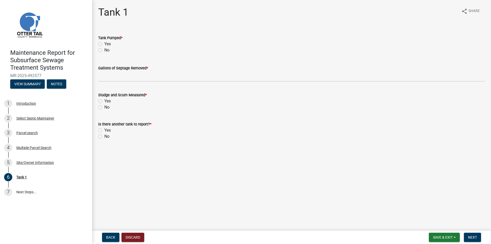
click at [104, 44] on label "Yes" at bounding box center [107, 44] width 6 height 6
click at [104, 44] on input "Yes" at bounding box center [105, 42] width 3 height 3
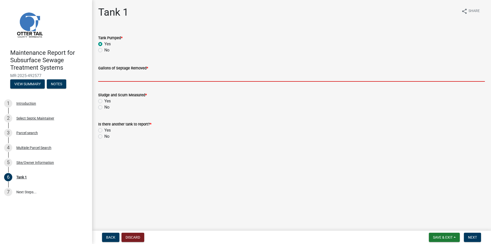
click at [116, 80] on input "Gallons of Septage Removed *" at bounding box center [291, 76] width 387 height 10
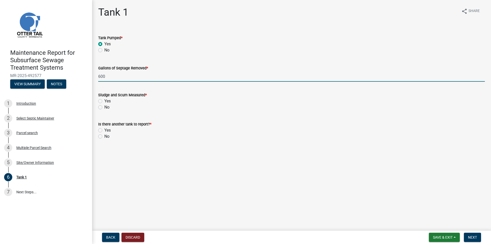
click at [104, 107] on label "No" at bounding box center [106, 107] width 5 height 6
click at [104, 107] on input "No" at bounding box center [105, 105] width 3 height 3
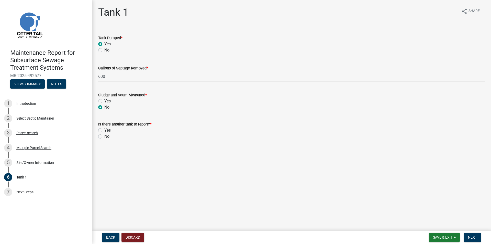
click at [103, 136] on div "No" at bounding box center [291, 136] width 387 height 6
click at [104, 136] on label "No" at bounding box center [106, 136] width 5 height 6
click at [104, 136] on input "No" at bounding box center [105, 134] width 3 height 3
click at [472, 239] on span "Next" at bounding box center [472, 237] width 9 height 4
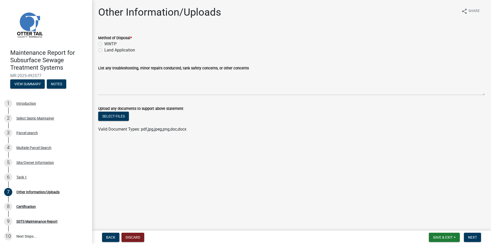
click at [113, 51] on label "Land Application" at bounding box center [119, 50] width 31 height 6
click at [108, 50] on input "Land Application" at bounding box center [105, 48] width 3 height 3
click at [469, 236] on span "Next" at bounding box center [472, 237] width 9 height 4
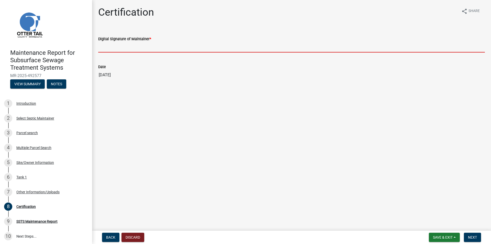
click at [127, 46] on input "Digital Signature of Maintainer *" at bounding box center [291, 47] width 387 height 10
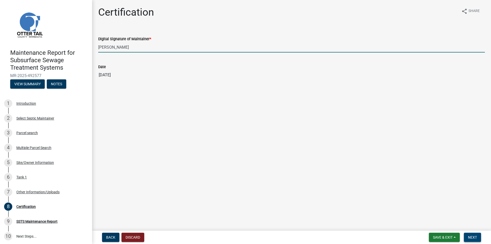
click at [477, 237] on button "Next" at bounding box center [472, 237] width 17 height 9
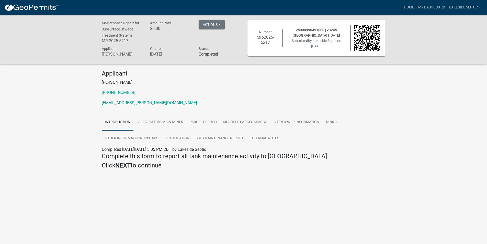
click at [39, 8] on img at bounding box center [31, 8] width 55 height 8
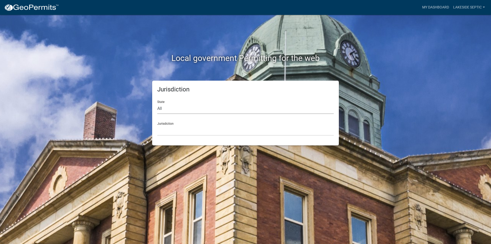
click at [167, 110] on select "All [US_STATE] [US_STATE] [US_STATE] [US_STATE] [US_STATE] [US_STATE] [US_STATE…" at bounding box center [245, 108] width 176 height 10
click at [157, 103] on select "All [US_STATE] [US_STATE] [US_STATE] [US_STATE] [US_STATE] [US_STATE] [US_STATE…" at bounding box center [245, 108] width 176 height 10
click at [167, 129] on select "[GEOGRAPHIC_DATA], [US_STATE] [GEOGRAPHIC_DATA], [US_STATE] [GEOGRAPHIC_DATA], …" at bounding box center [245, 130] width 176 height 10
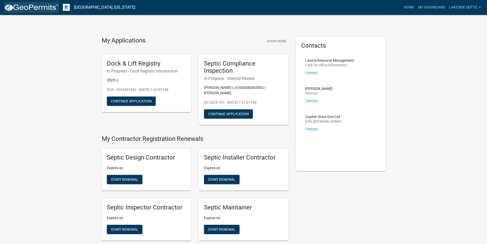
click at [43, 7] on img at bounding box center [31, 8] width 55 height 8
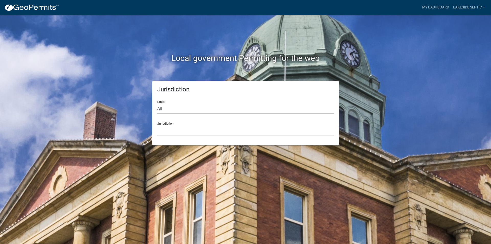
click at [160, 111] on select "All [US_STATE] [US_STATE] [US_STATE] [US_STATE] [US_STATE] [US_STATE] [US_STATE…" at bounding box center [245, 108] width 176 height 10
click at [157, 103] on select "All [US_STATE] [US_STATE] [US_STATE] [US_STATE] [US_STATE] [US_STATE] [US_STATE…" at bounding box center [245, 108] width 176 height 10
click at [168, 137] on div "Jurisdiction State All [US_STATE] [US_STATE] [US_STATE] [US_STATE] [US_STATE] […" at bounding box center [245, 113] width 187 height 65
click at [168, 132] on select "[GEOGRAPHIC_DATA], [US_STATE] [GEOGRAPHIC_DATA], [US_STATE] [GEOGRAPHIC_DATA], …" at bounding box center [245, 130] width 176 height 10
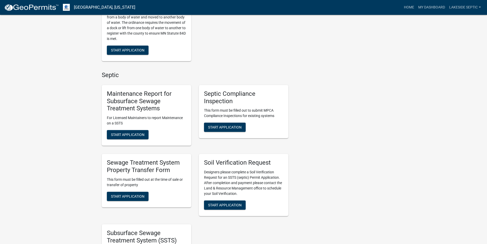
scroll to position [384, 0]
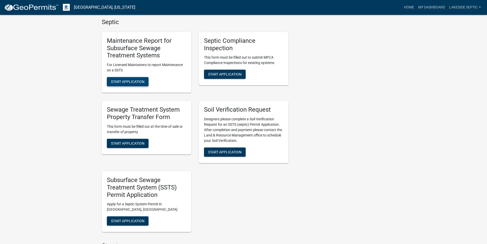
click at [133, 80] on span "Start Application" at bounding box center [128, 82] width 34 height 4
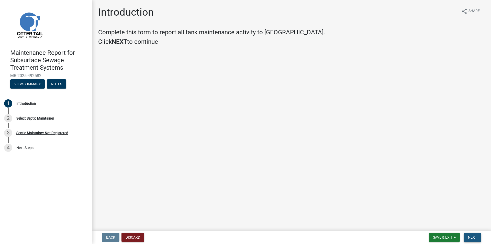
click at [475, 235] on span "Next" at bounding box center [472, 237] width 9 height 4
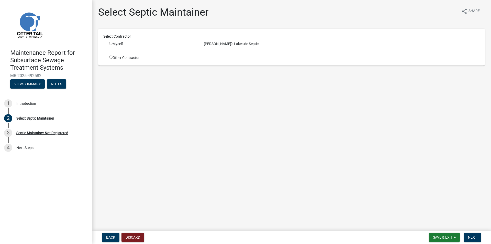
click at [111, 43] on input "radio" at bounding box center [110, 43] width 3 height 3
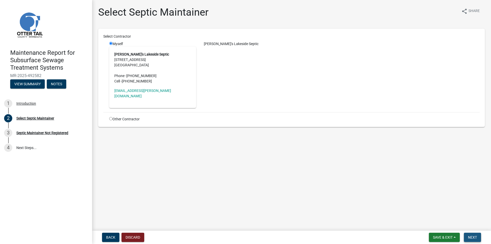
click at [473, 234] on button "Next" at bounding box center [472, 237] width 17 height 9
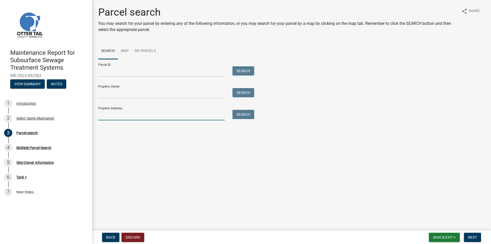
click at [145, 118] on input "Property Address:" at bounding box center [161, 115] width 127 height 10
click at [239, 116] on button "Search" at bounding box center [244, 114] width 22 height 9
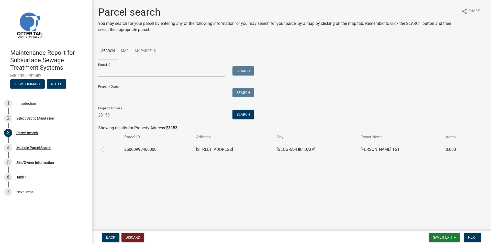
click at [107, 146] on label at bounding box center [107, 146] width 0 height 0
click at [107, 150] on input "radio" at bounding box center [108, 147] width 3 height 3
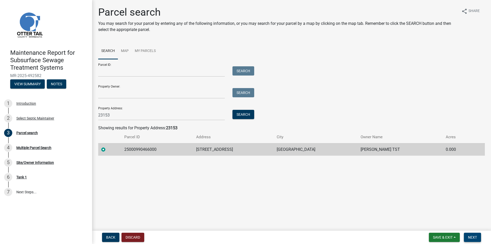
click at [476, 238] on span "Next" at bounding box center [472, 237] width 9 height 4
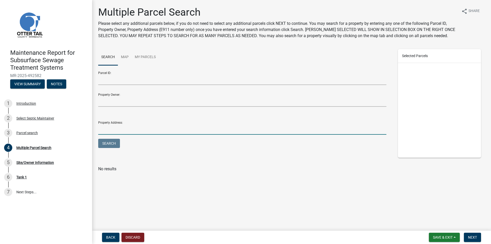
click at [134, 128] on input "Property Address:" at bounding box center [242, 129] width 288 height 10
click at [104, 148] on button "Search" at bounding box center [109, 143] width 22 height 9
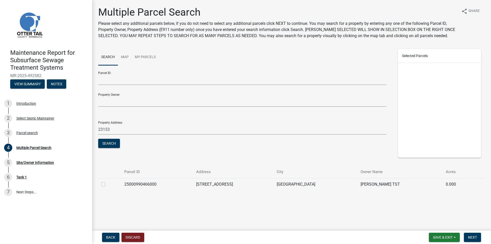
click at [107, 181] on label at bounding box center [107, 181] width 0 height 0
click at [107, 184] on input "checkbox" at bounding box center [108, 182] width 3 height 3
click at [469, 237] on span "Next" at bounding box center [472, 237] width 9 height 4
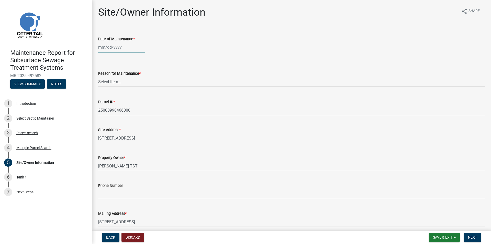
click at [116, 46] on div at bounding box center [121, 47] width 47 height 10
click at [187, 60] on div "Reason for Maintenance * Select Item... Called Routine Other" at bounding box center [291, 72] width 387 height 30
click at [115, 81] on select "Select Item... Called Routine Other" at bounding box center [291, 81] width 387 height 10
click at [98, 76] on select "Select Item... Called Routine Other" at bounding box center [291, 81] width 387 height 10
click at [472, 237] on span "Next" at bounding box center [472, 237] width 9 height 4
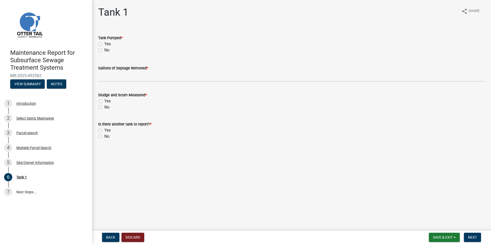
click at [103, 42] on div "Yes" at bounding box center [291, 44] width 387 height 6
click at [104, 43] on label "Yes" at bounding box center [107, 44] width 6 height 6
click at [104, 43] on input "Yes" at bounding box center [105, 42] width 3 height 3
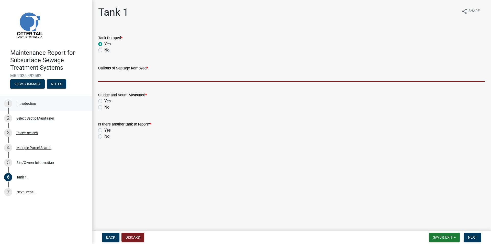
drag, startPoint x: 109, startPoint y: 77, endPoint x: 0, endPoint y: 101, distance: 111.3
click at [109, 77] on input "Gallons of Septage Removed *" at bounding box center [291, 76] width 387 height 10
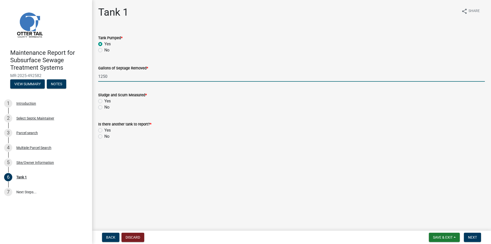
drag, startPoint x: 100, startPoint y: 105, endPoint x: 102, endPoint y: 117, distance: 11.7
click at [104, 105] on label "No" at bounding box center [106, 107] width 5 height 6
click at [104, 105] on input "No" at bounding box center [105, 105] width 3 height 3
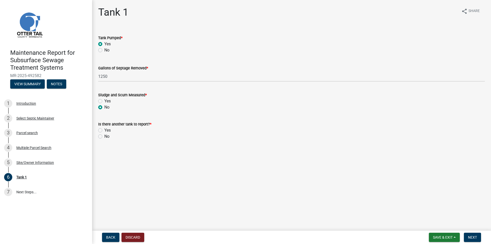
click at [104, 136] on label "No" at bounding box center [106, 136] width 5 height 6
click at [104, 136] on input "No" at bounding box center [105, 134] width 3 height 3
click at [475, 240] on button "Next" at bounding box center [472, 237] width 17 height 9
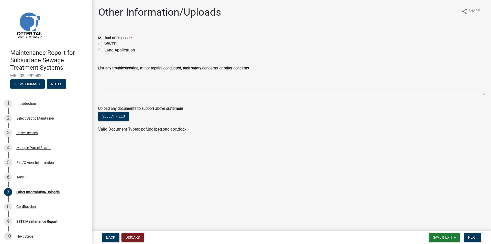
click at [104, 51] on label "Land Application" at bounding box center [119, 50] width 31 height 6
click at [104, 50] on input "Land Application" at bounding box center [105, 48] width 3 height 3
click at [475, 239] on span "Next" at bounding box center [472, 237] width 9 height 4
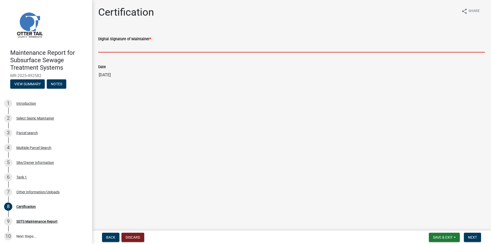
click at [121, 50] on input "Digital Signature of Maintainer *" at bounding box center [291, 47] width 387 height 10
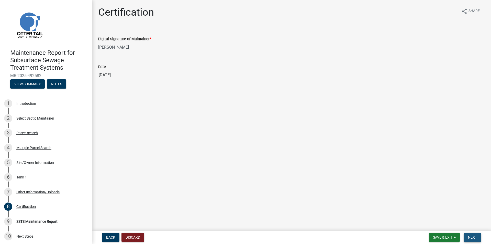
click at [472, 234] on button "Next" at bounding box center [472, 237] width 17 height 9
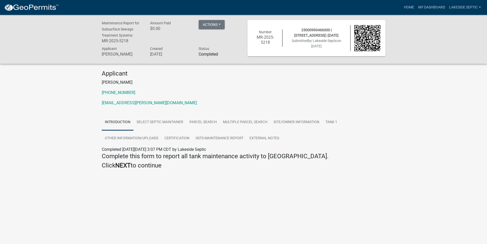
click at [27, 9] on img at bounding box center [31, 8] width 55 height 8
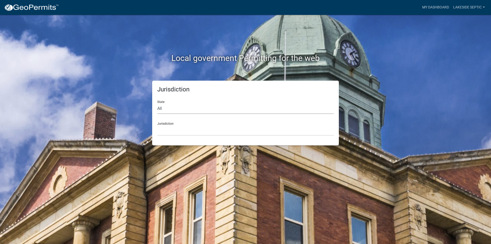
click at [191, 109] on select "All [US_STATE] [US_STATE] [US_STATE] [US_STATE] [US_STATE] [US_STATE] [US_STATE…" at bounding box center [245, 108] width 176 height 10
click at [157, 103] on select "All [US_STATE] [US_STATE] [US_STATE] [US_STATE] [US_STATE] [US_STATE] [US_STATE…" at bounding box center [245, 108] width 176 height 10
click at [168, 124] on div "Jurisdiction [GEOGRAPHIC_DATA], [US_STATE] [GEOGRAPHIC_DATA], [US_STATE] [GEOGR…" at bounding box center [245, 127] width 176 height 18
click at [169, 129] on select "[GEOGRAPHIC_DATA], [US_STATE] [GEOGRAPHIC_DATA], [US_STATE] [GEOGRAPHIC_DATA], …" at bounding box center [245, 130] width 176 height 10
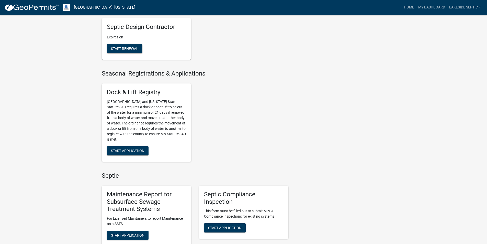
scroll to position [307, 0]
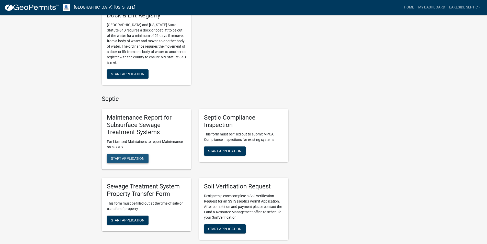
click at [131, 156] on span "Start Application" at bounding box center [128, 158] width 34 height 4
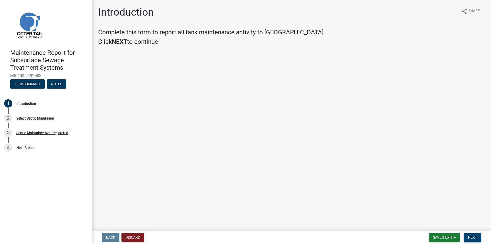
click at [471, 233] on button "Next" at bounding box center [472, 237] width 17 height 9
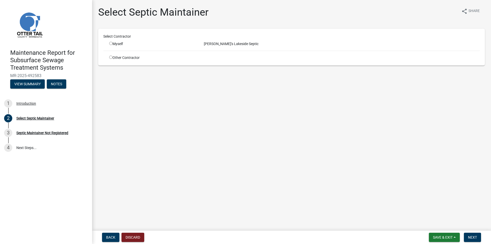
click at [111, 43] on input "radio" at bounding box center [110, 43] width 3 height 3
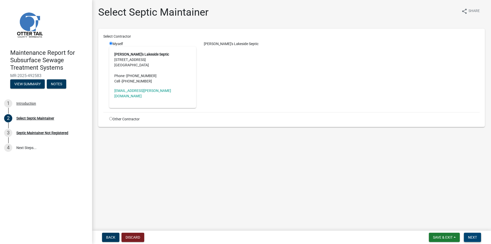
click at [475, 238] on span "Next" at bounding box center [472, 237] width 9 height 4
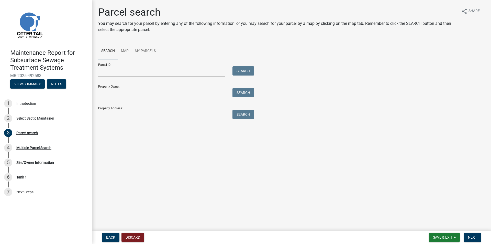
click at [108, 113] on input "Property Address:" at bounding box center [161, 115] width 127 height 10
drag, startPoint x: 237, startPoint y: 114, endPoint x: 224, endPoint y: 115, distance: 13.0
click at [237, 114] on button "Search" at bounding box center [244, 114] width 22 height 9
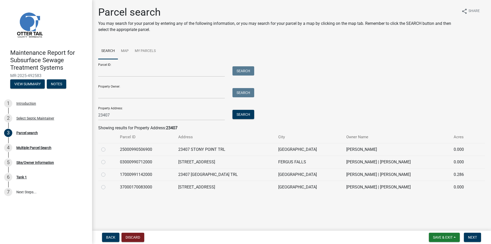
click at [107, 146] on label at bounding box center [107, 146] width 0 height 0
click at [107, 150] on input "radio" at bounding box center [108, 147] width 3 height 3
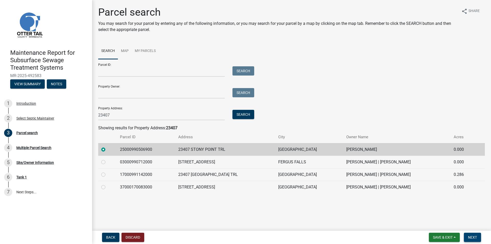
click at [471, 237] on span "Next" at bounding box center [472, 237] width 9 height 4
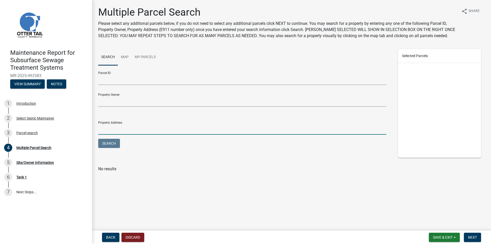
click at [114, 125] on input "Property Address:" at bounding box center [242, 129] width 288 height 10
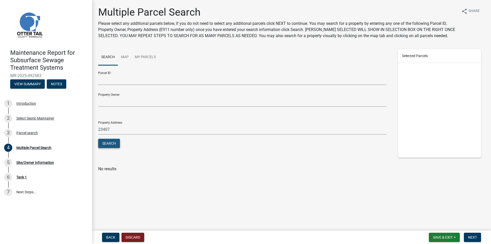
click at [112, 139] on button "Search" at bounding box center [109, 143] width 22 height 9
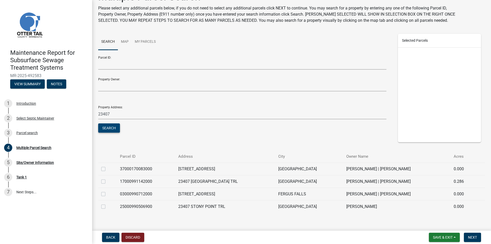
scroll to position [24, 0]
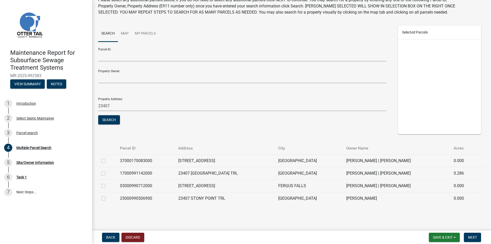
click at [107, 195] on label at bounding box center [107, 195] width 0 height 0
click at [107, 198] on input "checkbox" at bounding box center [108, 196] width 3 height 3
click at [469, 239] on span "Next" at bounding box center [472, 237] width 9 height 4
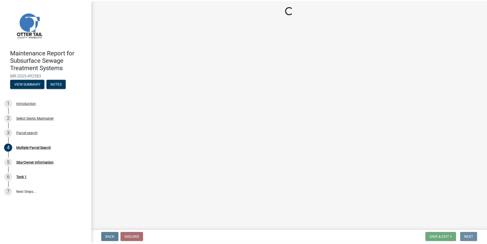
scroll to position [0, 0]
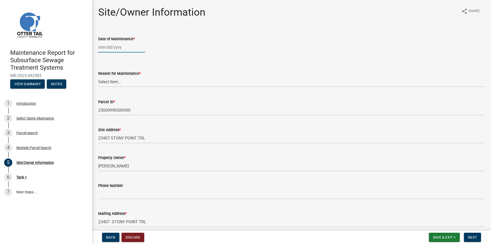
click at [121, 46] on div at bounding box center [121, 47] width 47 height 10
click at [115, 46] on input "Date of Maintenance *" at bounding box center [121, 47] width 47 height 10
drag, startPoint x: 184, startPoint y: 60, endPoint x: 168, endPoint y: 64, distance: 16.4
click at [184, 60] on div "Reason for Maintenance * Select Item... Called Routine Other" at bounding box center [291, 72] width 387 height 30
click at [117, 81] on select "Select Item... Called Routine Other" at bounding box center [291, 81] width 387 height 10
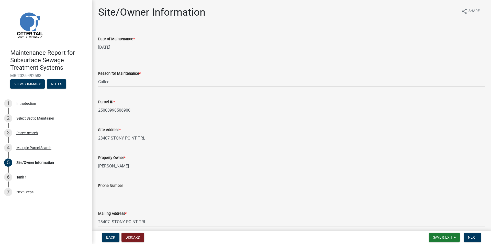
click at [98, 76] on select "Select Item... Called Routine Other" at bounding box center [291, 81] width 387 height 10
click at [468, 237] on button "Next" at bounding box center [472, 237] width 17 height 9
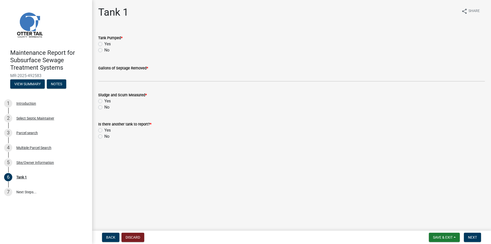
click at [104, 44] on label "Yes" at bounding box center [107, 44] width 6 height 6
click at [104, 44] on input "Yes" at bounding box center [105, 42] width 3 height 3
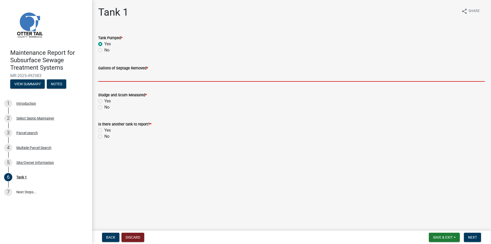
click at [111, 79] on input "Gallons of Septage Removed *" at bounding box center [291, 76] width 387 height 10
click at [107, 78] on input "Gallons of Septage Removed *" at bounding box center [291, 76] width 387 height 10
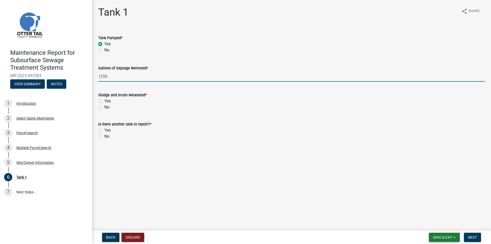
click at [104, 108] on label "No" at bounding box center [106, 107] width 5 height 6
click at [104, 107] on input "No" at bounding box center [105, 105] width 3 height 3
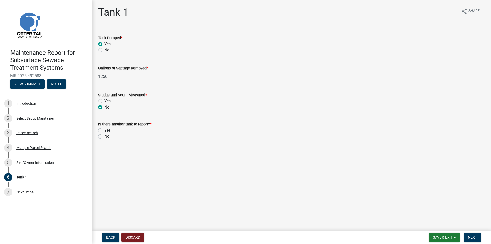
drag, startPoint x: 101, startPoint y: 136, endPoint x: 103, endPoint y: 139, distance: 4.2
click at [104, 137] on label "No" at bounding box center [106, 136] width 5 height 6
click at [104, 137] on input "No" at bounding box center [105, 134] width 3 height 3
click at [468, 236] on span "Next" at bounding box center [472, 237] width 9 height 4
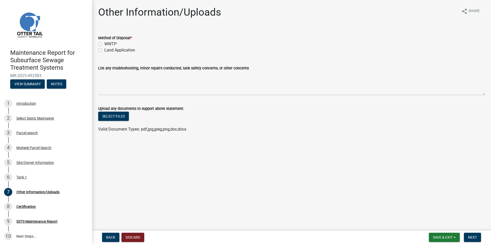
click at [104, 48] on label "Land Application" at bounding box center [119, 50] width 31 height 6
click at [104, 48] on input "Land Application" at bounding box center [105, 48] width 3 height 3
click at [473, 239] on button "Next" at bounding box center [472, 237] width 17 height 9
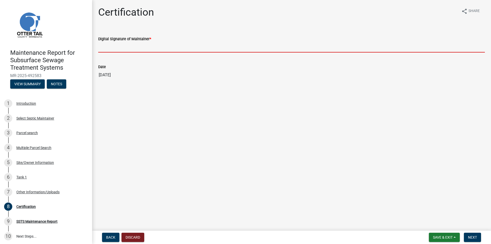
click at [134, 47] on input "Digital Signature of Maintainer *" at bounding box center [291, 47] width 387 height 10
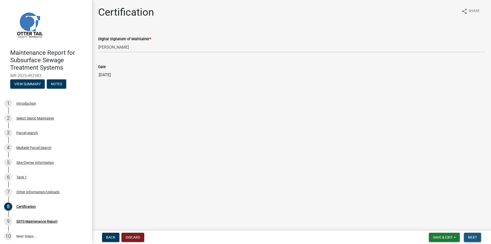
drag, startPoint x: 473, startPoint y: 236, endPoint x: 421, endPoint y: 218, distance: 54.5
click at [473, 236] on span "Next" at bounding box center [472, 237] width 9 height 4
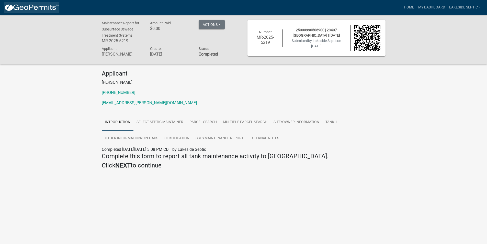
click at [14, 9] on img at bounding box center [31, 8] width 55 height 8
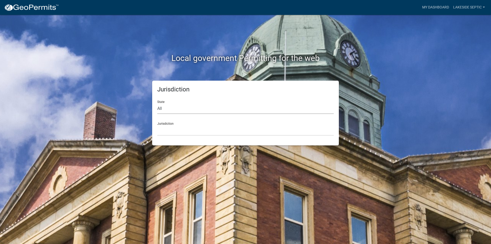
click at [171, 108] on select "All [US_STATE] [US_STATE] [US_STATE] [US_STATE] [US_STATE] [US_STATE] [US_STATE…" at bounding box center [245, 108] width 176 height 10
click at [157, 103] on select "All [US_STATE] [US_STATE] [US_STATE] [US_STATE] [US_STATE] [US_STATE] [US_STATE…" at bounding box center [245, 108] width 176 height 10
click at [166, 134] on select "[GEOGRAPHIC_DATA], [US_STATE] [GEOGRAPHIC_DATA], [US_STATE] [GEOGRAPHIC_DATA], …" at bounding box center [245, 130] width 176 height 10
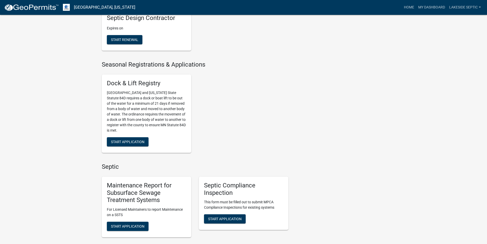
scroll to position [279, 0]
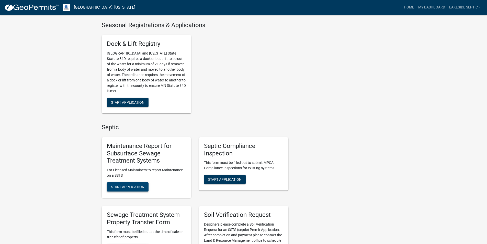
click at [130, 185] on span "Start Application" at bounding box center [128, 187] width 34 height 4
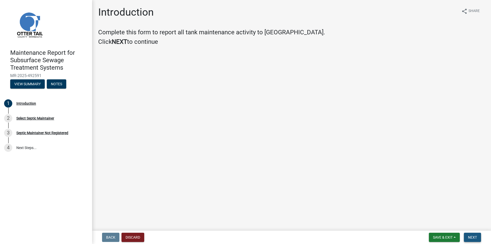
click at [477, 234] on button "Next" at bounding box center [472, 237] width 17 height 9
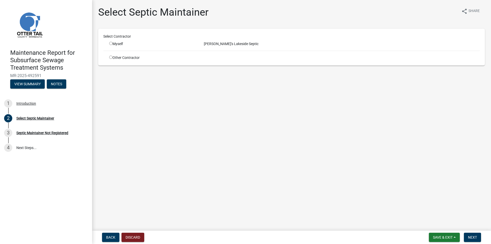
click at [115, 44] on div "Myself" at bounding box center [152, 43] width 87 height 5
click at [112, 43] on input "radio" at bounding box center [110, 43] width 3 height 3
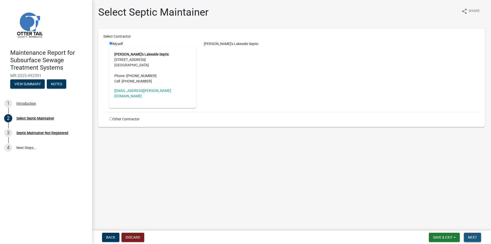
click at [468, 234] on button "Next" at bounding box center [472, 237] width 17 height 9
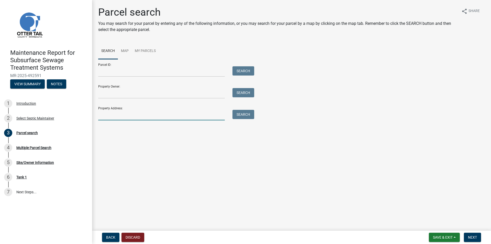
click at [142, 112] on input "Property Address:" at bounding box center [161, 115] width 127 height 10
click at [240, 116] on button "Search" at bounding box center [244, 114] width 22 height 9
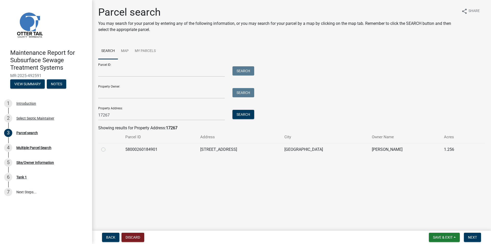
click at [107, 146] on label at bounding box center [107, 146] width 0 height 0
click at [107, 150] on input "radio" at bounding box center [108, 147] width 3 height 3
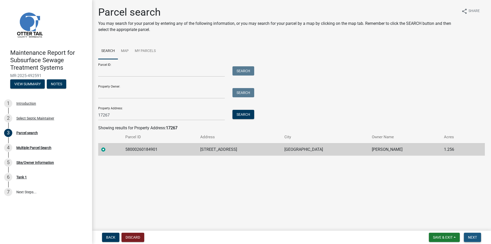
click at [477, 237] on span "Next" at bounding box center [472, 237] width 9 height 4
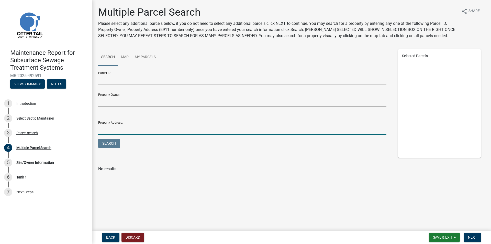
click at [117, 129] on input "Property Address:" at bounding box center [242, 129] width 288 height 10
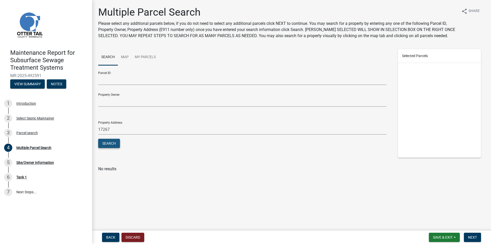
click at [111, 141] on button "Search" at bounding box center [109, 143] width 22 height 9
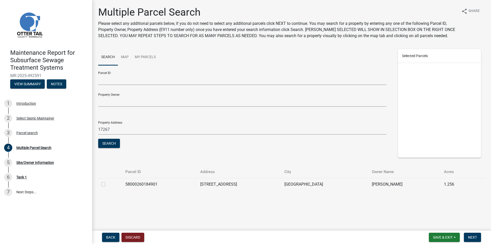
click at [107, 181] on label at bounding box center [107, 181] width 0 height 0
click at [107, 184] on input "checkbox" at bounding box center [108, 182] width 3 height 3
click at [470, 236] on span "Next" at bounding box center [472, 237] width 9 height 4
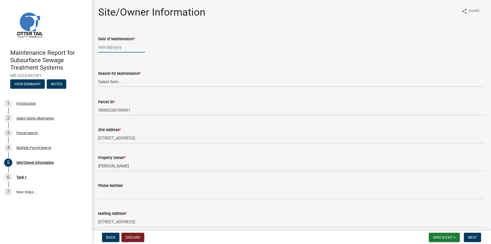
click at [120, 45] on div at bounding box center [121, 47] width 47 height 10
click at [102, 58] on span "Previous month" at bounding box center [104, 58] width 4 height 4
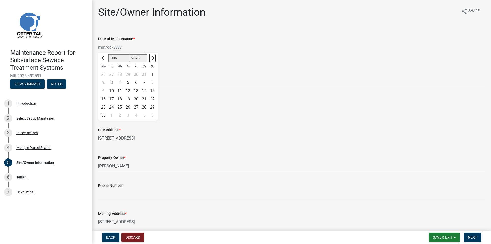
click at [155, 58] on button "Next month" at bounding box center [152, 58] width 6 height 8
click at [111, 73] on div "1" at bounding box center [111, 74] width 8 height 8
click at [108, 83] on select "Select Item... Called Routine Other" at bounding box center [291, 81] width 387 height 10
click at [98, 76] on select "Select Item... Called Routine Other" at bounding box center [291, 81] width 387 height 10
click at [474, 237] on span "Next" at bounding box center [472, 237] width 9 height 4
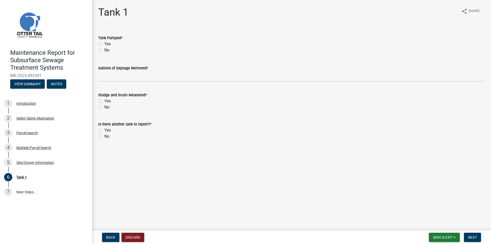
click at [103, 49] on div "No" at bounding box center [291, 50] width 387 height 6
click at [104, 45] on label "Yes" at bounding box center [107, 44] width 6 height 6
click at [104, 44] on input "Yes" at bounding box center [105, 42] width 3 height 3
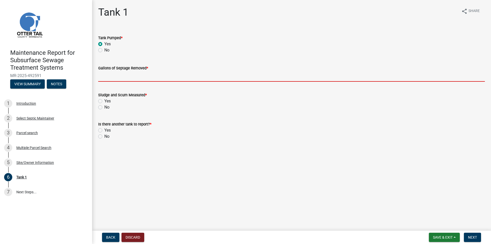
click at [106, 75] on input "Gallons of Septage Removed *" at bounding box center [291, 76] width 387 height 10
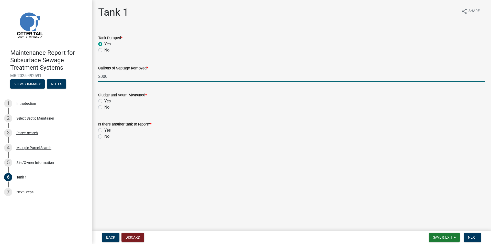
drag, startPoint x: 101, startPoint y: 105, endPoint x: 101, endPoint y: 108, distance: 3.6
click at [101, 105] on div "No" at bounding box center [291, 107] width 387 height 6
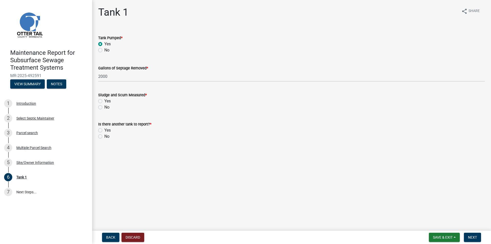
click at [104, 108] on label "No" at bounding box center [106, 107] width 5 height 6
click at [104, 107] on input "No" at bounding box center [105, 105] width 3 height 3
click at [104, 136] on label "No" at bounding box center [106, 136] width 5 height 6
click at [104, 136] on input "No" at bounding box center [105, 134] width 3 height 3
click at [470, 238] on span "Next" at bounding box center [472, 237] width 9 height 4
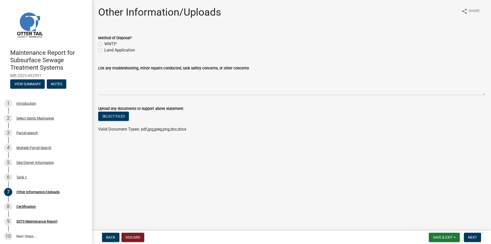
click at [127, 53] on label "Land Application" at bounding box center [119, 50] width 31 height 6
click at [108, 50] on input "Land Application" at bounding box center [105, 48] width 3 height 3
click at [473, 235] on span "Next" at bounding box center [472, 237] width 9 height 4
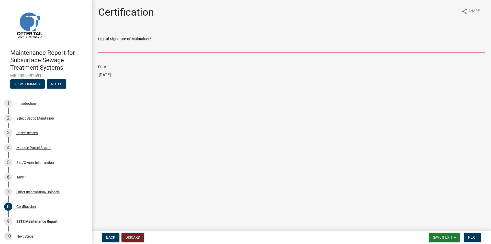
click at [128, 46] on input "Digital Signature of Maintainer *" at bounding box center [291, 47] width 387 height 10
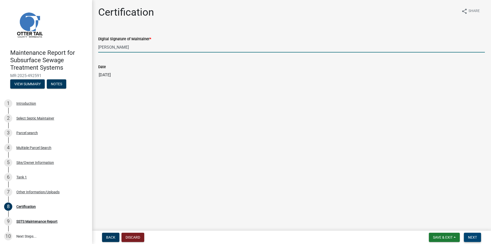
drag, startPoint x: 470, startPoint y: 238, endPoint x: 446, endPoint y: 218, distance: 31.0
click at [470, 238] on span "Next" at bounding box center [472, 237] width 9 height 4
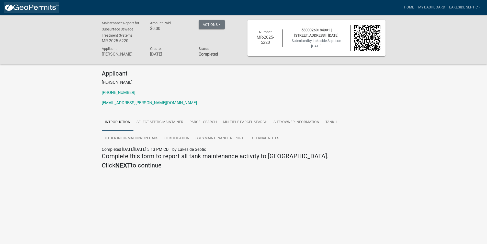
click at [44, 10] on img at bounding box center [31, 8] width 55 height 8
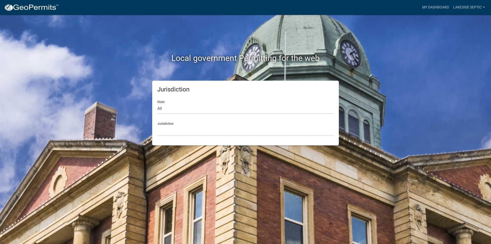
click at [164, 115] on form "State All [US_STATE] [US_STATE] [US_STATE] [US_STATE] [US_STATE] [US_STATE] [US…" at bounding box center [245, 115] width 176 height 39
click at [163, 111] on select "All [US_STATE] [US_STATE] [US_STATE] [US_STATE] [US_STATE] [US_STATE] [US_STATE…" at bounding box center [245, 108] width 176 height 10
click at [157, 103] on select "All [US_STATE] [US_STATE] [US_STATE] [US_STATE] [US_STATE] [US_STATE] [US_STATE…" at bounding box center [245, 108] width 176 height 10
click at [171, 133] on select "[GEOGRAPHIC_DATA], [US_STATE] [GEOGRAPHIC_DATA], [US_STATE] [GEOGRAPHIC_DATA], …" at bounding box center [245, 130] width 176 height 10
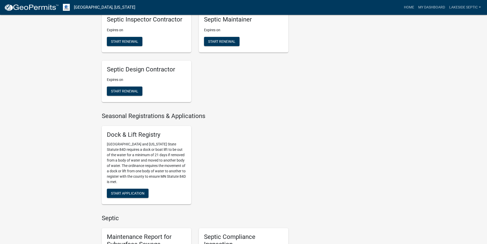
scroll to position [230, 0]
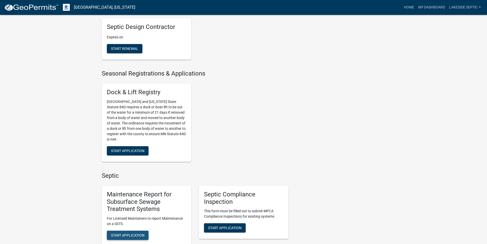
click at [130, 234] on span "Start Application" at bounding box center [128, 235] width 34 height 4
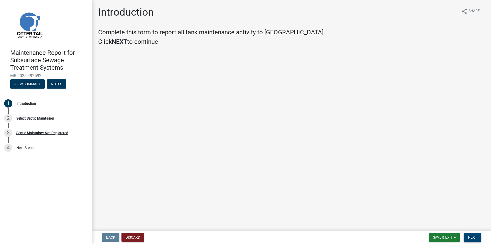
drag, startPoint x: 476, startPoint y: 239, endPoint x: 473, endPoint y: 236, distance: 4.3
click at [476, 239] on span "Next" at bounding box center [472, 237] width 9 height 4
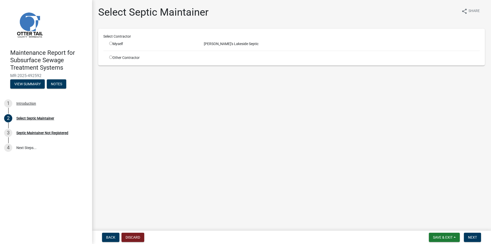
click at [111, 43] on input "radio" at bounding box center [110, 43] width 3 height 3
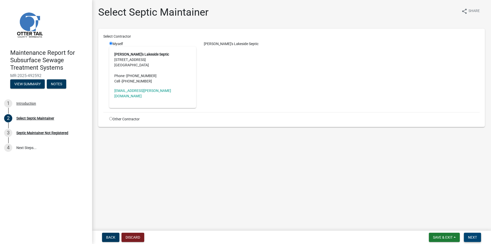
click at [471, 234] on button "Next" at bounding box center [472, 237] width 17 height 9
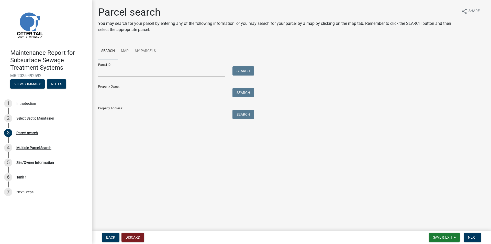
click at [123, 112] on input "Property Address:" at bounding box center [161, 115] width 127 height 10
click at [249, 113] on button "Search" at bounding box center [244, 114] width 22 height 9
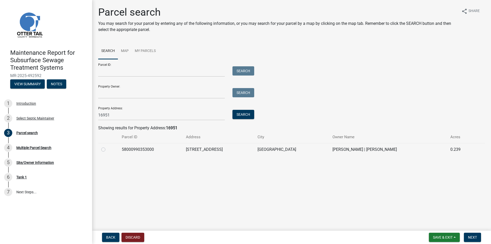
click at [107, 146] on label at bounding box center [107, 146] width 0 height 0
click at [107, 148] on input "radio" at bounding box center [108, 147] width 3 height 3
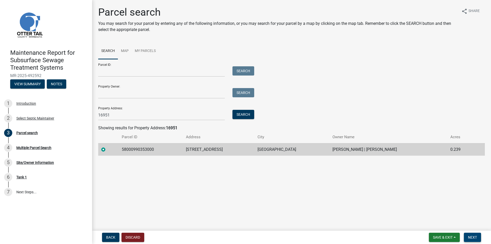
click at [471, 239] on span "Next" at bounding box center [472, 237] width 9 height 4
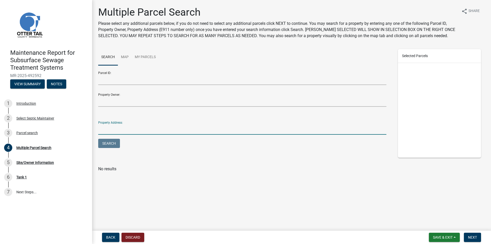
drag, startPoint x: 114, startPoint y: 133, endPoint x: 114, endPoint y: 131, distance: 2.6
click at [114, 133] on input "Property Address:" at bounding box center [242, 129] width 288 height 10
click at [108, 144] on button "Search" at bounding box center [109, 143] width 22 height 9
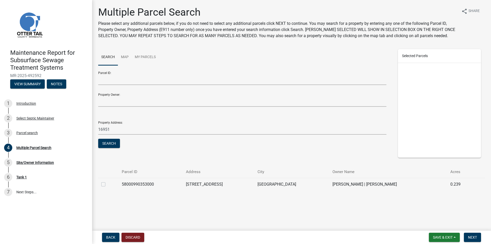
click at [107, 181] on label at bounding box center [107, 181] width 0 height 0
click at [107, 184] on input "checkbox" at bounding box center [108, 182] width 3 height 3
click at [473, 237] on span "Next" at bounding box center [472, 237] width 9 height 4
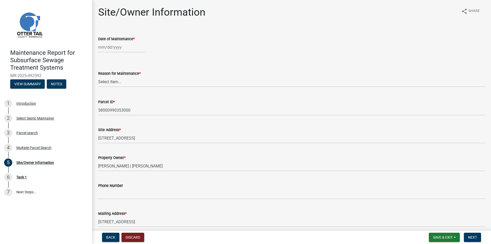
click at [117, 53] on wm-data-entity-input "Date of Maintenance *" at bounding box center [291, 43] width 387 height 28
click at [115, 48] on div at bounding box center [121, 47] width 47 height 10
click at [165, 51] on div "[DATE] [PERSON_NAME] Apr May Jun [DATE] Aug Sep Oct Nov [DATE] 1526 1527 1528 1…" at bounding box center [291, 47] width 387 height 10
click at [110, 82] on select "Select Item... Called Routine Other" at bounding box center [291, 81] width 387 height 10
click at [98, 76] on select "Select Item... Called Routine Other" at bounding box center [291, 81] width 387 height 10
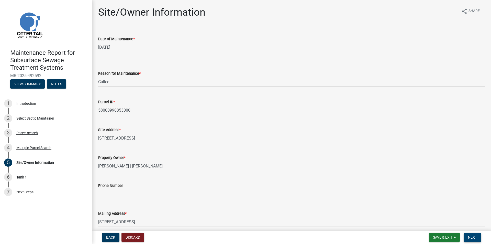
click at [469, 236] on span "Next" at bounding box center [472, 237] width 9 height 4
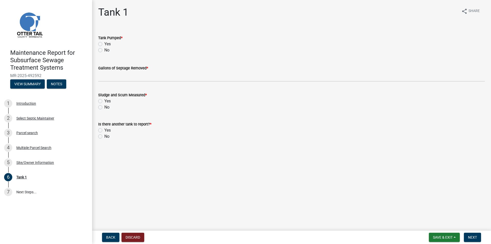
click at [104, 43] on label "Yes" at bounding box center [107, 44] width 6 height 6
click at [104, 43] on input "Yes" at bounding box center [105, 42] width 3 height 3
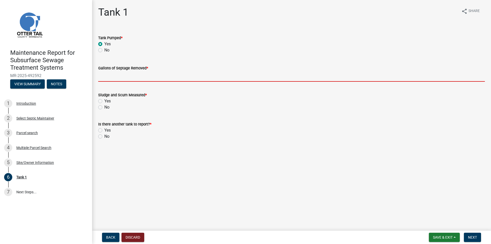
drag, startPoint x: 119, startPoint y: 78, endPoint x: 123, endPoint y: 82, distance: 5.1
click at [119, 78] on input "Gallons of Septage Removed *" at bounding box center [291, 76] width 387 height 10
click at [118, 76] on input "Gallons of Septage Removed *" at bounding box center [291, 76] width 387 height 10
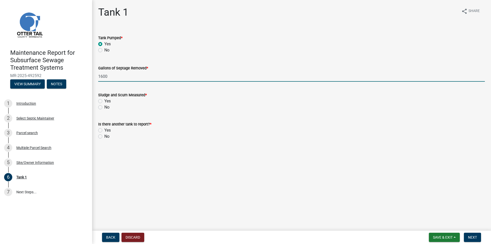
drag, startPoint x: 101, startPoint y: 108, endPoint x: 97, endPoint y: 127, distance: 19.2
click at [104, 108] on label "No" at bounding box center [106, 107] width 5 height 6
click at [104, 107] on input "No" at bounding box center [105, 105] width 3 height 3
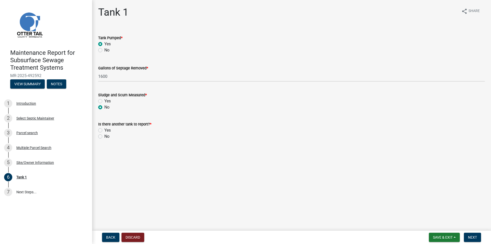
click at [104, 135] on label "No" at bounding box center [106, 136] width 5 height 6
click at [104, 135] on input "No" at bounding box center [105, 134] width 3 height 3
click at [475, 237] on span "Next" at bounding box center [472, 237] width 9 height 4
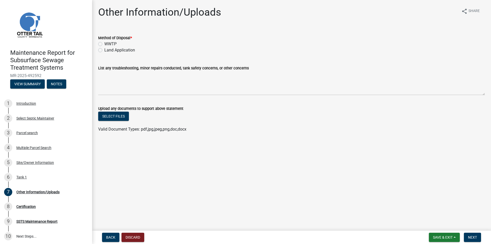
click at [130, 49] on label "Land Application" at bounding box center [119, 50] width 31 height 6
click at [108, 49] on input "Land Application" at bounding box center [105, 48] width 3 height 3
click at [470, 236] on span "Next" at bounding box center [472, 237] width 9 height 4
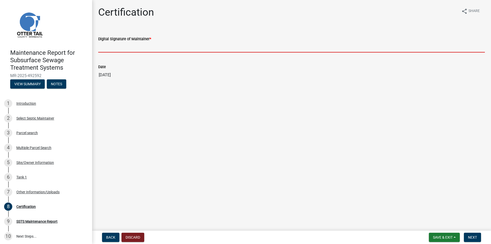
drag, startPoint x: 111, startPoint y: 49, endPoint x: 114, endPoint y: 52, distance: 4.2
click at [111, 49] on input "Digital Signature of Maintainer *" at bounding box center [291, 47] width 387 height 10
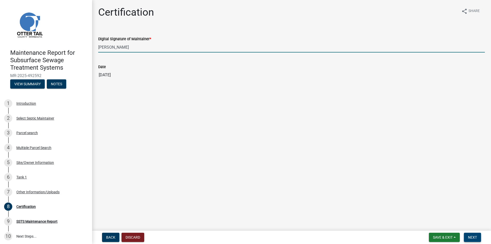
click at [467, 237] on button "Next" at bounding box center [472, 237] width 17 height 9
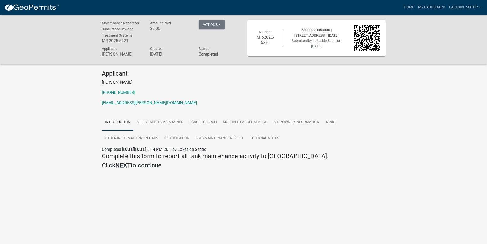
click at [46, 8] on img at bounding box center [31, 8] width 55 height 8
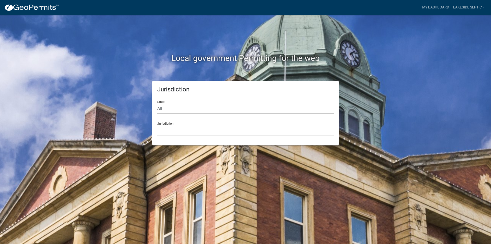
click at [157, 103] on div "State All [US_STATE] [US_STATE] [US_STATE] [US_STATE] [US_STATE] [US_STATE] [US…" at bounding box center [245, 105] width 176 height 18
drag, startPoint x: 161, startPoint y: 107, endPoint x: 153, endPoint y: 109, distance: 7.5
click at [161, 107] on select "All [US_STATE] [US_STATE] [US_STATE] [US_STATE] [US_STATE] [US_STATE] [US_STATE…" at bounding box center [245, 108] width 176 height 10
click at [157, 103] on select "All [US_STATE] [US_STATE] [US_STATE] [US_STATE] [US_STATE] [US_STATE] [US_STATE…" at bounding box center [245, 108] width 176 height 10
click at [165, 133] on select "[GEOGRAPHIC_DATA], [US_STATE] [GEOGRAPHIC_DATA], [US_STATE] [GEOGRAPHIC_DATA], …" at bounding box center [245, 130] width 176 height 10
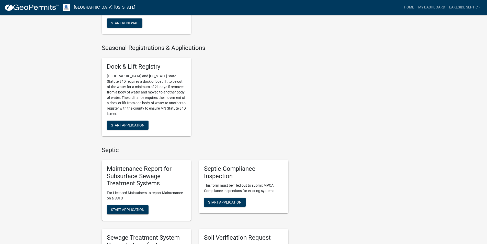
scroll to position [384, 0]
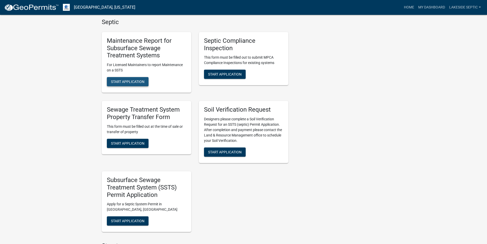
click at [122, 79] on button "Start Application" at bounding box center [128, 81] width 42 height 9
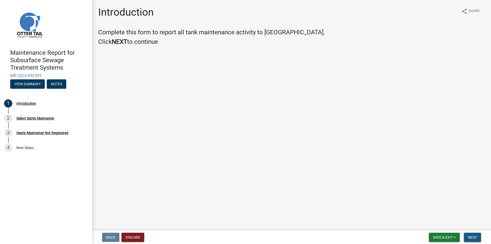
click at [472, 237] on span "Next" at bounding box center [472, 237] width 9 height 4
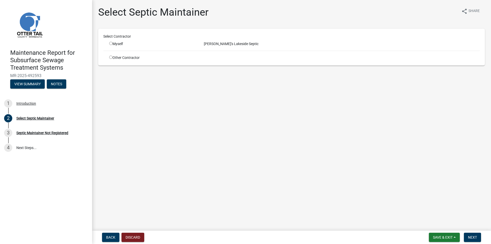
click at [111, 43] on input "radio" at bounding box center [110, 43] width 3 height 3
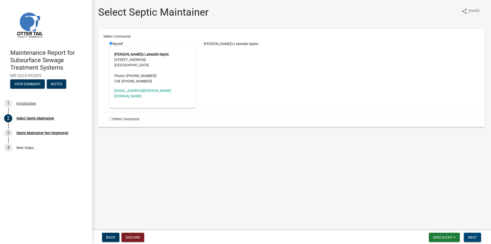
click at [475, 235] on span "Next" at bounding box center [472, 237] width 9 height 4
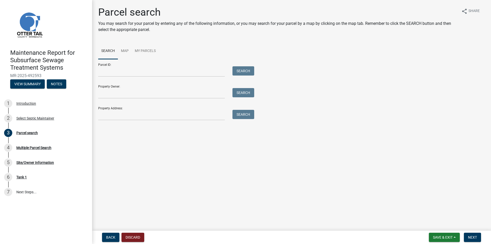
click at [119, 120] on div "Parcel search You may search for your parcel by entering any of the following i…" at bounding box center [291, 65] width 394 height 119
drag, startPoint x: 120, startPoint y: 114, endPoint x: 117, endPoint y: 114, distance: 3.6
click at [120, 114] on input "Property Address:" at bounding box center [161, 115] width 127 height 10
click at [240, 115] on button "Search" at bounding box center [244, 114] width 22 height 9
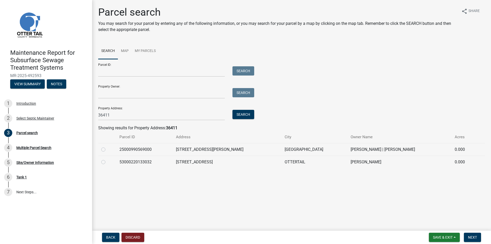
click at [107, 146] on label at bounding box center [107, 146] width 0 height 0
click at [107, 150] on input "radio" at bounding box center [108, 147] width 3 height 3
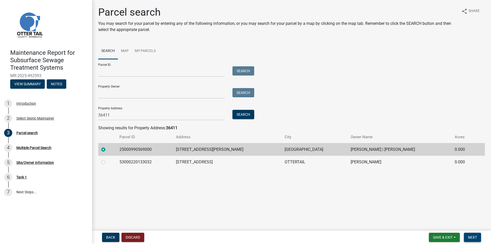
click at [471, 234] on button "Next" at bounding box center [472, 237] width 17 height 9
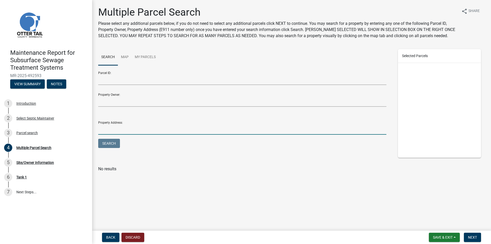
click at [103, 129] on input "Property Address:" at bounding box center [242, 129] width 288 height 10
click at [111, 140] on button "Search" at bounding box center [109, 143] width 22 height 9
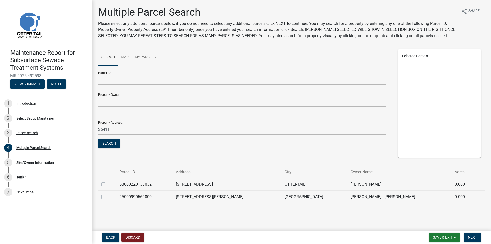
click at [107, 194] on label at bounding box center [107, 194] width 0 height 0
click at [107, 197] on input "checkbox" at bounding box center [108, 195] width 3 height 3
click at [467, 237] on button "Next" at bounding box center [472, 237] width 17 height 9
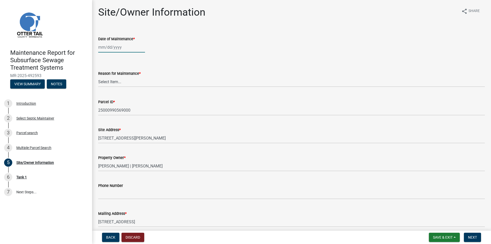
click at [109, 49] on div at bounding box center [121, 47] width 47 height 10
click at [195, 49] on div "[DATE] [PERSON_NAME] Apr May Jun [DATE] Aug Sep Oct Nov [DATE] 1526 1527 1528 1…" at bounding box center [291, 47] width 387 height 10
click at [114, 79] on select "Select Item... Called Routine Other" at bounding box center [291, 81] width 387 height 10
click at [98, 76] on select "Select Item... Called Routine Other" at bounding box center [291, 81] width 387 height 10
click at [472, 235] on button "Next" at bounding box center [472, 237] width 17 height 9
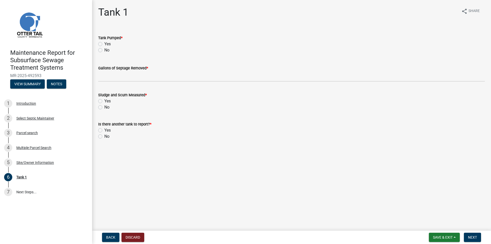
click at [104, 44] on label "Yes" at bounding box center [107, 44] width 6 height 6
click at [104, 44] on input "Yes" at bounding box center [105, 42] width 3 height 3
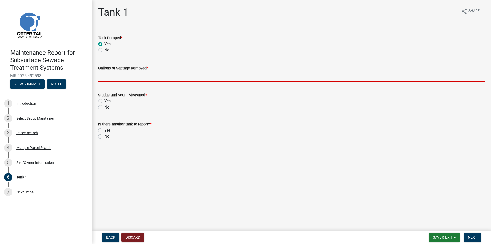
click at [109, 78] on input "Gallons of Septage Removed *" at bounding box center [291, 76] width 387 height 10
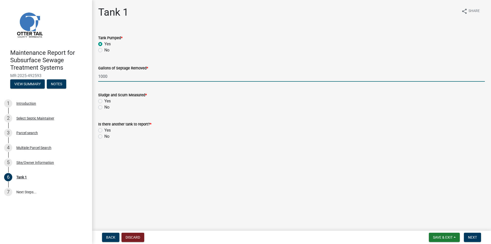
click at [104, 106] on label "No" at bounding box center [106, 107] width 5 height 6
click at [104, 106] on input "No" at bounding box center [105, 105] width 3 height 3
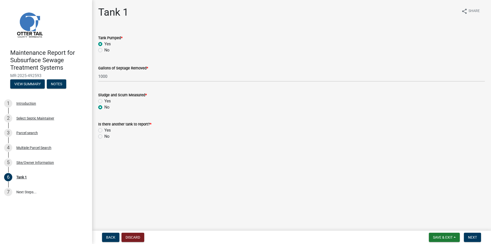
drag, startPoint x: 99, startPoint y: 137, endPoint x: 102, endPoint y: 137, distance: 2.6
click at [104, 137] on label "No" at bounding box center [106, 136] width 5 height 6
click at [104, 137] on input "No" at bounding box center [105, 134] width 3 height 3
click at [470, 237] on span "Next" at bounding box center [472, 237] width 9 height 4
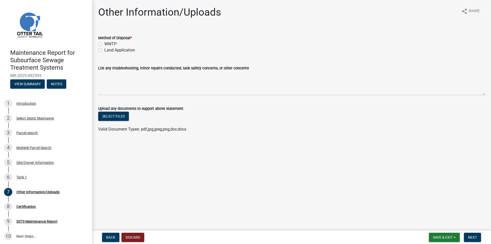
click at [104, 50] on label "Land Application" at bounding box center [119, 50] width 31 height 6
click at [104, 50] on input "Land Application" at bounding box center [105, 48] width 3 height 3
click at [473, 234] on button "Next" at bounding box center [472, 237] width 17 height 9
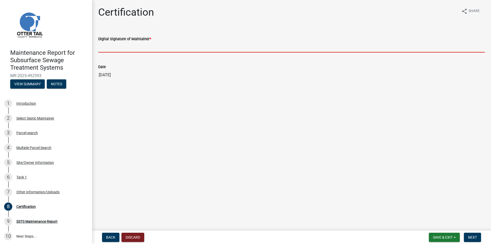
drag, startPoint x: 119, startPoint y: 48, endPoint x: 122, endPoint y: 52, distance: 5.7
click at [119, 48] on input "Digital Signature of Maintainer *" at bounding box center [291, 47] width 387 height 10
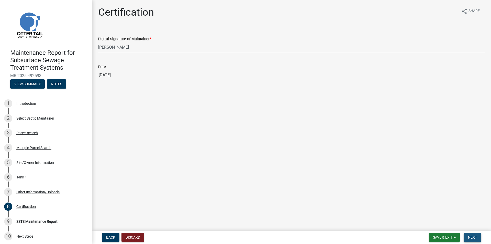
drag, startPoint x: 470, startPoint y: 235, endPoint x: 471, endPoint y: 238, distance: 3.0
click at [470, 236] on span "Next" at bounding box center [472, 237] width 9 height 4
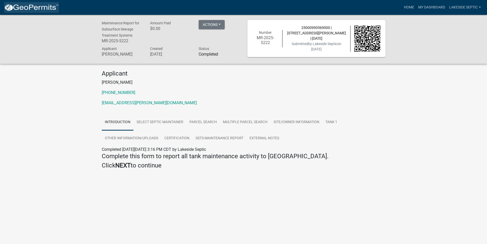
click at [16, 7] on img at bounding box center [31, 8] width 55 height 8
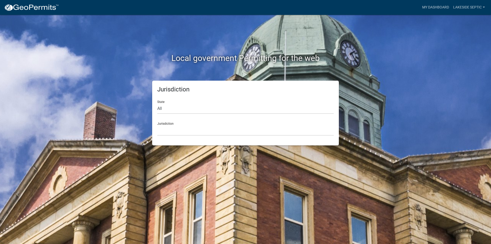
click at [193, 117] on form "State All [US_STATE] [US_STATE] [US_STATE] [US_STATE] [US_STATE] [US_STATE] [US…" at bounding box center [245, 115] width 176 height 39
click at [185, 109] on select "All [US_STATE] [US_STATE] [US_STATE] [US_STATE] [US_STATE] [US_STATE] [US_STATE…" at bounding box center [245, 108] width 176 height 10
click at [157, 103] on select "All [US_STATE] [US_STATE] [US_STATE] [US_STATE] [US_STATE] [US_STATE] [US_STATE…" at bounding box center [245, 108] width 176 height 10
click at [162, 99] on div "State All [US_STATE] [US_STATE] [US_STATE] [US_STATE] [US_STATE] [US_STATE] [US…" at bounding box center [245, 105] width 176 height 18
drag, startPoint x: 167, startPoint y: 108, endPoint x: 169, endPoint y: 114, distance: 5.5
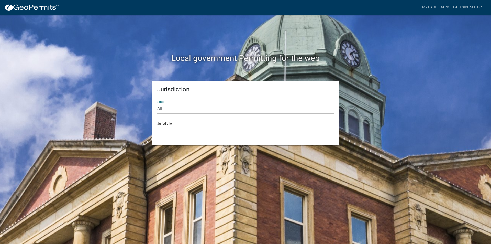
click at [167, 108] on select "All [US_STATE] [US_STATE] [US_STATE] [US_STATE] [US_STATE] [US_STATE] [US_STATE…" at bounding box center [245, 108] width 176 height 10
click at [157, 103] on select "All [US_STATE] [US_STATE] [US_STATE] [US_STATE] [US_STATE] [US_STATE] [US_STATE…" at bounding box center [245, 108] width 176 height 10
drag, startPoint x: 166, startPoint y: 129, endPoint x: 168, endPoint y: 138, distance: 8.6
click at [166, 129] on select "[GEOGRAPHIC_DATA], [US_STATE] [GEOGRAPHIC_DATA], [US_STATE] [GEOGRAPHIC_DATA], …" at bounding box center [245, 130] width 176 height 10
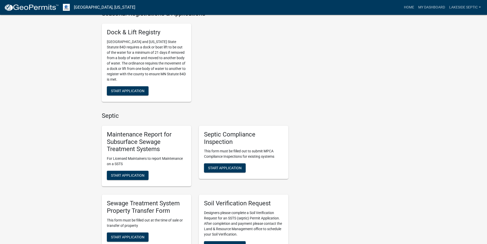
scroll to position [358, 0]
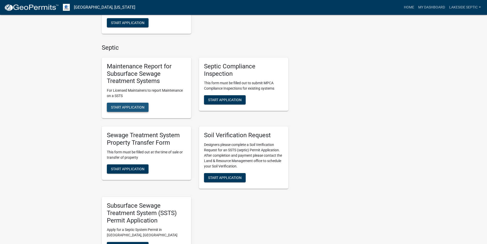
click at [135, 106] on span "Start Application" at bounding box center [128, 107] width 34 height 4
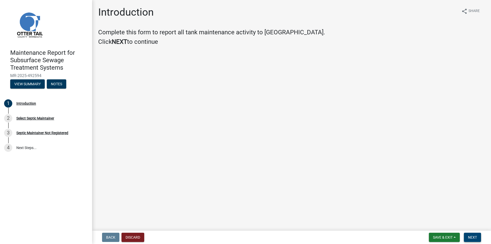
click at [474, 239] on button "Next" at bounding box center [472, 237] width 17 height 9
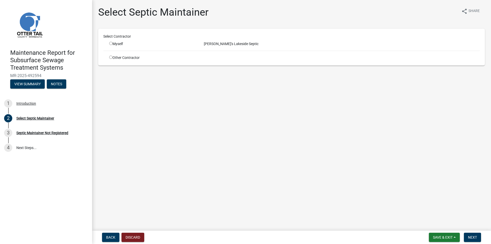
click at [111, 43] on input "radio" at bounding box center [110, 43] width 3 height 3
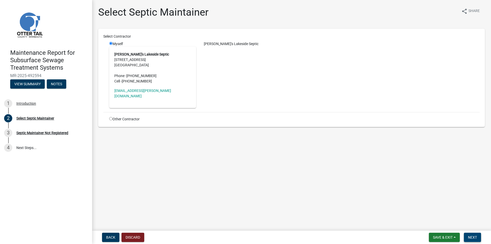
click at [469, 235] on span "Next" at bounding box center [472, 237] width 9 height 4
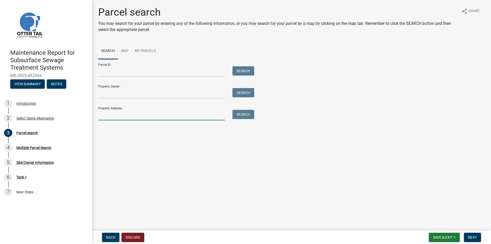
click at [115, 113] on input "Property Address:" at bounding box center [161, 115] width 127 height 10
click at [244, 115] on button "Search" at bounding box center [244, 114] width 22 height 9
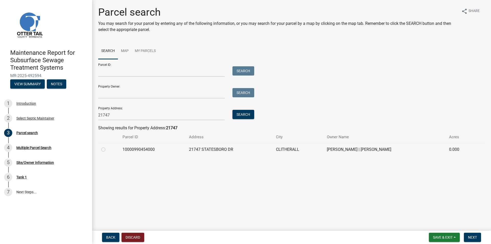
click at [106, 151] on div at bounding box center [108, 149] width 15 height 6
click at [135, 155] on td "10000990454000" at bounding box center [152, 149] width 66 height 13
click at [134, 148] on td "10000990454000" at bounding box center [152, 149] width 66 height 13
click at [107, 146] on label at bounding box center [107, 146] width 0 height 0
click at [107, 149] on input "radio" at bounding box center [108, 147] width 3 height 3
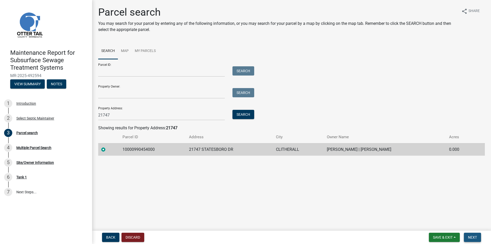
click at [472, 238] on span "Next" at bounding box center [472, 237] width 9 height 4
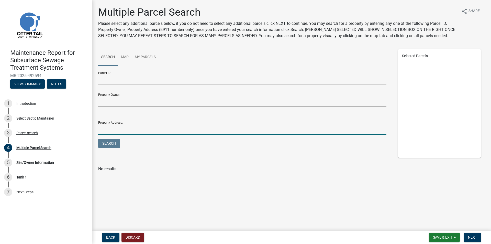
click at [139, 128] on input "Property Address:" at bounding box center [242, 129] width 288 height 10
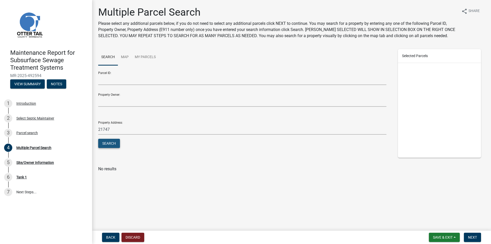
drag, startPoint x: 116, startPoint y: 144, endPoint x: 123, endPoint y: 145, distance: 6.7
click at [117, 144] on button "Search" at bounding box center [109, 143] width 22 height 9
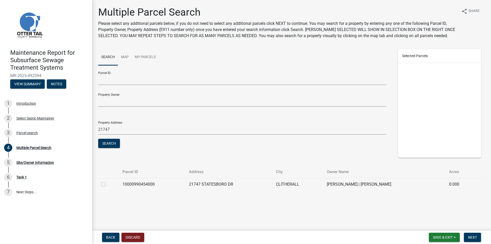
click at [107, 181] on label at bounding box center [107, 181] width 0 height 0
click at [107, 184] on input "checkbox" at bounding box center [108, 182] width 3 height 3
click at [474, 235] on span "Next" at bounding box center [472, 237] width 9 height 4
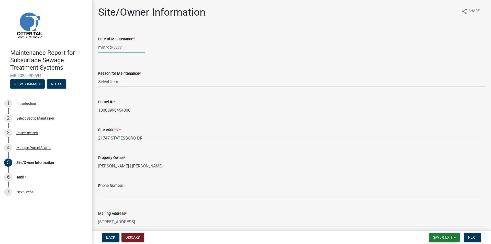
click at [119, 50] on div at bounding box center [121, 47] width 47 height 10
click at [117, 47] on input "Date of Maintenance *" at bounding box center [121, 47] width 47 height 10
click at [181, 54] on wm-data-entity-input "Date of Maintenance * [DATE] [PERSON_NAME] Apr May Jun [DATE] Aug Sep Oct Nov […" at bounding box center [291, 43] width 387 height 28
click at [122, 84] on select "Select Item... Called Routine Other" at bounding box center [291, 81] width 387 height 10
click at [98, 76] on select "Select Item... Called Routine Other" at bounding box center [291, 81] width 387 height 10
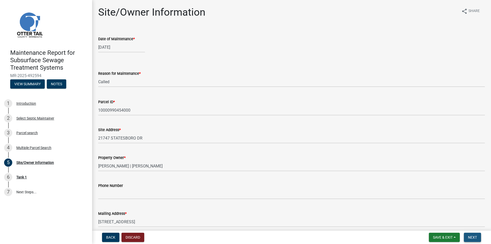
click at [466, 236] on button "Next" at bounding box center [472, 237] width 17 height 9
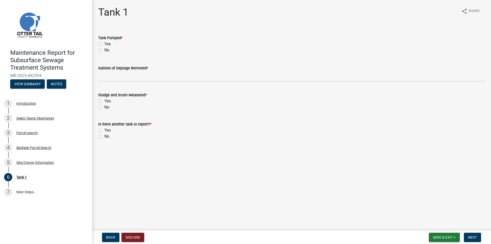
click at [104, 45] on label "Yes" at bounding box center [107, 44] width 6 height 6
click at [104, 44] on input "Yes" at bounding box center [105, 42] width 3 height 3
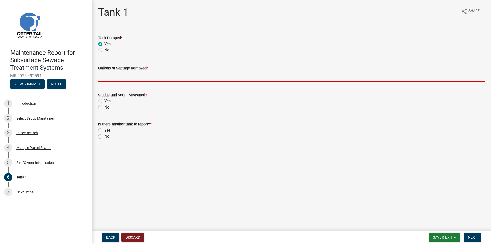
click at [106, 76] on input "Gallons of Septage Removed *" at bounding box center [291, 76] width 387 height 10
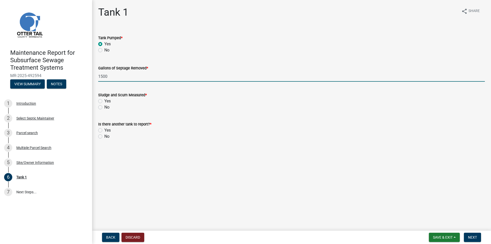
click at [104, 107] on label "No" at bounding box center [106, 107] width 5 height 6
click at [104, 107] on input "No" at bounding box center [105, 105] width 3 height 3
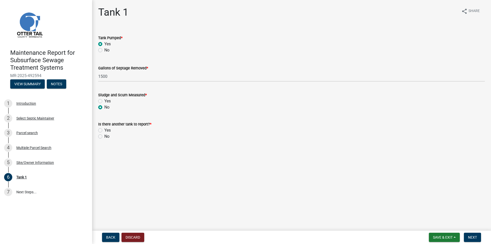
click at [104, 138] on label "No" at bounding box center [106, 136] width 5 height 6
click at [104, 137] on input "No" at bounding box center [105, 134] width 3 height 3
click at [471, 236] on span "Next" at bounding box center [472, 237] width 9 height 4
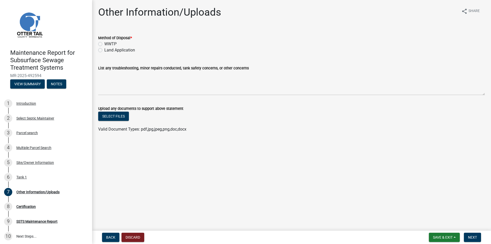
click at [119, 51] on label "Land Application" at bounding box center [119, 50] width 31 height 6
click at [108, 50] on input "Land Application" at bounding box center [105, 48] width 3 height 3
drag, startPoint x: 477, startPoint y: 236, endPoint x: 472, endPoint y: 230, distance: 8.2
click at [477, 236] on button "Next" at bounding box center [472, 237] width 17 height 9
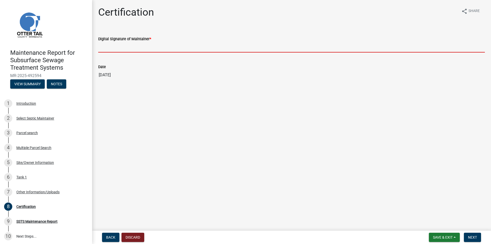
click at [122, 48] on input "Digital Signature of Maintainer *" at bounding box center [291, 47] width 387 height 10
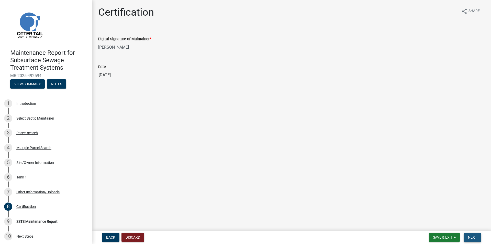
click at [471, 236] on span "Next" at bounding box center [472, 237] width 9 height 4
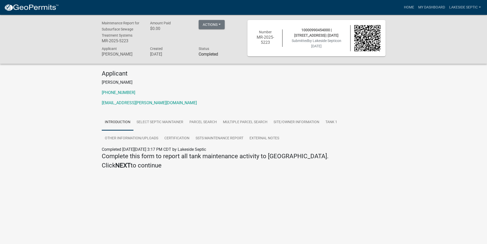
click at [40, 10] on img at bounding box center [31, 8] width 55 height 8
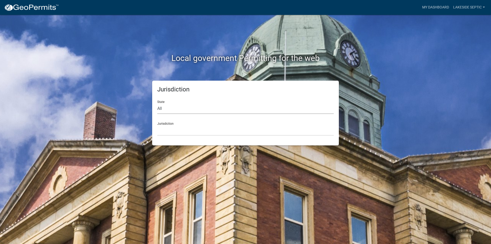
click at [164, 105] on select "All [US_STATE] [US_STATE] [US_STATE] [US_STATE] [US_STATE] [US_STATE] [US_STATE…" at bounding box center [245, 108] width 176 height 10
click at [157, 103] on select "All [US_STATE] [US_STATE] [US_STATE] [US_STATE] [US_STATE] [US_STATE] [US_STATE…" at bounding box center [245, 108] width 176 height 10
drag, startPoint x: 170, startPoint y: 132, endPoint x: 170, endPoint y: 135, distance: 3.3
click at [170, 132] on select "[GEOGRAPHIC_DATA], [US_STATE] [GEOGRAPHIC_DATA], [US_STATE] [GEOGRAPHIC_DATA], …" at bounding box center [245, 130] width 176 height 10
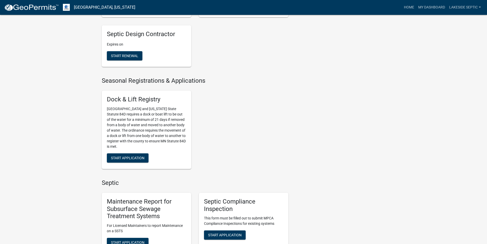
scroll to position [256, 0]
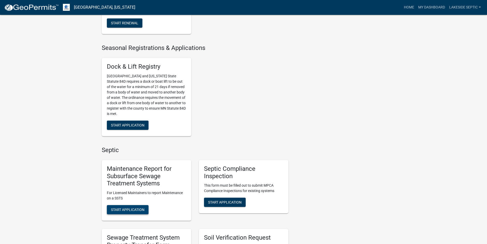
click at [124, 207] on button "Start Application" at bounding box center [128, 209] width 42 height 9
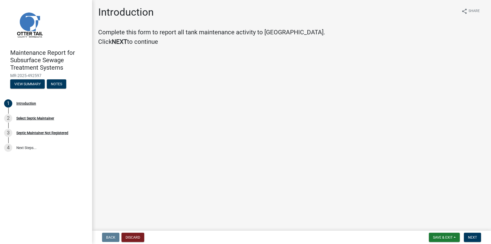
click at [473, 230] on nav "Back Discard Save & Exit Save Save & Exit Next" at bounding box center [291, 236] width 399 height 13
click at [473, 234] on button "Next" at bounding box center [472, 237] width 17 height 9
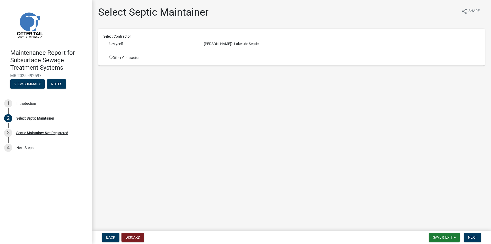
click at [112, 40] on div "Select Contractor" at bounding box center [292, 37] width 384 height 7
click at [114, 43] on div "Myself" at bounding box center [152, 43] width 87 height 5
click at [111, 43] on input "radio" at bounding box center [110, 43] width 3 height 3
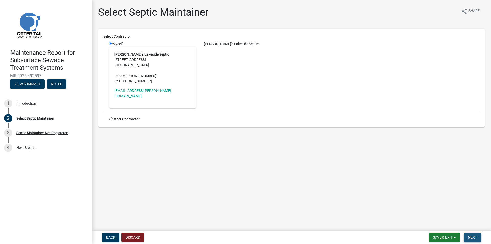
drag, startPoint x: 478, startPoint y: 239, endPoint x: 342, endPoint y: 115, distance: 184.3
click at [478, 239] on button "Next" at bounding box center [472, 237] width 17 height 9
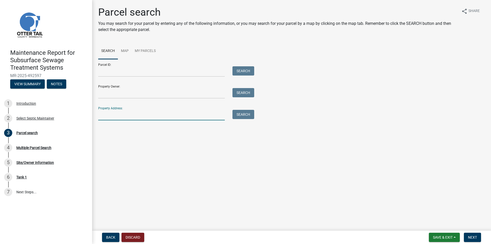
drag, startPoint x: 107, startPoint y: 116, endPoint x: 99, endPoint y: 115, distance: 7.7
click at [107, 116] on input "Property Address:" at bounding box center [161, 115] width 127 height 10
click at [241, 116] on button "Search" at bounding box center [244, 114] width 22 height 9
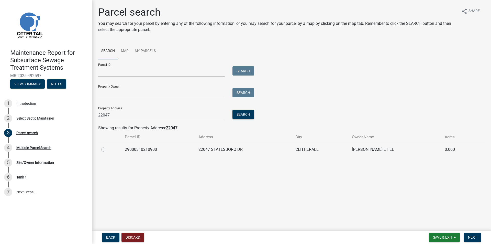
click at [107, 146] on label at bounding box center [107, 146] width 0 height 0
click at [107, 150] on input "radio" at bounding box center [108, 147] width 3 height 3
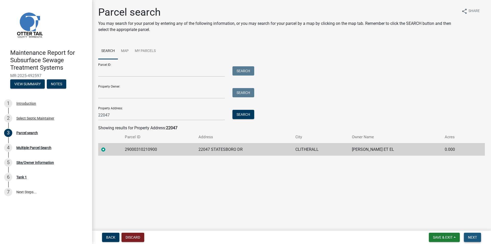
click at [471, 236] on span "Next" at bounding box center [472, 237] width 9 height 4
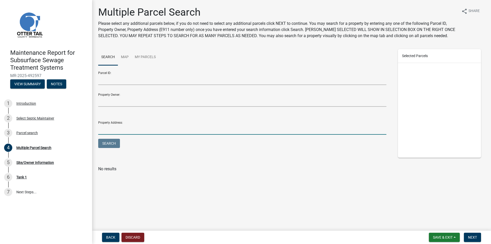
click at [106, 128] on input "Property Address:" at bounding box center [242, 129] width 288 height 10
click at [109, 144] on button "Search" at bounding box center [109, 143] width 22 height 9
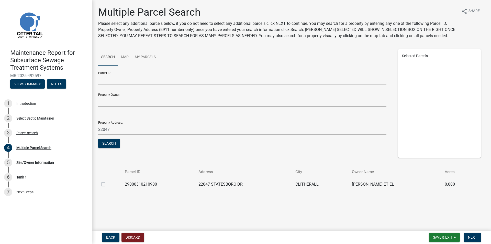
click at [107, 181] on label at bounding box center [107, 181] width 0 height 0
click at [107, 184] on input "checkbox" at bounding box center [108, 182] width 3 height 3
click at [473, 239] on span "Next" at bounding box center [472, 237] width 9 height 4
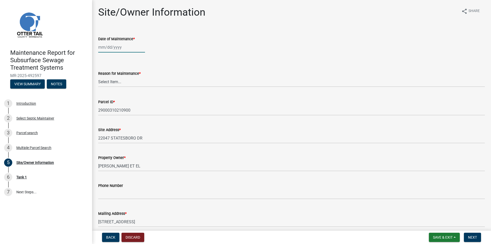
click at [124, 47] on div at bounding box center [121, 47] width 47 height 10
click at [204, 48] on div "[DATE] [PERSON_NAME] Apr May Jun [DATE] Aug Sep Oct Nov [DATE] 1526 1527 1528 1…" at bounding box center [291, 47] width 387 height 10
click at [126, 80] on select "Select Item... Called Routine Other" at bounding box center [291, 81] width 387 height 10
click at [98, 76] on select "Select Item... Called Routine Other" at bounding box center [291, 81] width 387 height 10
click at [469, 238] on span "Next" at bounding box center [472, 237] width 9 height 4
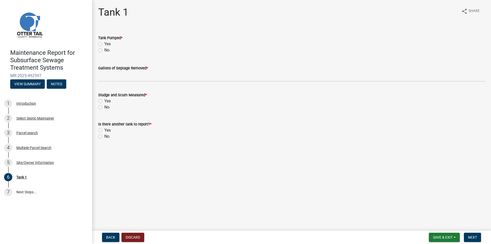
click at [104, 42] on label "Yes" at bounding box center [107, 44] width 6 height 6
click at [104, 42] on input "Yes" at bounding box center [105, 42] width 3 height 3
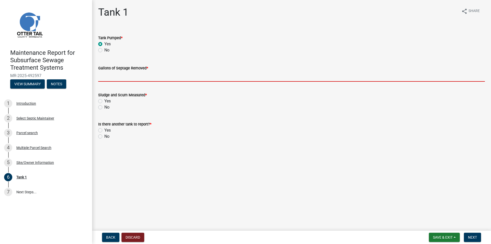
click at [107, 77] on input "Gallons of Septage Removed *" at bounding box center [291, 76] width 387 height 10
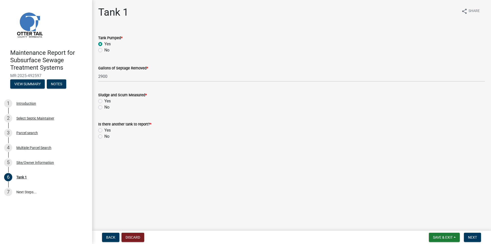
click at [104, 107] on label "No" at bounding box center [106, 107] width 5 height 6
click at [104, 107] on input "No" at bounding box center [105, 105] width 3 height 3
click at [104, 136] on label "No" at bounding box center [106, 136] width 5 height 6
click at [104, 136] on input "No" at bounding box center [105, 134] width 3 height 3
click at [476, 234] on button "Next" at bounding box center [472, 237] width 17 height 9
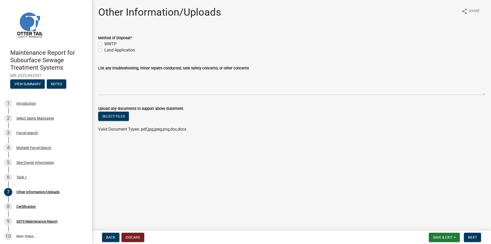
click at [114, 48] on label "Land Application" at bounding box center [119, 50] width 31 height 6
click at [108, 48] on input "Land Application" at bounding box center [105, 48] width 3 height 3
click at [469, 236] on span "Next" at bounding box center [472, 237] width 9 height 4
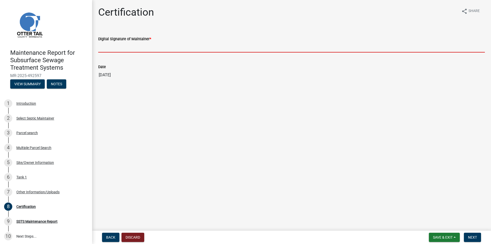
click at [126, 46] on input "Digital Signature of Maintainer *" at bounding box center [291, 47] width 387 height 10
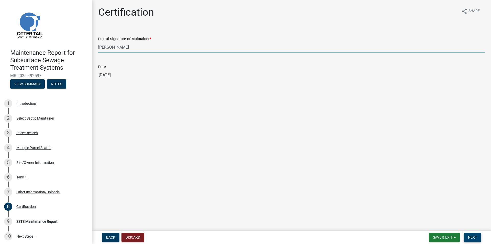
click at [473, 235] on button "Next" at bounding box center [472, 237] width 17 height 9
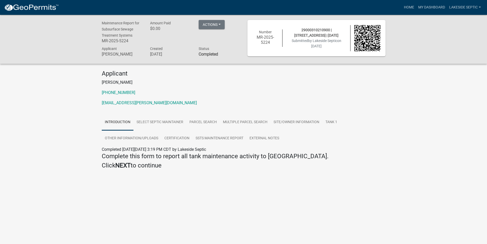
click at [35, 9] on img at bounding box center [31, 8] width 55 height 8
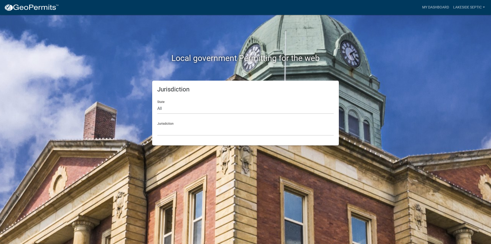
click at [177, 114] on form "State All [US_STATE] [US_STATE] [US_STATE] [US_STATE] [US_STATE] [US_STATE] [US…" at bounding box center [245, 115] width 176 height 39
click at [173, 109] on select "All [US_STATE] [US_STATE] [US_STATE] [US_STATE] [US_STATE] [US_STATE] [US_STATE…" at bounding box center [245, 108] width 176 height 10
click at [157, 103] on select "All [US_STATE] [US_STATE] [US_STATE] [US_STATE] [US_STATE] [US_STATE] [US_STATE…" at bounding box center [245, 108] width 176 height 10
click at [167, 134] on select "[GEOGRAPHIC_DATA], [US_STATE] [GEOGRAPHIC_DATA], [US_STATE] [GEOGRAPHIC_DATA], …" at bounding box center [245, 130] width 176 height 10
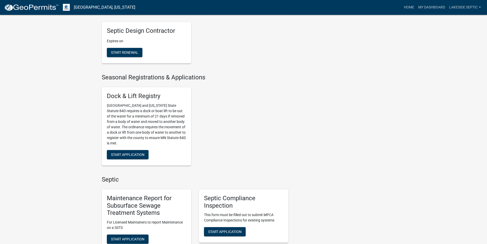
scroll to position [230, 0]
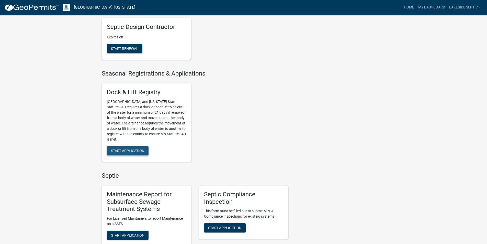
click at [126, 150] on span "Start Application" at bounding box center [128, 151] width 34 height 4
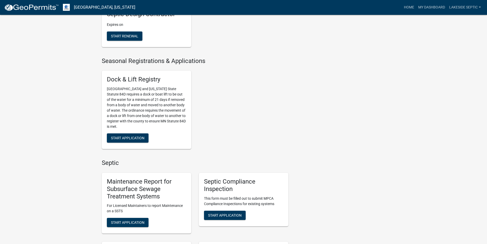
scroll to position [281, 0]
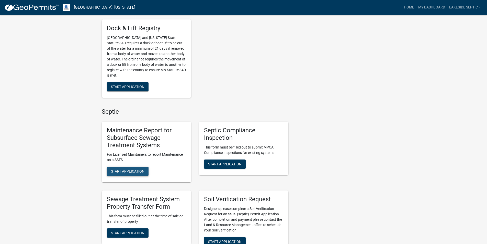
click at [135, 173] on span "Start Application" at bounding box center [128, 171] width 34 height 4
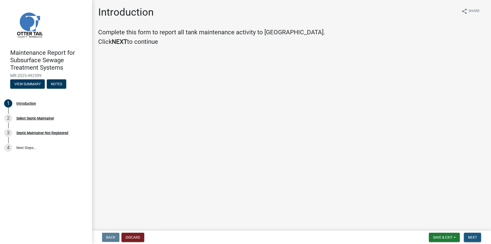
click at [471, 236] on span "Next" at bounding box center [472, 237] width 9 height 4
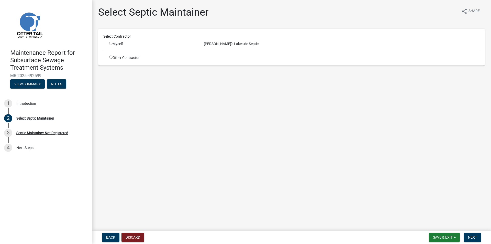
click at [112, 43] on input "radio" at bounding box center [110, 43] width 3 height 3
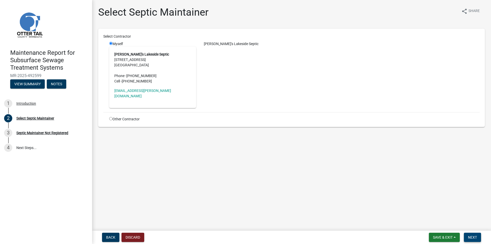
click at [474, 241] on button "Next" at bounding box center [472, 237] width 17 height 9
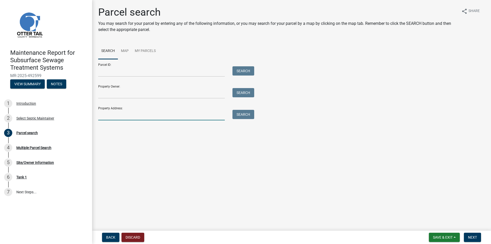
click at [116, 115] on input "Property Address:" at bounding box center [161, 115] width 127 height 10
click at [248, 115] on button "Search" at bounding box center [244, 114] width 22 height 9
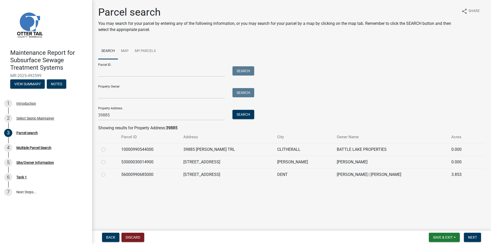
click at [107, 146] on label at bounding box center [107, 146] width 0 height 0
click at [107, 150] on input "radio" at bounding box center [108, 147] width 3 height 3
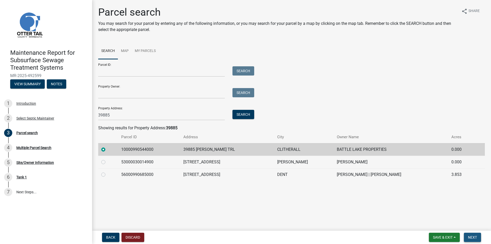
click at [472, 236] on span "Next" at bounding box center [472, 237] width 9 height 4
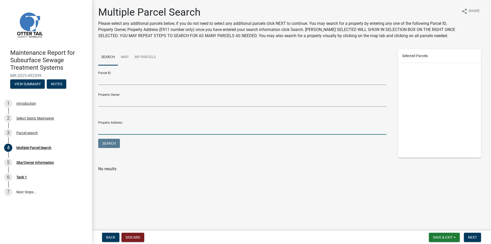
click at [115, 133] on input "Property Address:" at bounding box center [242, 129] width 288 height 10
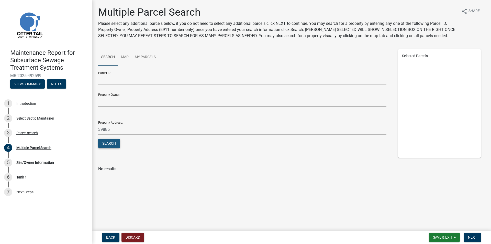
click at [112, 142] on button "Search" at bounding box center [109, 143] width 22 height 9
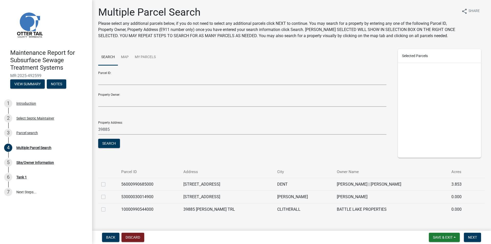
click at [107, 206] on label at bounding box center [107, 206] width 0 height 0
click at [107, 208] on input "checkbox" at bounding box center [108, 207] width 3 height 3
click at [470, 238] on span "Next" at bounding box center [472, 237] width 9 height 4
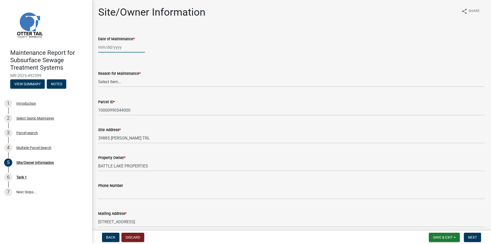
click at [106, 50] on div at bounding box center [121, 47] width 47 height 10
click at [215, 44] on div "[DATE] [PERSON_NAME] Apr May Jun [DATE] Aug Sep Oct Nov [DATE] 1526 1527 1528 1…" at bounding box center [291, 47] width 387 height 10
click at [117, 81] on select "Select Item... Called Routine Other" at bounding box center [291, 81] width 387 height 10
click at [98, 76] on select "Select Item... Called Routine Other" at bounding box center [291, 81] width 387 height 10
drag, startPoint x: 470, startPoint y: 235, endPoint x: 454, endPoint y: 220, distance: 21.6
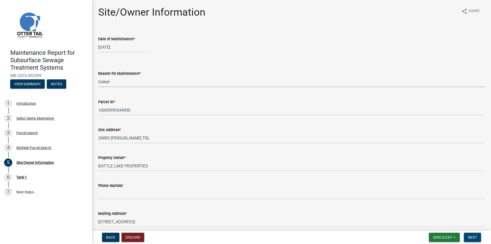
click at [470, 235] on span "Next" at bounding box center [472, 237] width 9 height 4
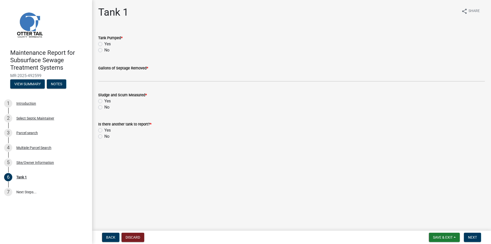
click at [104, 43] on label "Yes" at bounding box center [107, 44] width 6 height 6
click at [104, 43] on input "Yes" at bounding box center [105, 42] width 3 height 3
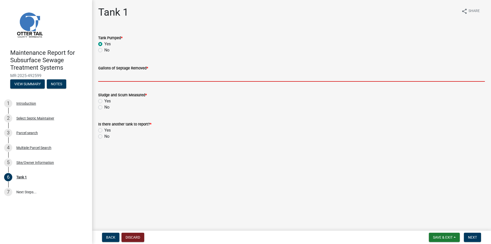
click at [127, 75] on input "Gallons of Septage Removed *" at bounding box center [291, 76] width 387 height 10
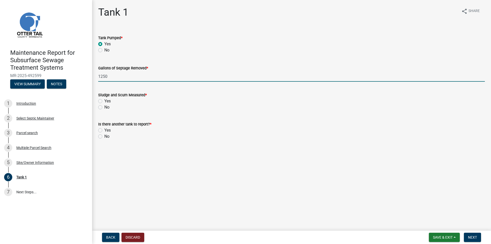
click at [104, 106] on label "No" at bounding box center [106, 107] width 5 height 6
click at [104, 106] on input "No" at bounding box center [105, 105] width 3 height 3
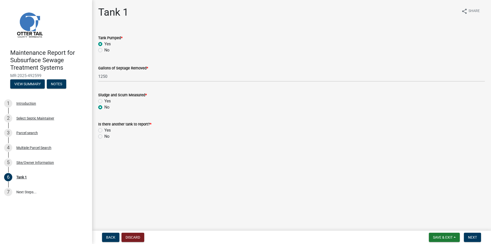
click at [104, 135] on label "No" at bounding box center [106, 136] width 5 height 6
click at [104, 135] on input "No" at bounding box center [105, 134] width 3 height 3
click at [468, 237] on span "Next" at bounding box center [472, 237] width 9 height 4
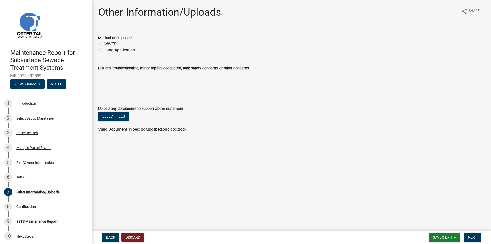
click at [106, 49] on label "Land Application" at bounding box center [119, 50] width 31 height 6
click at [106, 49] on input "Land Application" at bounding box center [105, 48] width 3 height 3
click at [472, 236] on span "Next" at bounding box center [472, 237] width 9 height 4
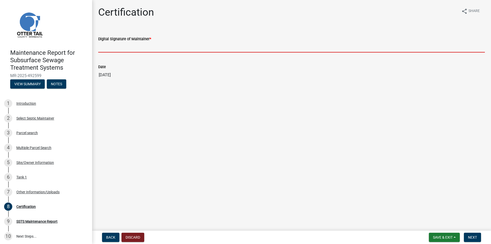
click at [128, 43] on input "Digital Signature of Maintainer *" at bounding box center [291, 47] width 387 height 10
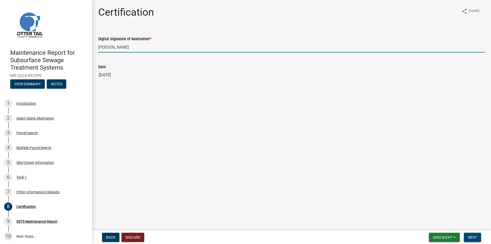
click at [473, 236] on span "Next" at bounding box center [472, 237] width 9 height 4
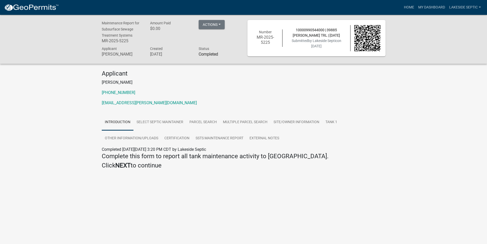
click at [36, 7] on img at bounding box center [31, 8] width 55 height 8
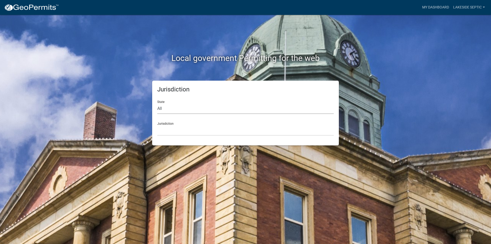
click at [171, 111] on select "All [US_STATE] [US_STATE] [US_STATE] [US_STATE] [US_STATE] [US_STATE] [US_STATE…" at bounding box center [245, 108] width 176 height 10
click at [157, 103] on select "All [US_STATE] [US_STATE] [US_STATE] [US_STATE] [US_STATE] [US_STATE] [US_STATE…" at bounding box center [245, 108] width 176 height 10
click at [166, 129] on select "[GEOGRAPHIC_DATA], [US_STATE] [GEOGRAPHIC_DATA], [US_STATE] [GEOGRAPHIC_DATA], …" at bounding box center [245, 130] width 176 height 10
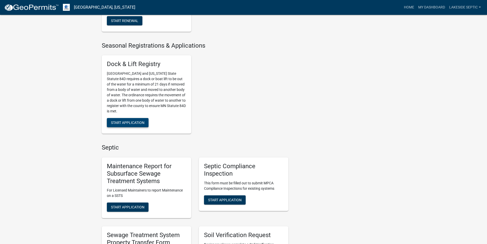
scroll to position [256, 0]
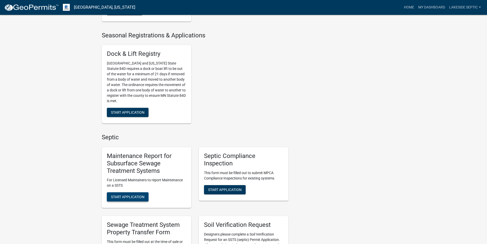
click at [132, 193] on button "Start Application" at bounding box center [128, 196] width 42 height 9
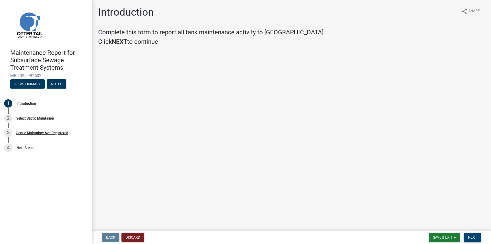
click at [472, 236] on span "Next" at bounding box center [472, 237] width 9 height 4
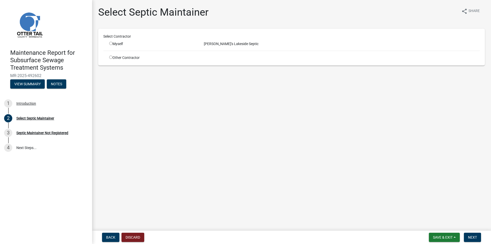
click at [109, 44] on input "radio" at bounding box center [110, 43] width 3 height 3
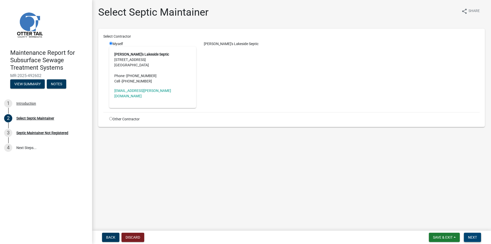
click at [475, 236] on span "Next" at bounding box center [472, 237] width 9 height 4
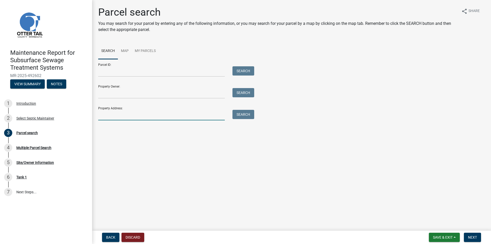
click at [111, 116] on input "Property Address:" at bounding box center [161, 115] width 127 height 10
click at [240, 115] on button "Search" at bounding box center [244, 114] width 22 height 9
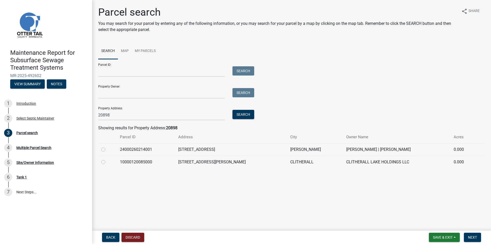
click at [107, 159] on label at bounding box center [107, 159] width 0 height 0
click at [107, 162] on input "radio" at bounding box center [108, 160] width 3 height 3
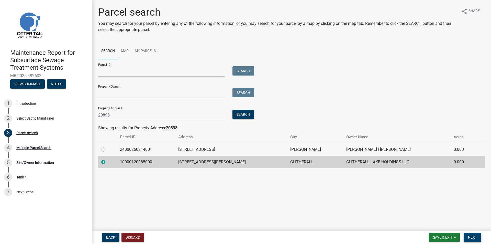
click at [471, 238] on span "Next" at bounding box center [472, 237] width 9 height 4
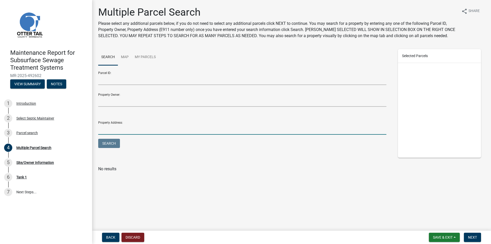
click at [105, 131] on input "Property Address:" at bounding box center [242, 129] width 288 height 10
click at [110, 145] on button "Search" at bounding box center [109, 143] width 22 height 9
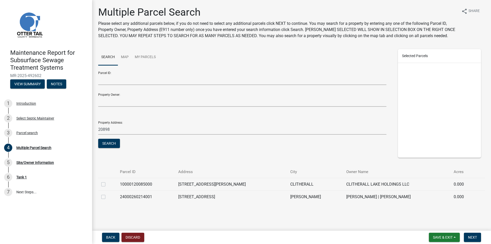
click at [107, 181] on label at bounding box center [107, 181] width 0 height 0
click at [107, 183] on input "checkbox" at bounding box center [108, 182] width 3 height 3
click at [474, 238] on span "Next" at bounding box center [472, 237] width 9 height 4
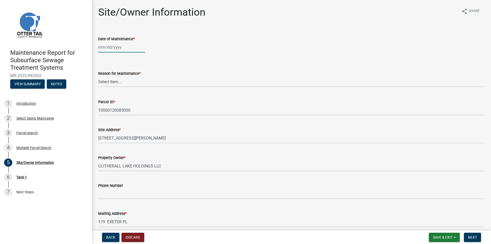
click at [107, 49] on div at bounding box center [121, 47] width 47 height 10
click at [111, 48] on input "Date of Maintenance *" at bounding box center [121, 47] width 47 height 10
click at [231, 45] on div "[DATE] [PERSON_NAME] Apr May Jun [DATE] Aug Sep Oct Nov [DATE] 1526 1527 1528 1…" at bounding box center [291, 47] width 387 height 10
click at [119, 81] on select "Select Item... Called Routine Other" at bounding box center [291, 81] width 387 height 10
click at [98, 76] on select "Select Item... Called Routine Other" at bounding box center [291, 81] width 387 height 10
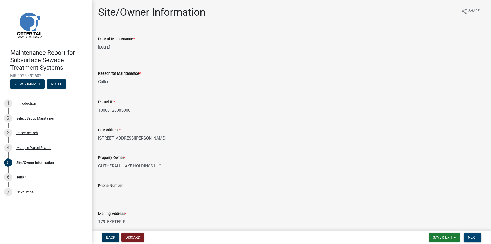
click at [475, 239] on button "Next" at bounding box center [472, 237] width 17 height 9
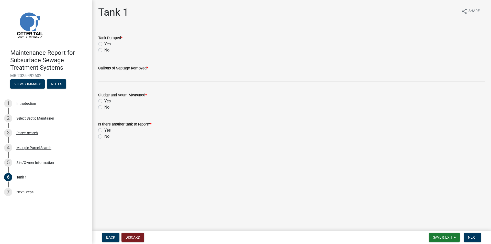
click at [104, 44] on label "Yes" at bounding box center [107, 44] width 6 height 6
click at [104, 44] on input "Yes" at bounding box center [105, 42] width 3 height 3
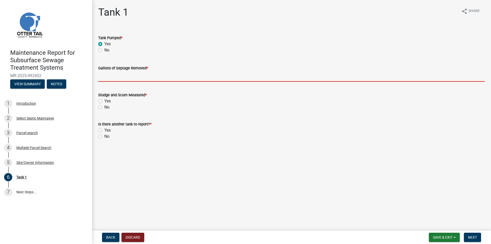
click at [109, 73] on input "Gallons of Septage Removed *" at bounding box center [291, 76] width 387 height 10
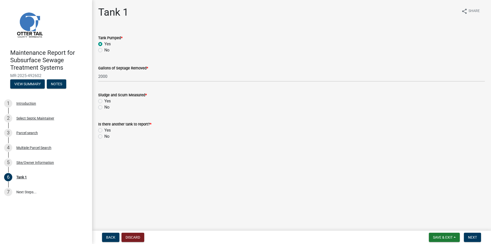
click at [104, 105] on label "No" at bounding box center [106, 107] width 5 height 6
click at [104, 105] on input "No" at bounding box center [105, 105] width 3 height 3
click at [104, 137] on label "No" at bounding box center [106, 136] width 5 height 6
click at [104, 137] on input "No" at bounding box center [105, 134] width 3 height 3
drag, startPoint x: 470, startPoint y: 237, endPoint x: 468, endPoint y: 235, distance: 3.3
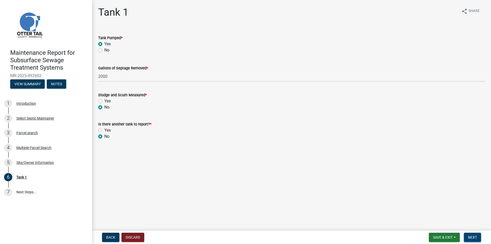
click at [471, 237] on span "Next" at bounding box center [472, 237] width 9 height 4
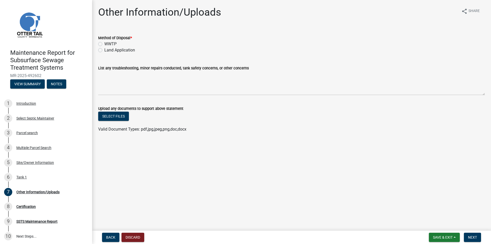
click at [104, 50] on label "Land Application" at bounding box center [119, 50] width 31 height 6
click at [104, 50] on input "Land Application" at bounding box center [105, 48] width 3 height 3
click at [469, 236] on span "Next" at bounding box center [472, 237] width 9 height 4
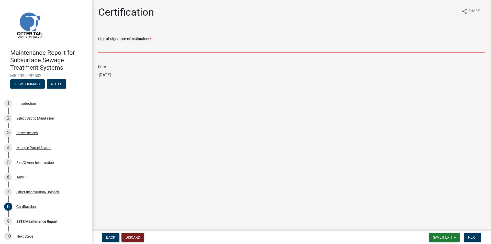
click at [130, 49] on input "Digital Signature of Maintainer *" at bounding box center [291, 47] width 387 height 10
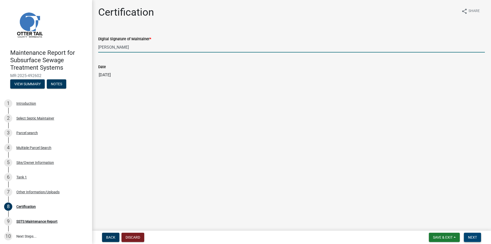
click at [471, 234] on button "Next" at bounding box center [472, 237] width 17 height 9
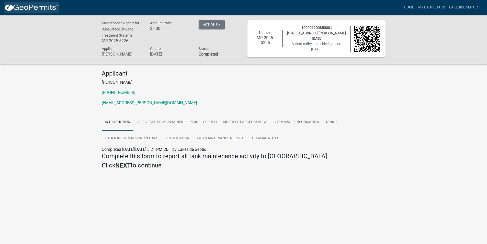
click at [20, 13] on link at bounding box center [31, 7] width 55 height 11
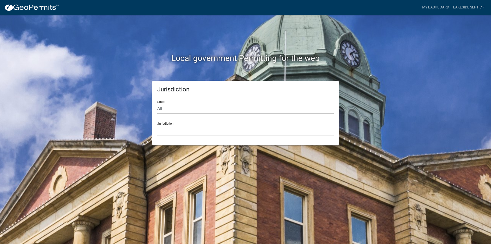
click at [164, 109] on select "All [US_STATE] [US_STATE] [US_STATE] [US_STATE] [US_STATE] [US_STATE] [US_STATE…" at bounding box center [245, 108] width 176 height 10
click at [157, 103] on select "All [US_STATE] [US_STATE] [US_STATE] [US_STATE] [US_STATE] [US_STATE] [US_STATE…" at bounding box center [245, 108] width 176 height 10
click at [168, 132] on select "[GEOGRAPHIC_DATA], [US_STATE] [GEOGRAPHIC_DATA], [US_STATE] [GEOGRAPHIC_DATA], …" at bounding box center [245, 130] width 176 height 10
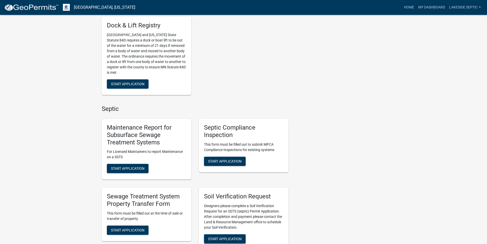
scroll to position [333, 0]
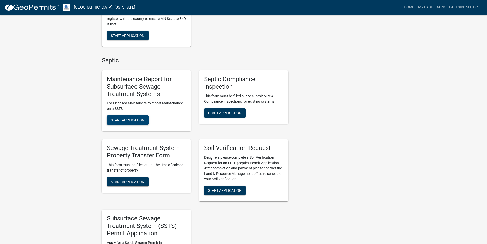
click at [127, 118] on span "Start Application" at bounding box center [128, 120] width 34 height 4
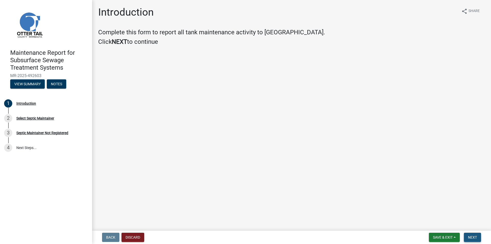
click at [475, 235] on span "Next" at bounding box center [472, 237] width 9 height 4
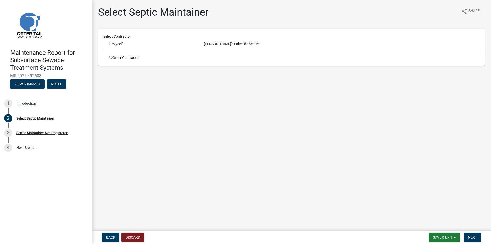
click at [116, 43] on div "Myself" at bounding box center [152, 43] width 87 height 5
click at [111, 44] on input "radio" at bounding box center [110, 43] width 3 height 3
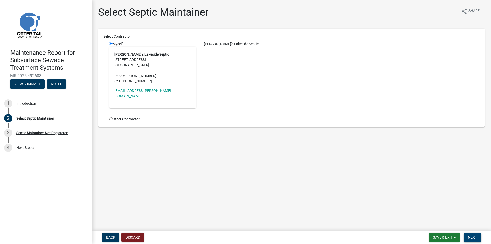
click at [469, 235] on span "Next" at bounding box center [472, 237] width 9 height 4
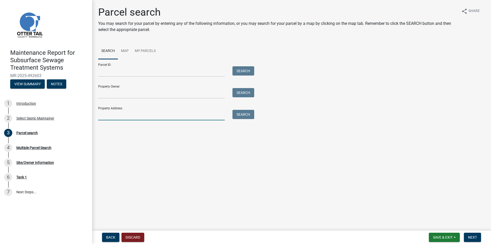
click at [110, 118] on input "Property Address:" at bounding box center [161, 115] width 127 height 10
click at [248, 116] on button "Search" at bounding box center [244, 114] width 22 height 9
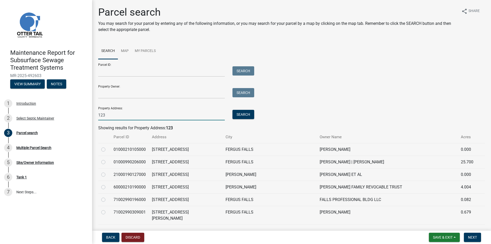
click at [112, 115] on input "123" at bounding box center [161, 115] width 127 height 10
click at [248, 115] on button "Search" at bounding box center [244, 114] width 22 height 9
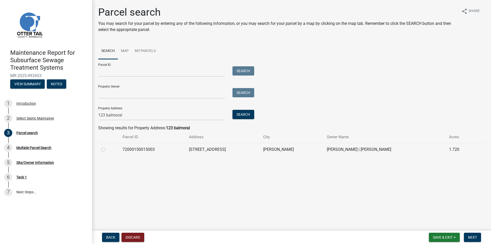
click at [107, 146] on label at bounding box center [107, 146] width 0 height 0
click at [107, 150] on input "radio" at bounding box center [108, 147] width 3 height 3
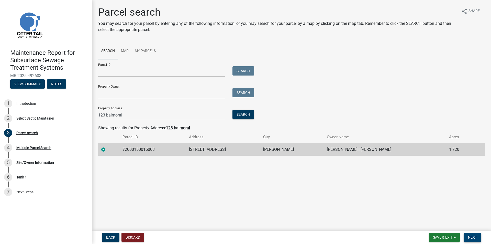
click at [477, 238] on span "Next" at bounding box center [472, 237] width 9 height 4
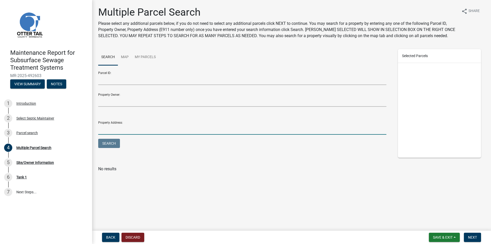
click at [125, 130] on input "Property Address:" at bounding box center [242, 129] width 288 height 10
click at [105, 142] on button "Search" at bounding box center [109, 143] width 22 height 9
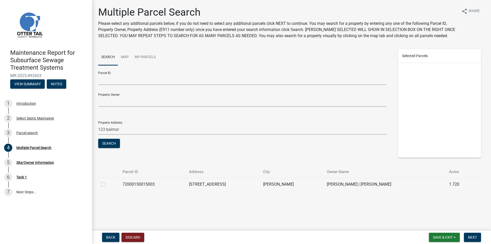
click at [107, 181] on label at bounding box center [107, 181] width 0 height 0
click at [107, 184] on input "checkbox" at bounding box center [108, 182] width 3 height 3
click at [471, 236] on span "Next" at bounding box center [472, 237] width 9 height 4
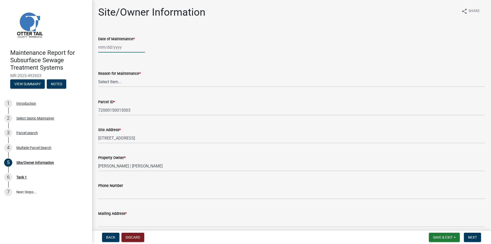
click at [112, 48] on div at bounding box center [121, 47] width 47 height 10
click at [113, 48] on input "Date of Maintenance *" at bounding box center [121, 47] width 47 height 10
drag, startPoint x: 185, startPoint y: 48, endPoint x: 167, endPoint y: 57, distance: 20.7
click at [185, 48] on div "[DATE] [PERSON_NAME] Apr May Jun [DATE] Aug Sep Oct Nov [DATE] 1526 1527 1528 1…" at bounding box center [291, 47] width 387 height 10
click at [118, 82] on select "Select Item... Called Routine Other" at bounding box center [291, 81] width 387 height 10
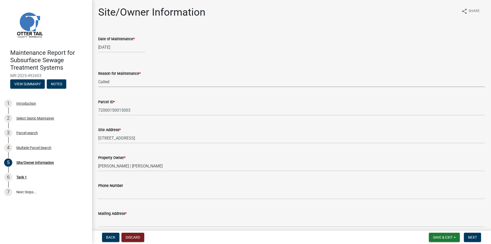
click at [98, 76] on select "Select Item... Called Routine Other" at bounding box center [291, 81] width 387 height 10
click at [470, 235] on span "Next" at bounding box center [472, 237] width 9 height 4
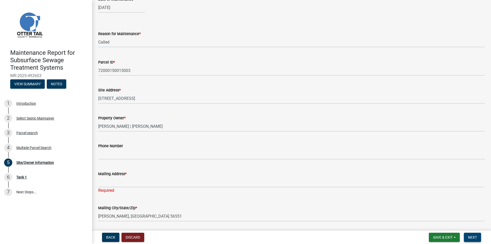
scroll to position [77, 0]
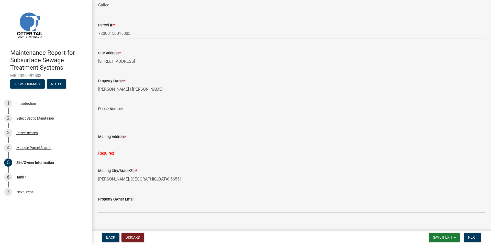
click at [102, 146] on input "Mailing Address *" at bounding box center [291, 145] width 387 height 10
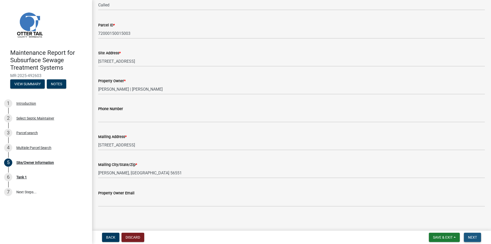
click at [475, 238] on span "Next" at bounding box center [472, 237] width 9 height 4
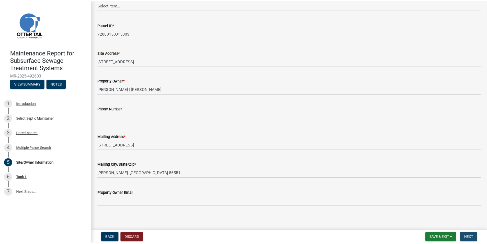
scroll to position [0, 0]
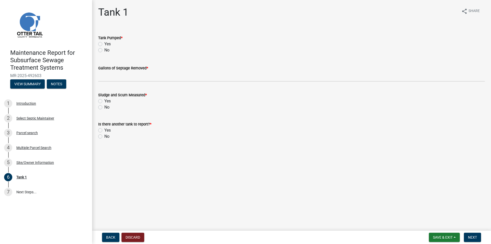
click at [104, 43] on label "Yes" at bounding box center [107, 44] width 6 height 6
click at [104, 43] on input "Yes" at bounding box center [105, 42] width 3 height 3
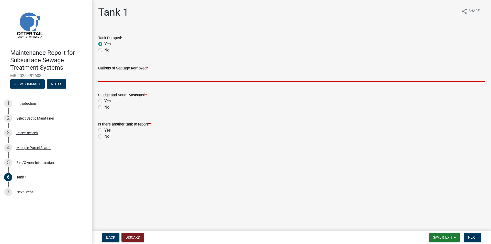
click at [106, 81] on input "Gallons of Septage Removed *" at bounding box center [291, 76] width 387 height 10
click at [113, 74] on input "Gallons of Septage Removed *" at bounding box center [291, 76] width 387 height 10
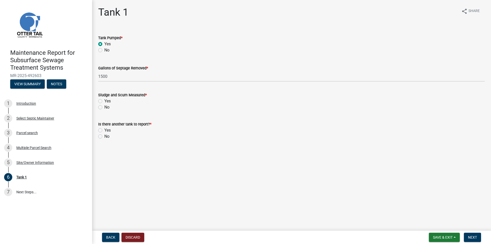
click at [104, 107] on label "No" at bounding box center [106, 107] width 5 height 6
click at [104, 107] on input "No" at bounding box center [105, 105] width 3 height 3
click at [104, 136] on label "No" at bounding box center [106, 136] width 5 height 6
click at [104, 136] on input "No" at bounding box center [105, 134] width 3 height 3
click at [472, 234] on button "Next" at bounding box center [472, 237] width 17 height 9
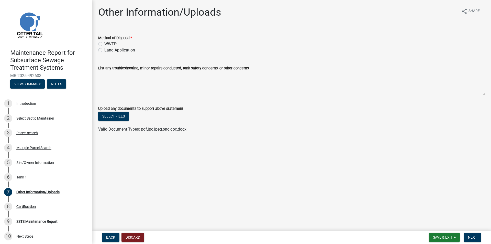
click at [109, 51] on label "Land Application" at bounding box center [119, 50] width 31 height 6
click at [108, 50] on input "Land Application" at bounding box center [105, 48] width 3 height 3
click at [477, 238] on span "Next" at bounding box center [472, 237] width 9 height 4
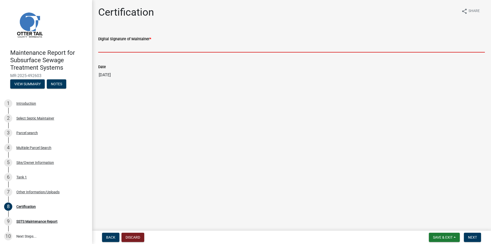
drag, startPoint x: 107, startPoint y: 48, endPoint x: 114, endPoint y: 53, distance: 8.6
click at [107, 48] on input "Digital Signature of Maintainer *" at bounding box center [291, 47] width 387 height 10
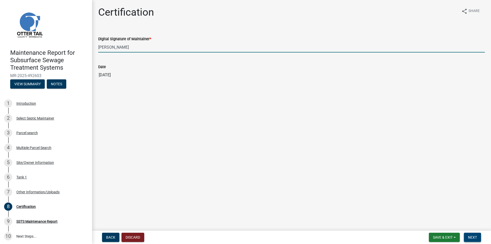
click at [476, 240] on button "Next" at bounding box center [472, 237] width 17 height 9
